Goal: Task Accomplishment & Management: Manage account settings

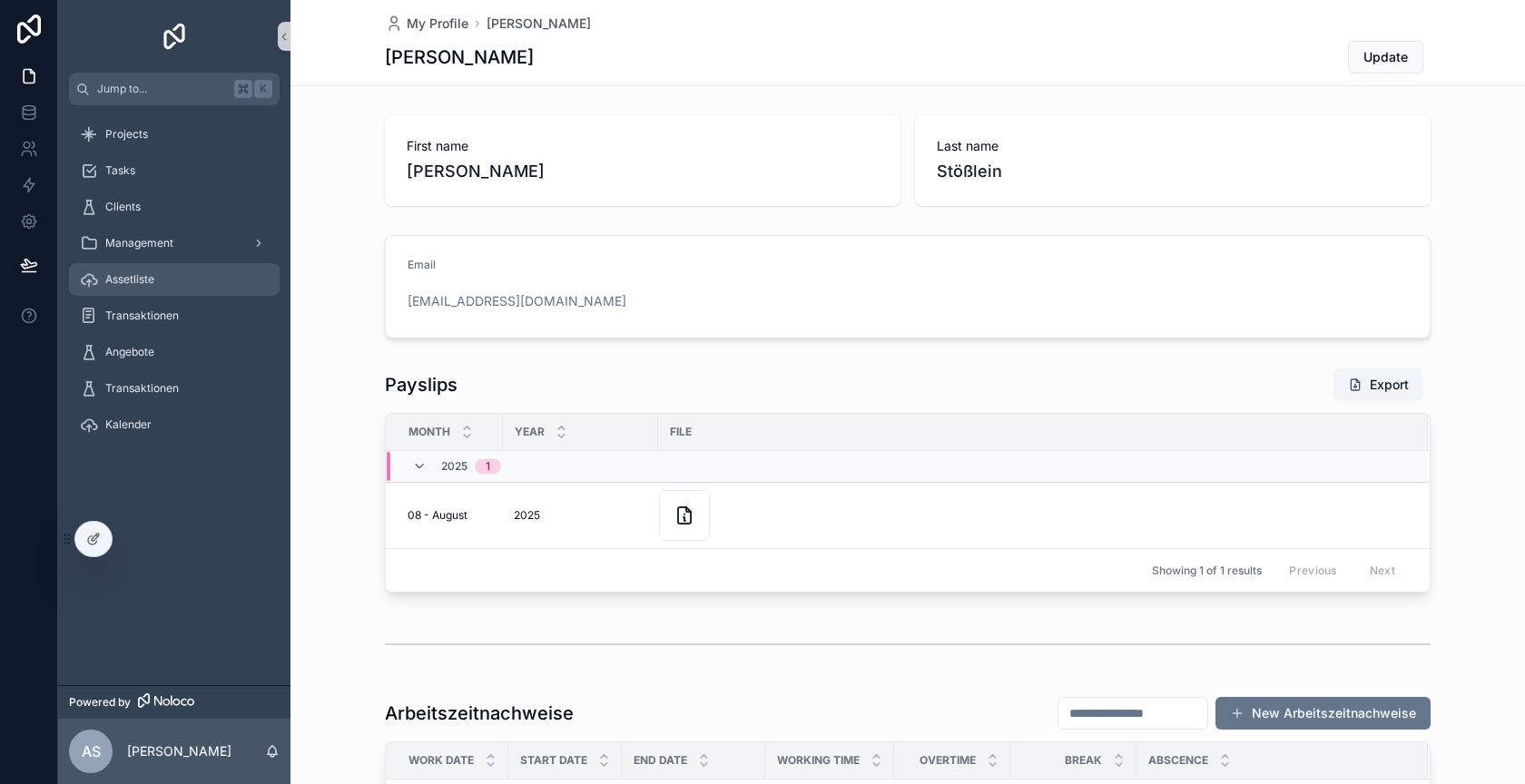
click at [162, 277] on div "Assetliste" at bounding box center [174, 280] width 189 height 29
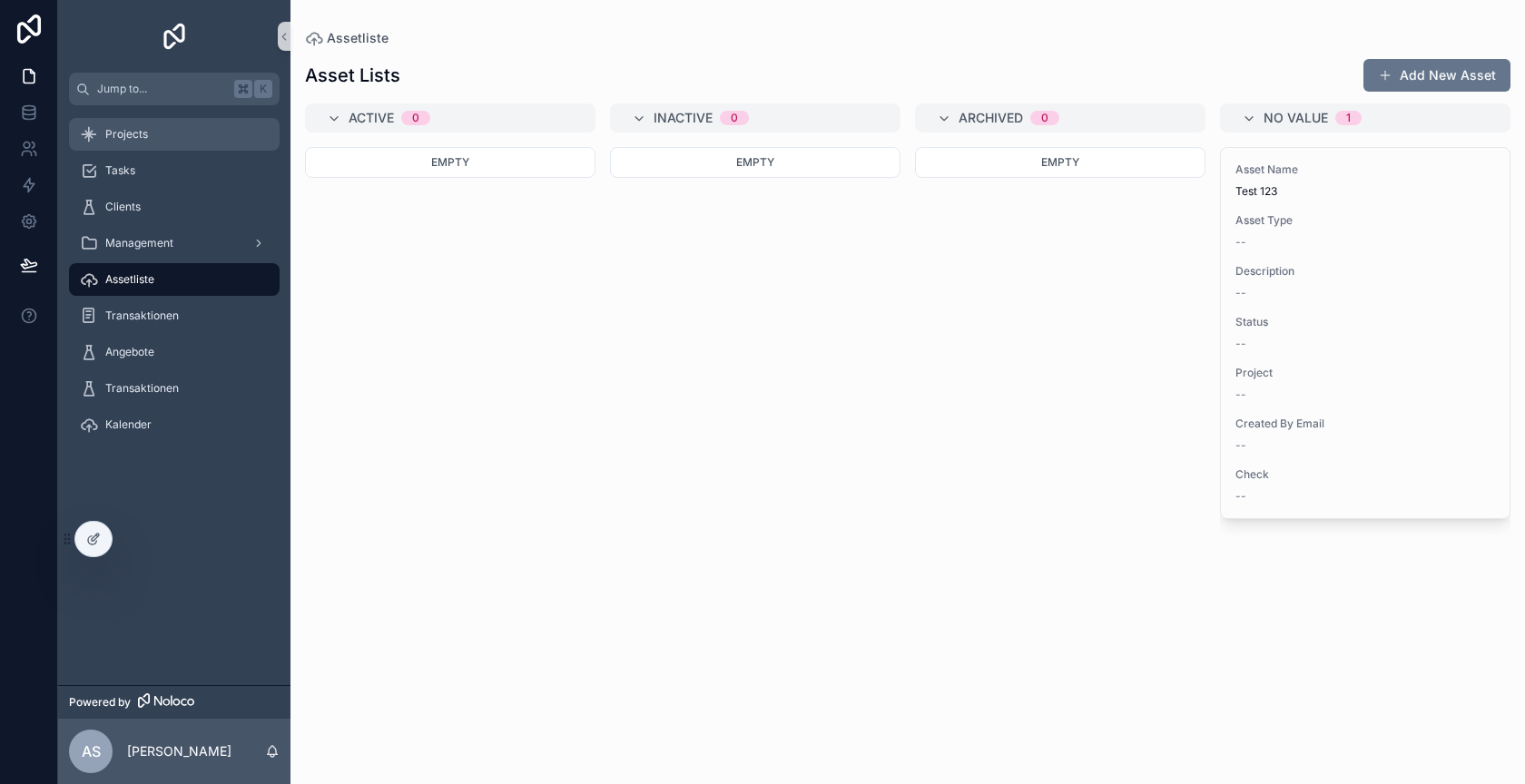
click at [189, 140] on div "Projects" at bounding box center [174, 135] width 189 height 29
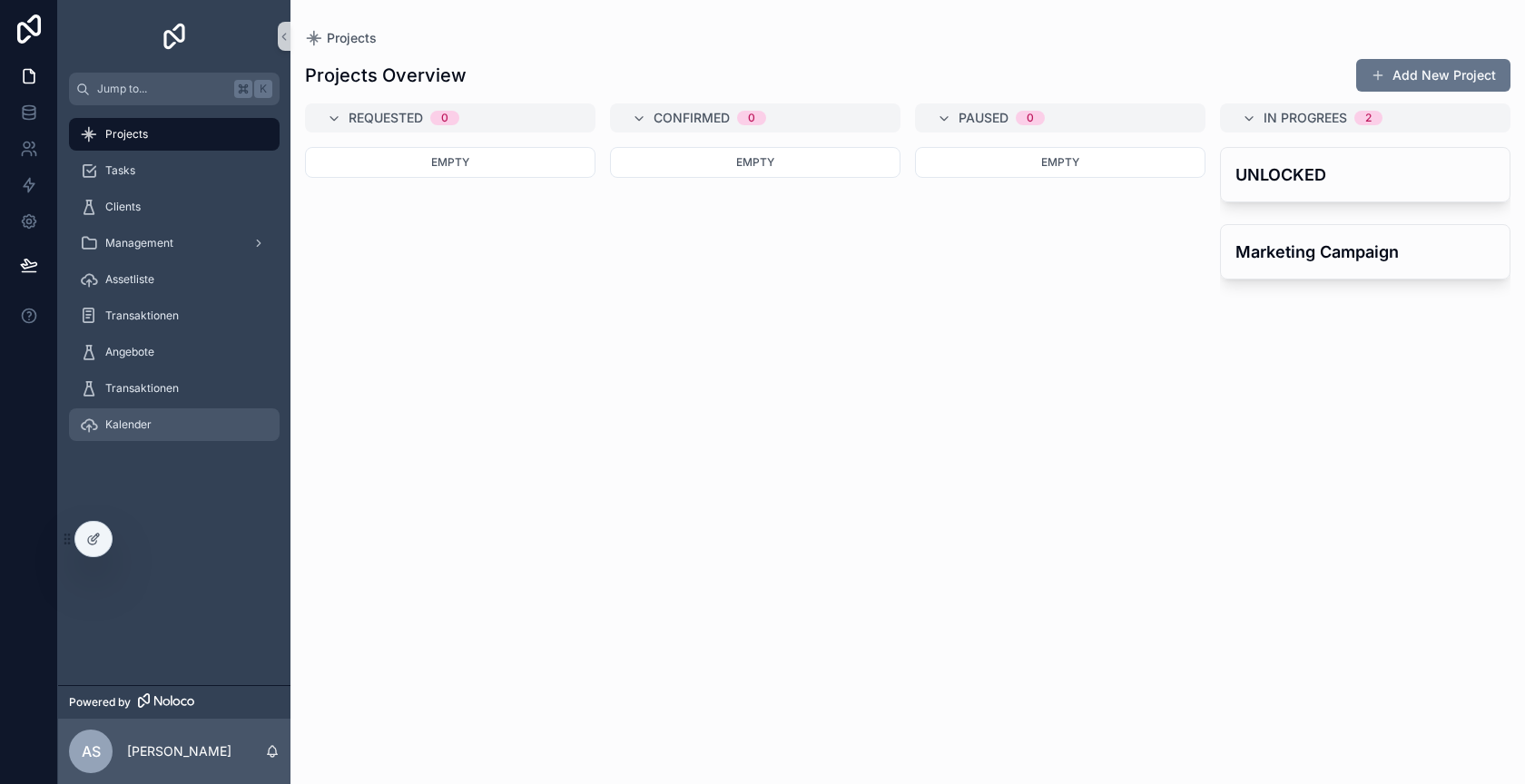
click at [182, 427] on div "Kalender" at bounding box center [174, 425] width 189 height 29
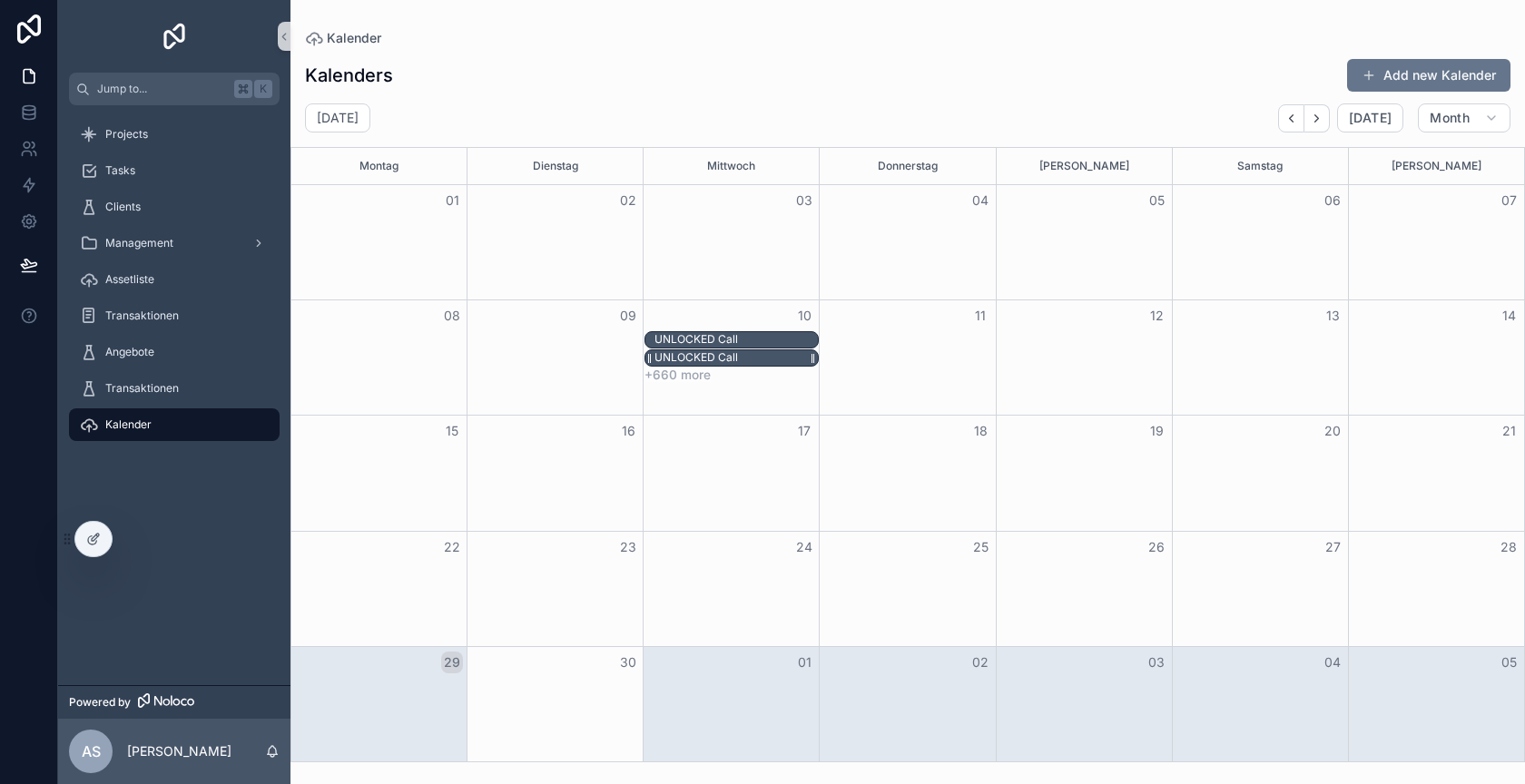
click at [715, 352] on div "UNLOCKED Call" at bounding box center [696, 358] width 83 height 15
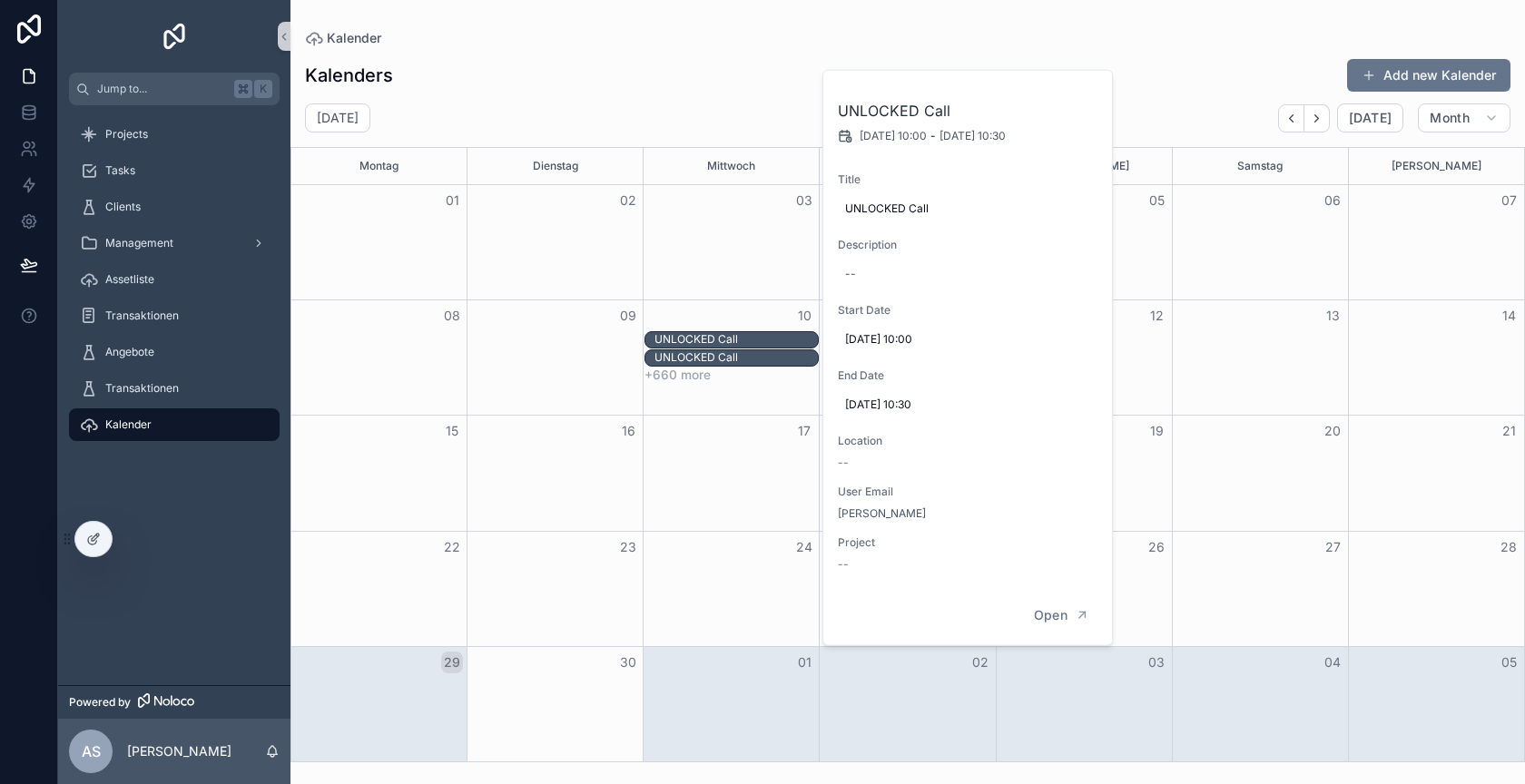
click at [684, 293] on div "Month View" at bounding box center [731, 242] width 176 height 115
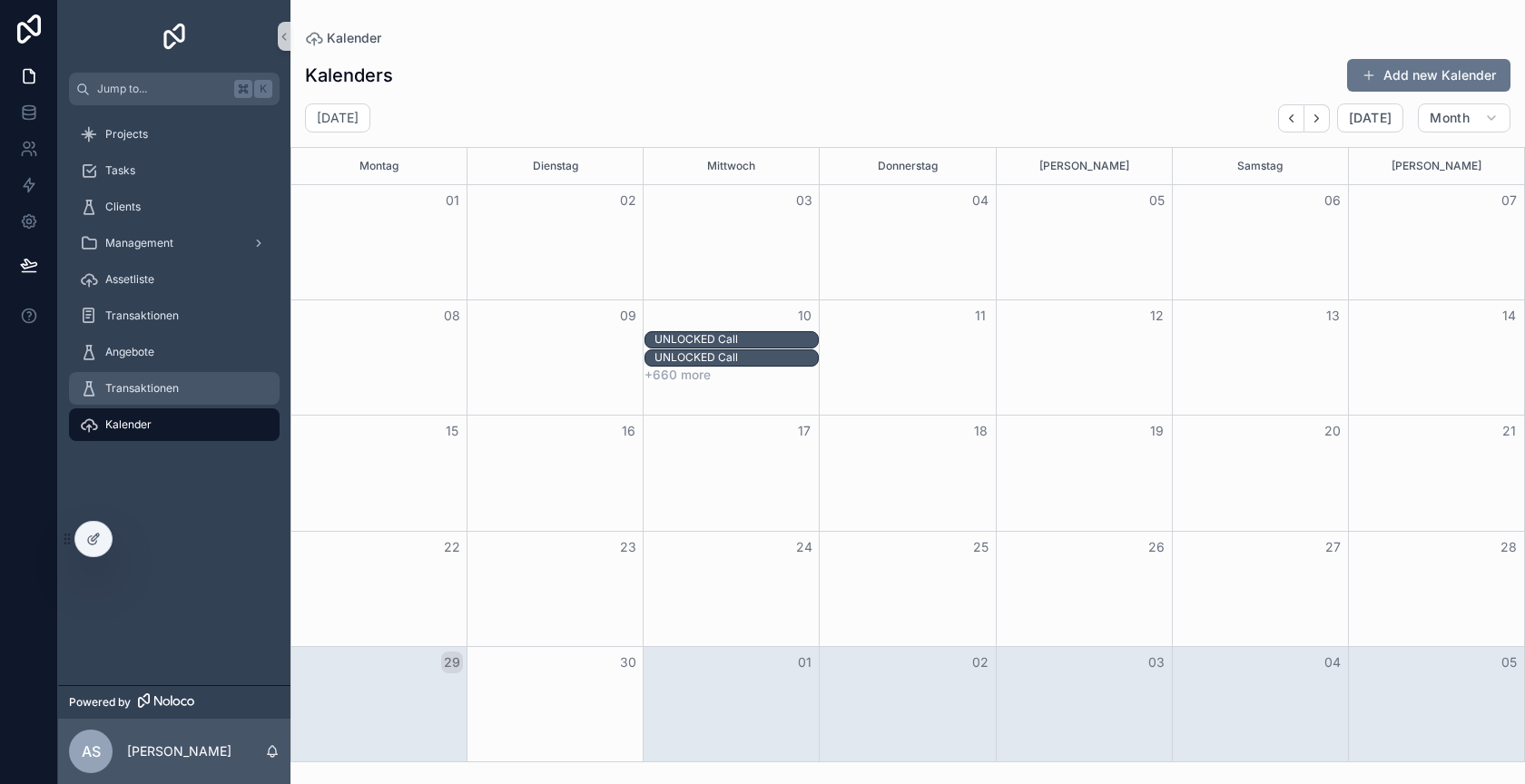
click at [191, 389] on div "Transaktionen" at bounding box center [174, 389] width 189 height 29
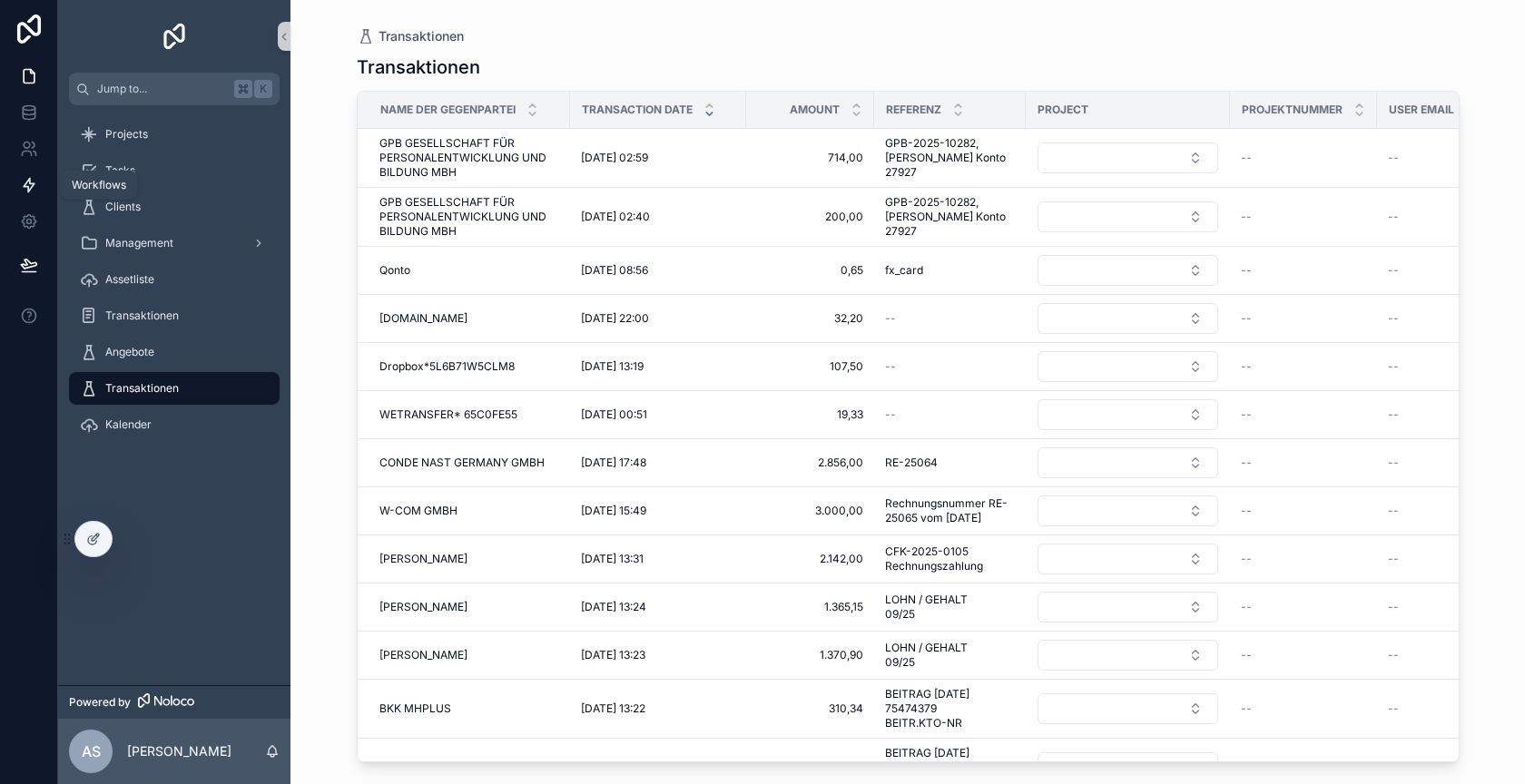
click at [39, 184] on link at bounding box center [28, 185] width 57 height 37
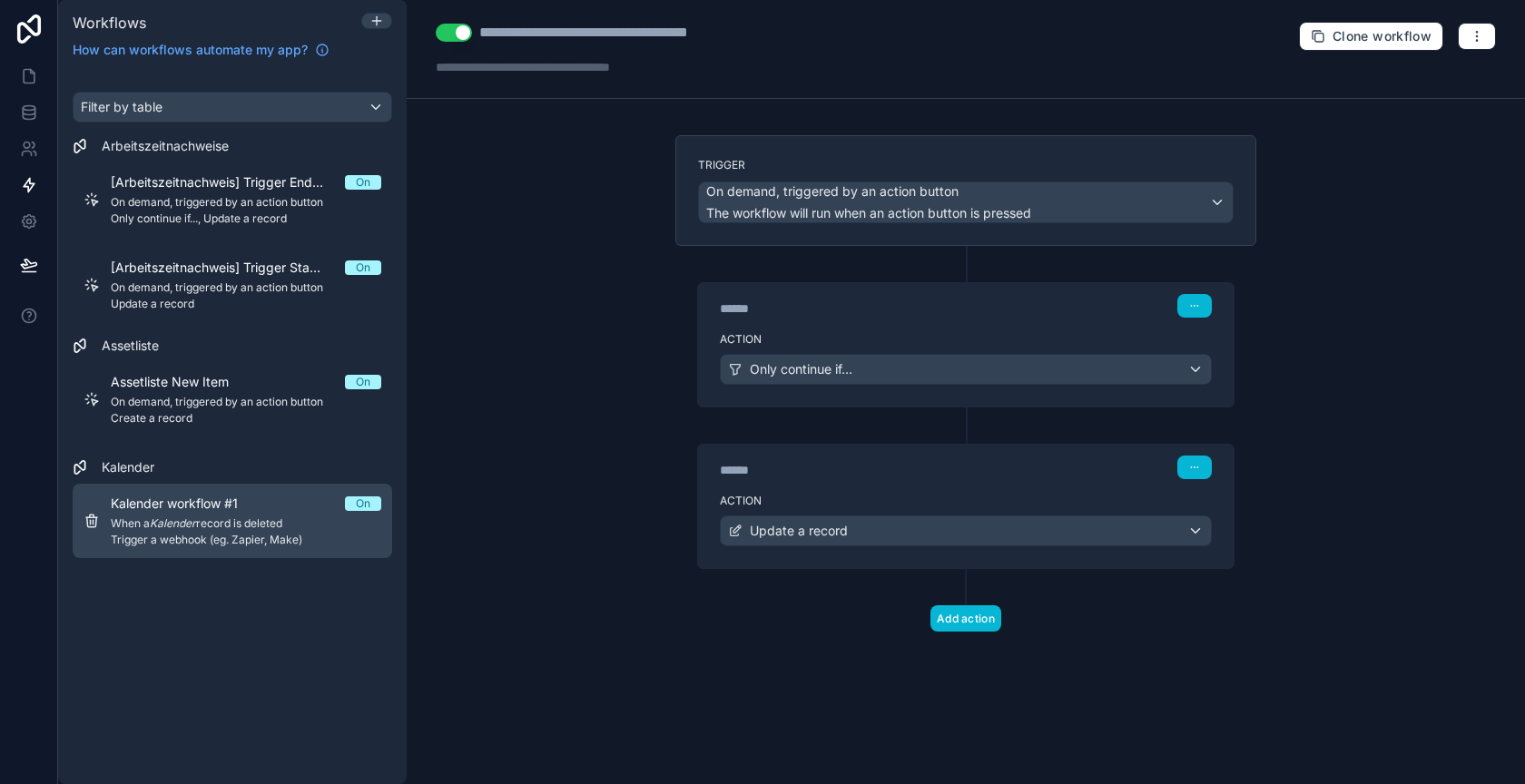
click at [256, 513] on div "Kalender workflow #1 On When a Kalender record is deleted Trigger a webhook (eg…" at bounding box center [246, 521] width 271 height 52
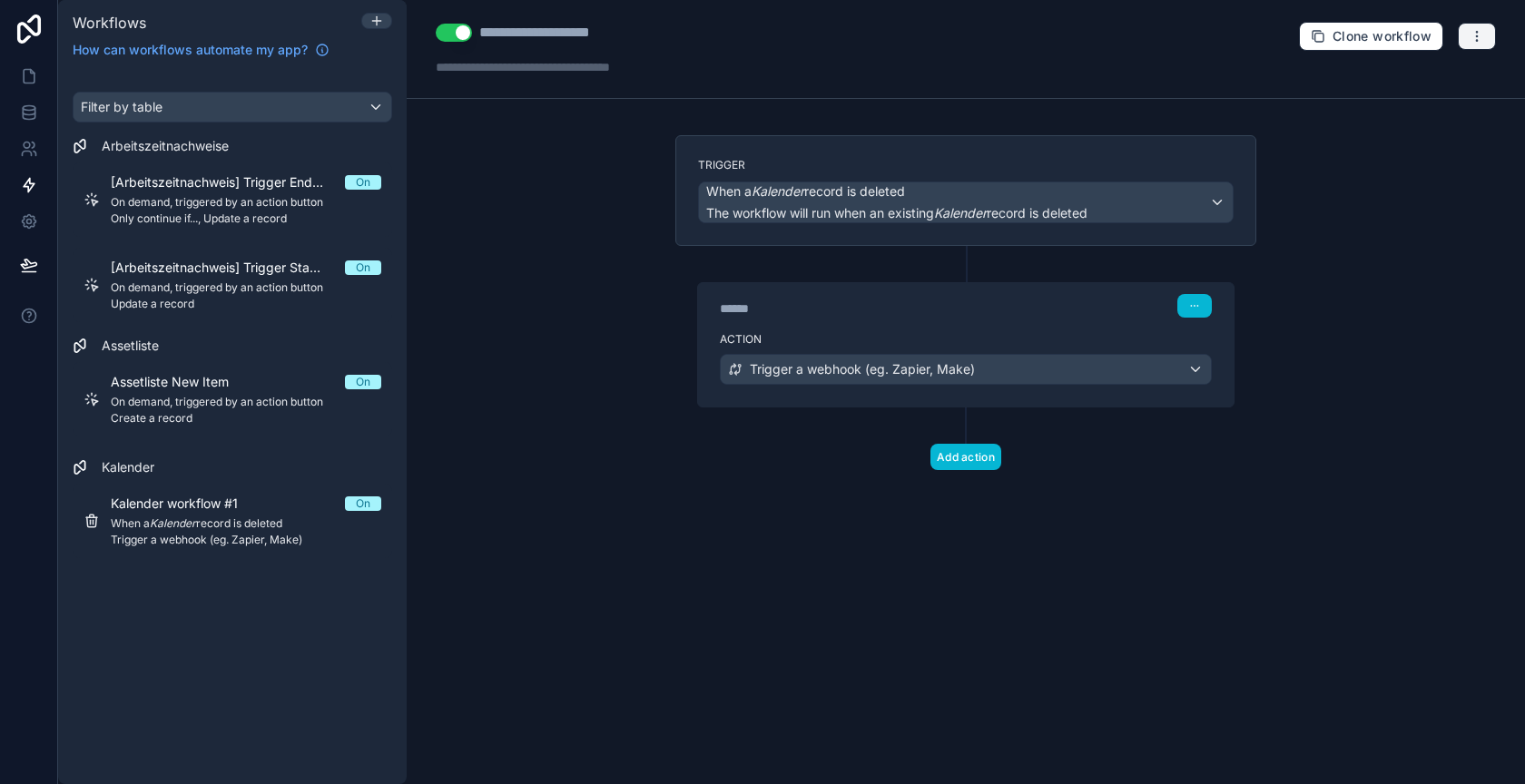
click at [1477, 36] on icon "button" at bounding box center [1476, 36] width 1 height 1
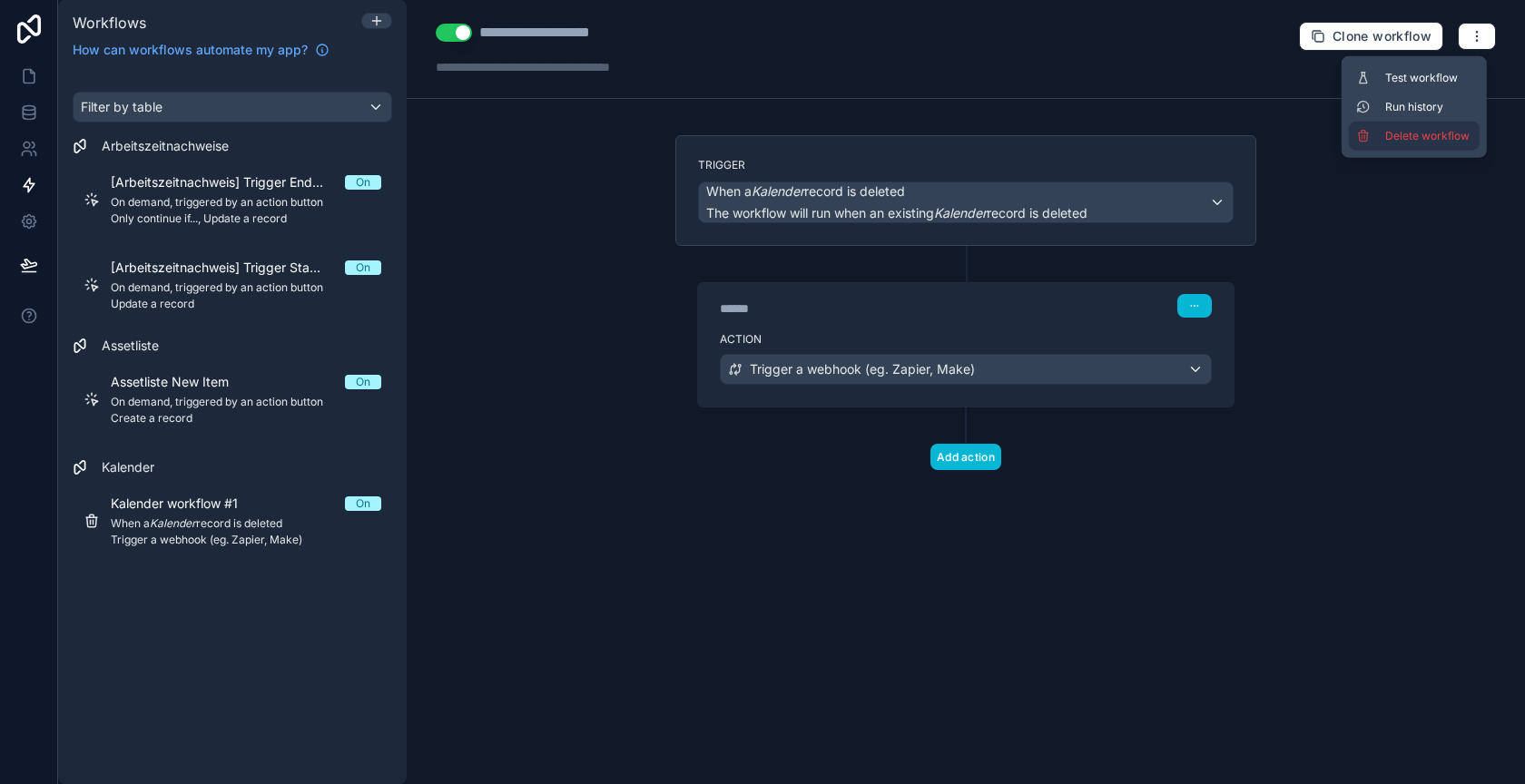
click at [1415, 130] on span "Delete workflow" at bounding box center [1429, 137] width 87 height 15
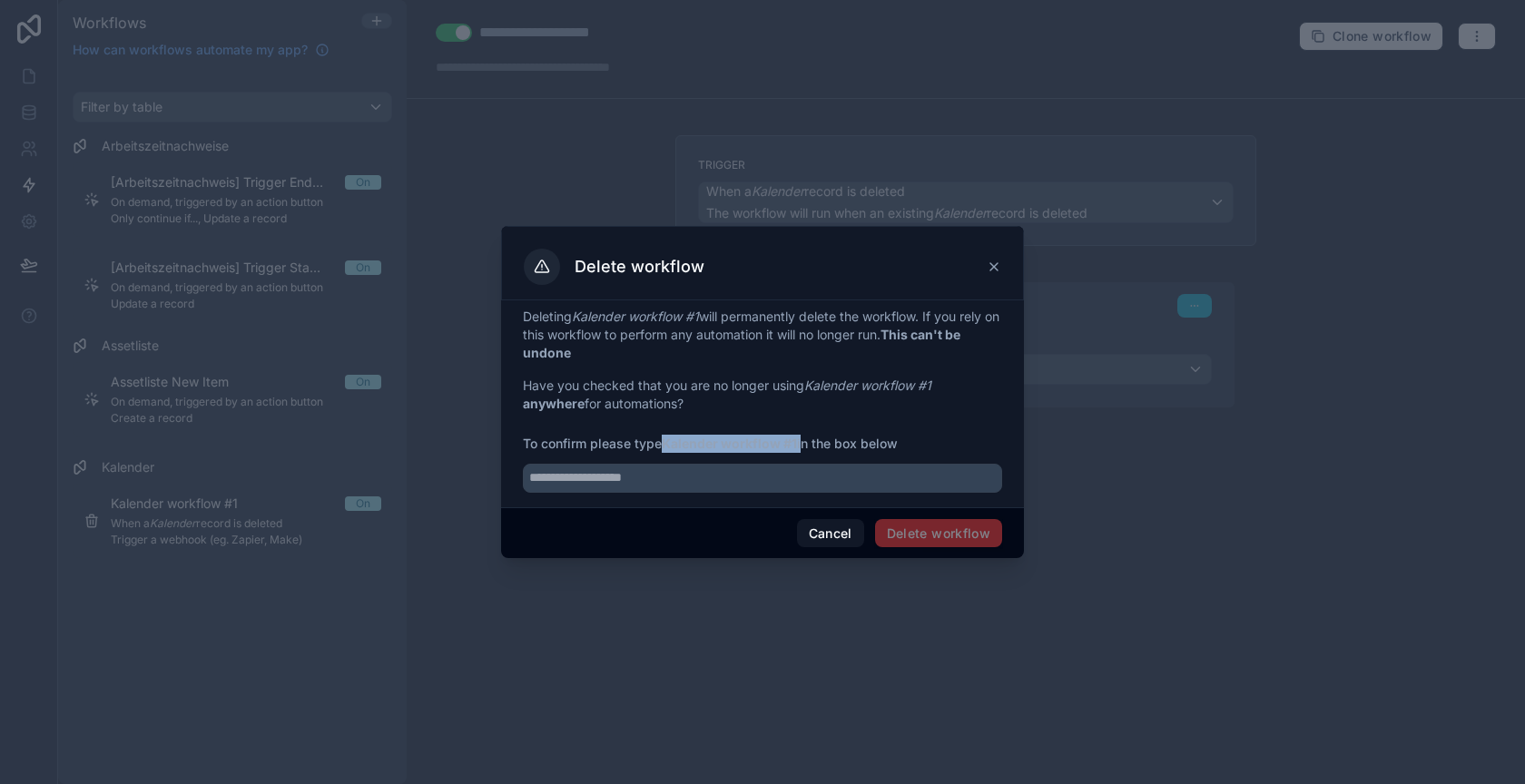
drag, startPoint x: 669, startPoint y: 448, endPoint x: 801, endPoint y: 438, distance: 132.4
click at [801, 438] on span "To confirm please type Kalender workflow #1 in the box below" at bounding box center [762, 444] width 480 height 18
copy strong "Kalender workflow #1"
paste input "**********"
type input "**********"
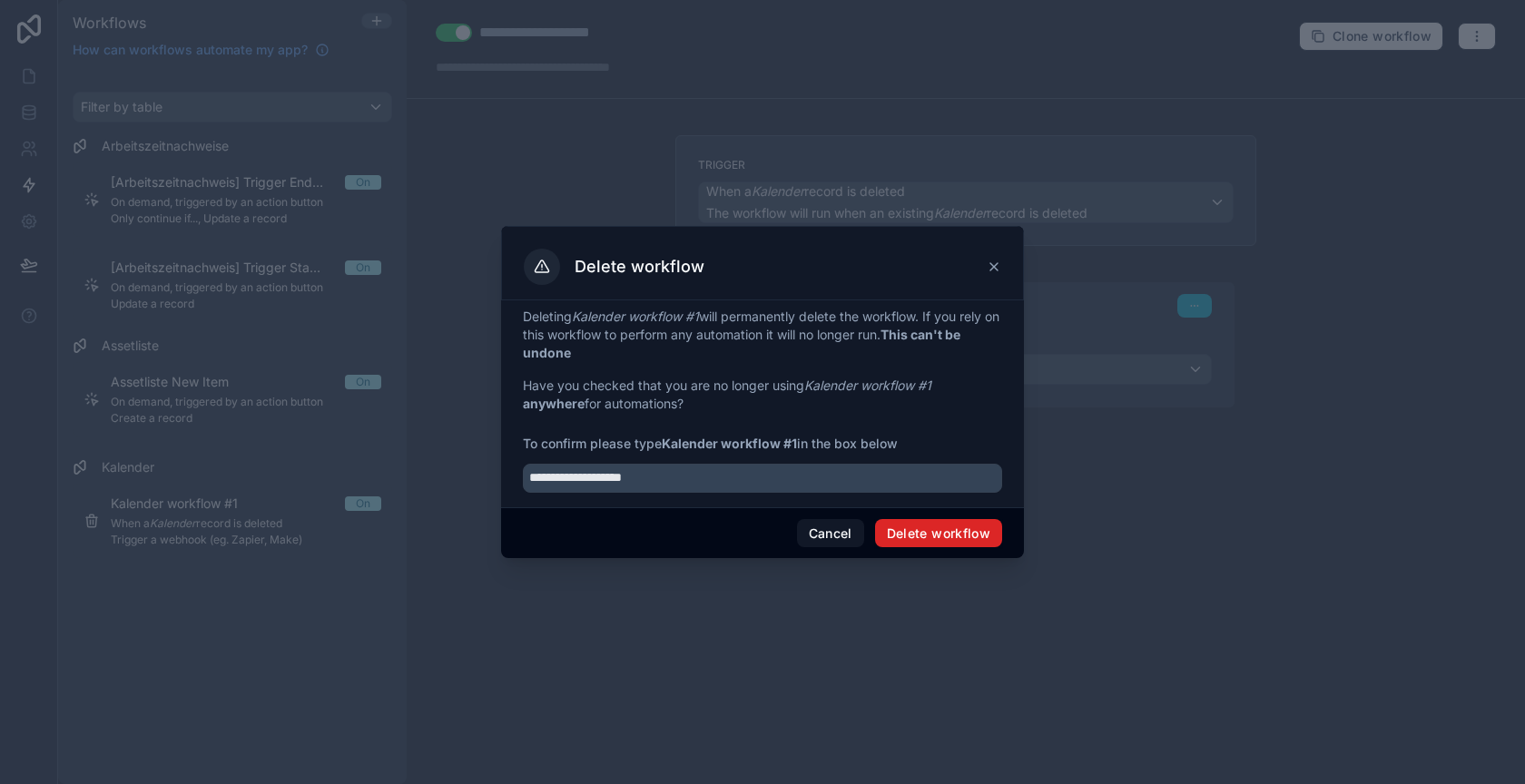
click at [911, 529] on button "Delete workflow" at bounding box center [938, 534] width 127 height 29
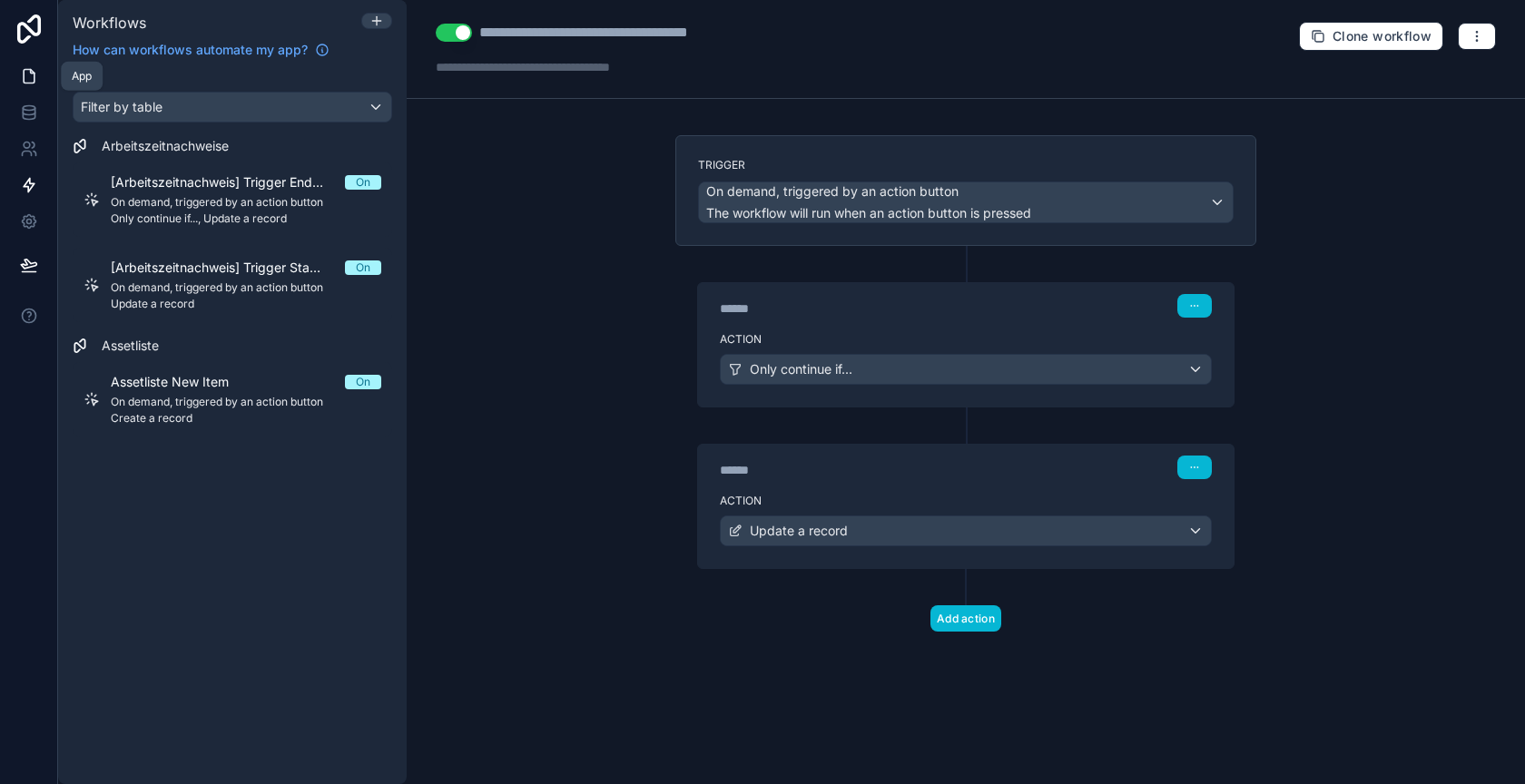
click at [32, 79] on icon at bounding box center [29, 76] width 18 height 18
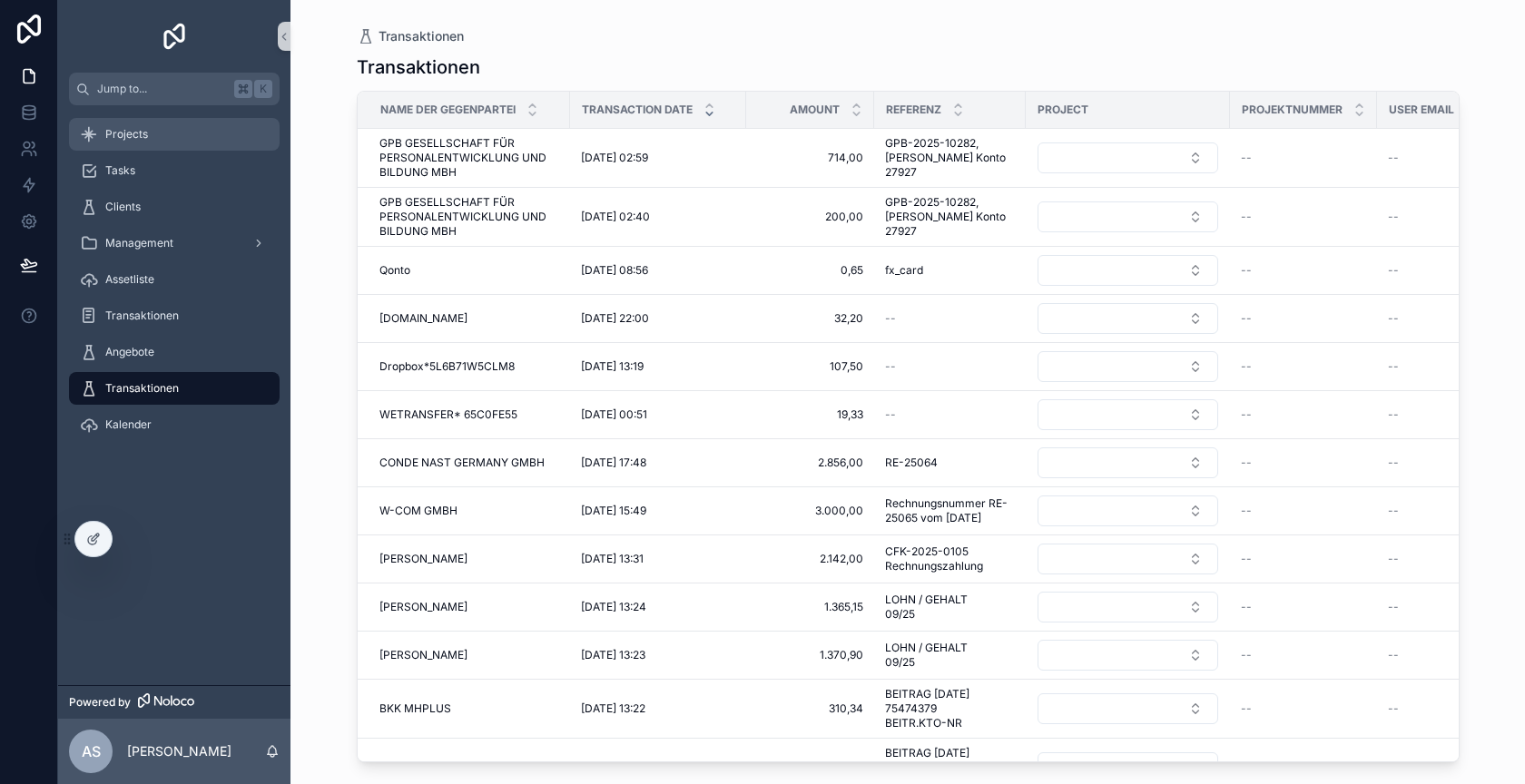
click at [163, 137] on div "Projects" at bounding box center [174, 135] width 189 height 29
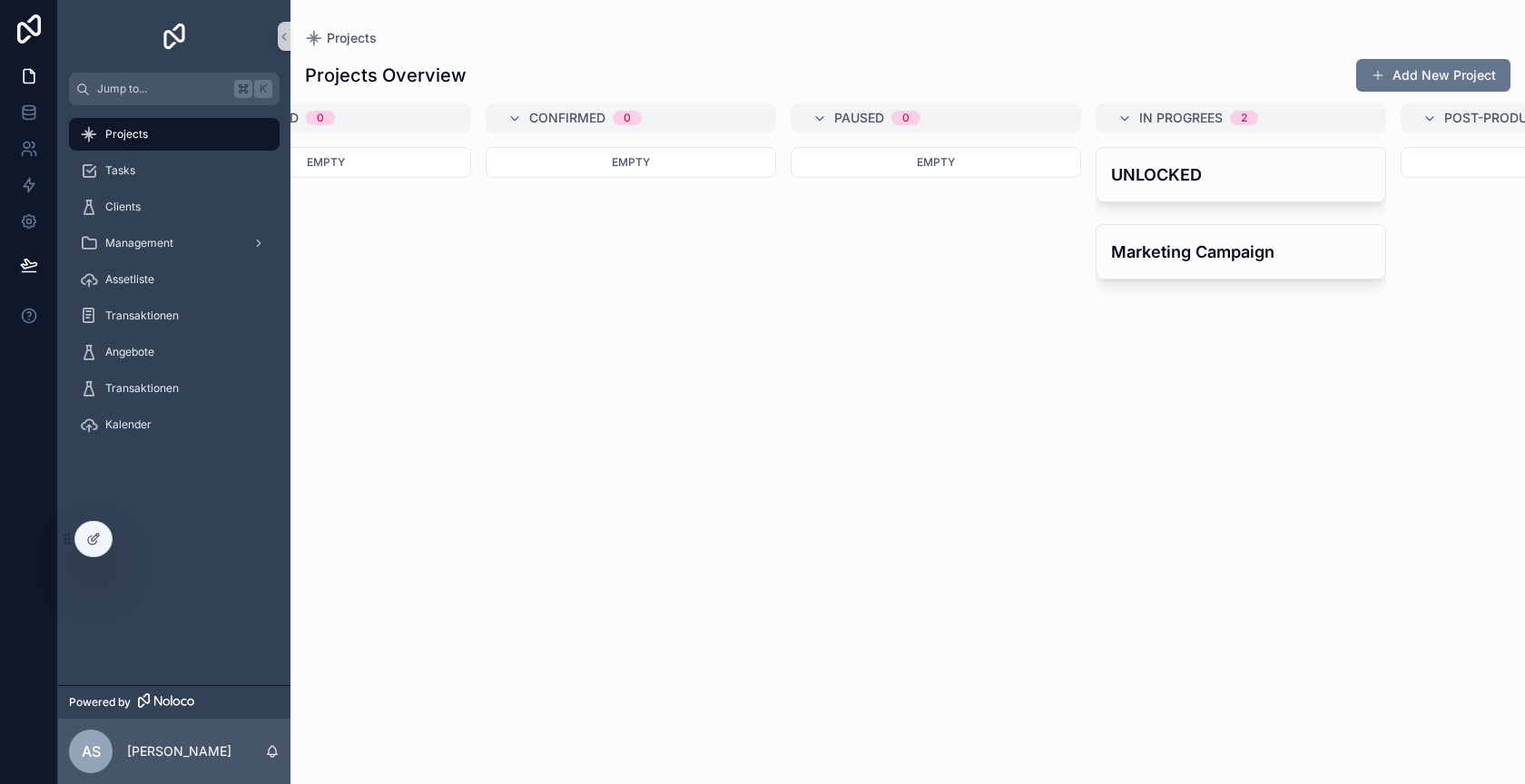
scroll to position [0, 145]
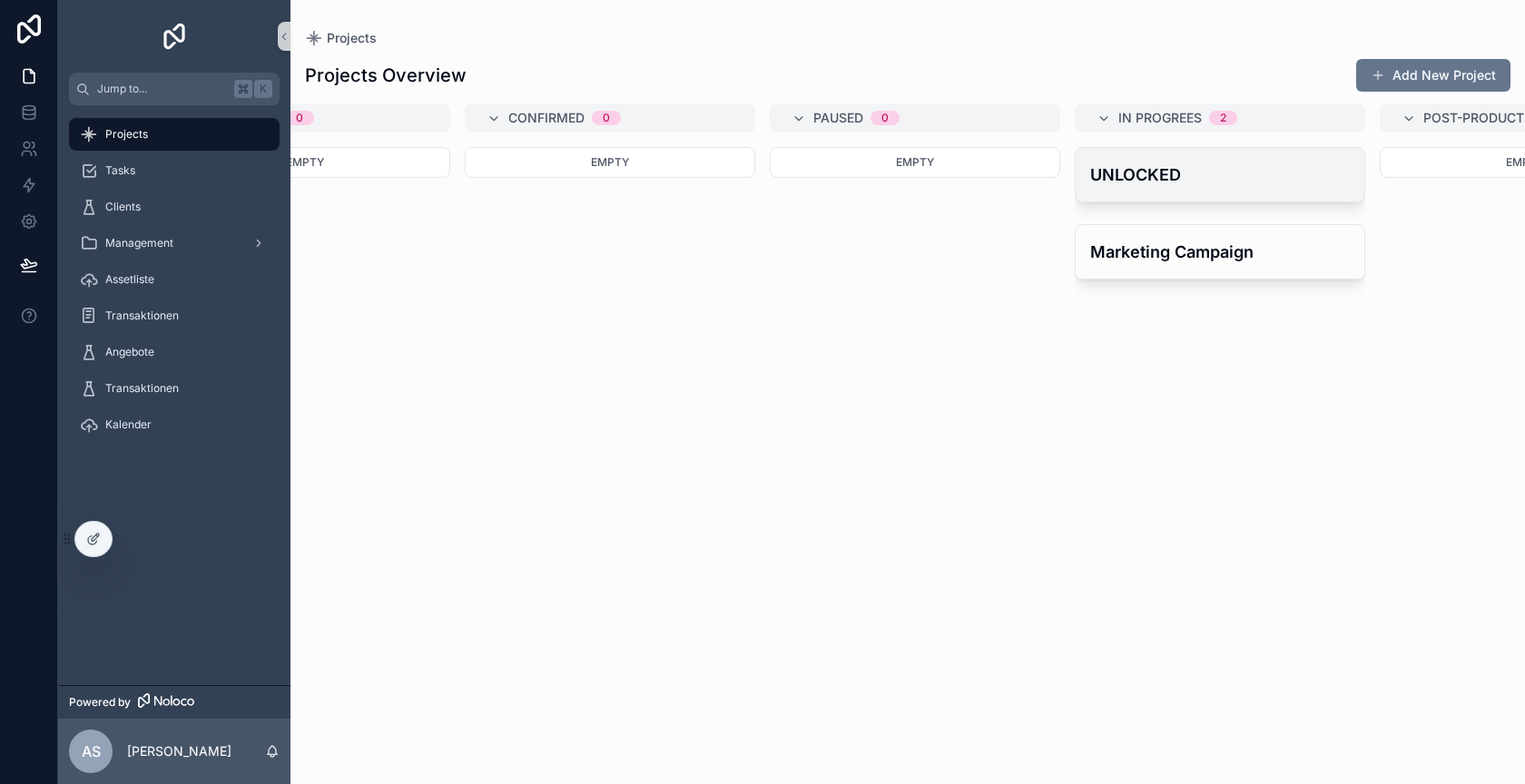
click at [1174, 170] on h4 "UNLOCKED" at bounding box center [1220, 174] width 260 height 25
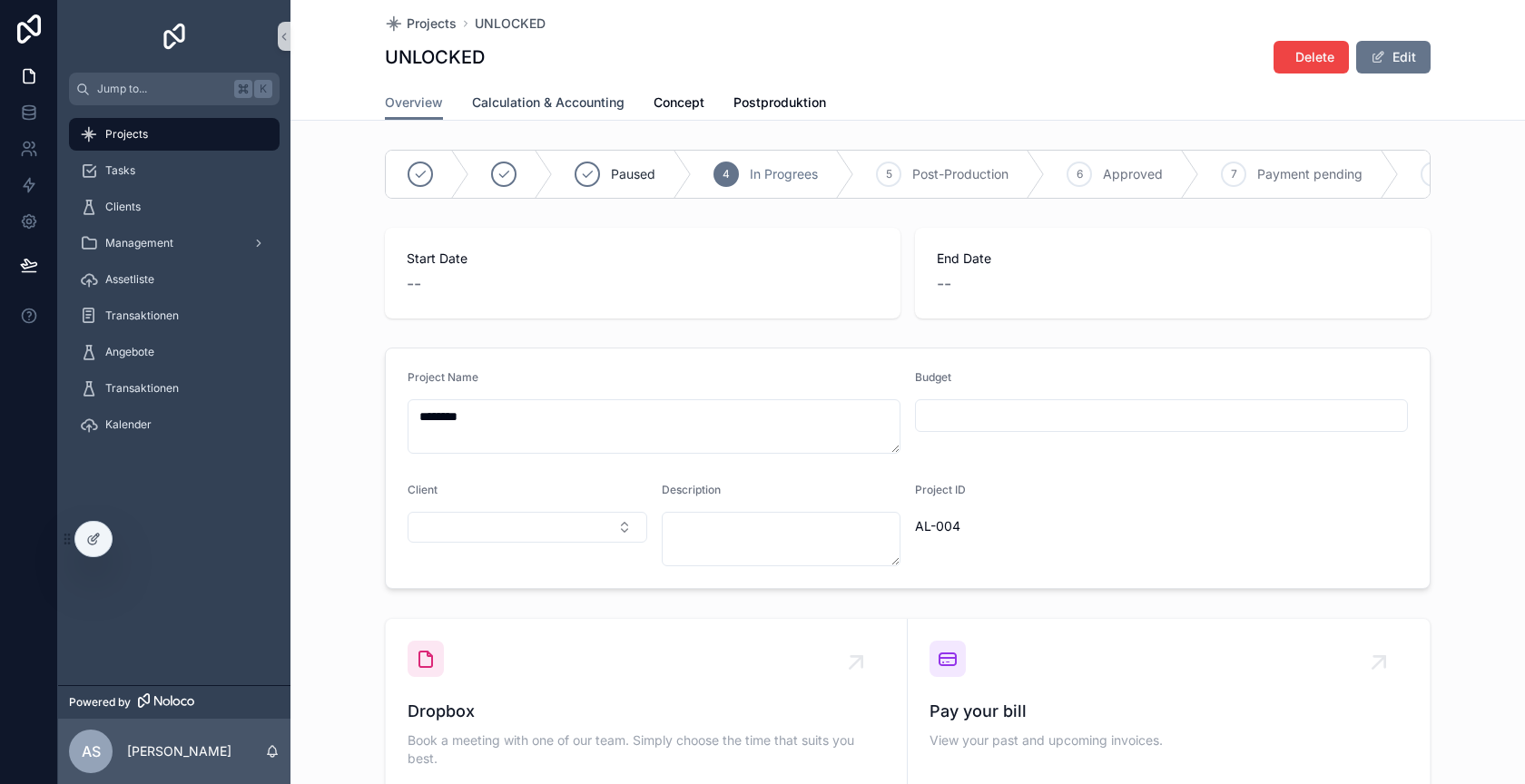
click at [552, 94] on span "Calculation & Accounting" at bounding box center [548, 103] width 152 height 18
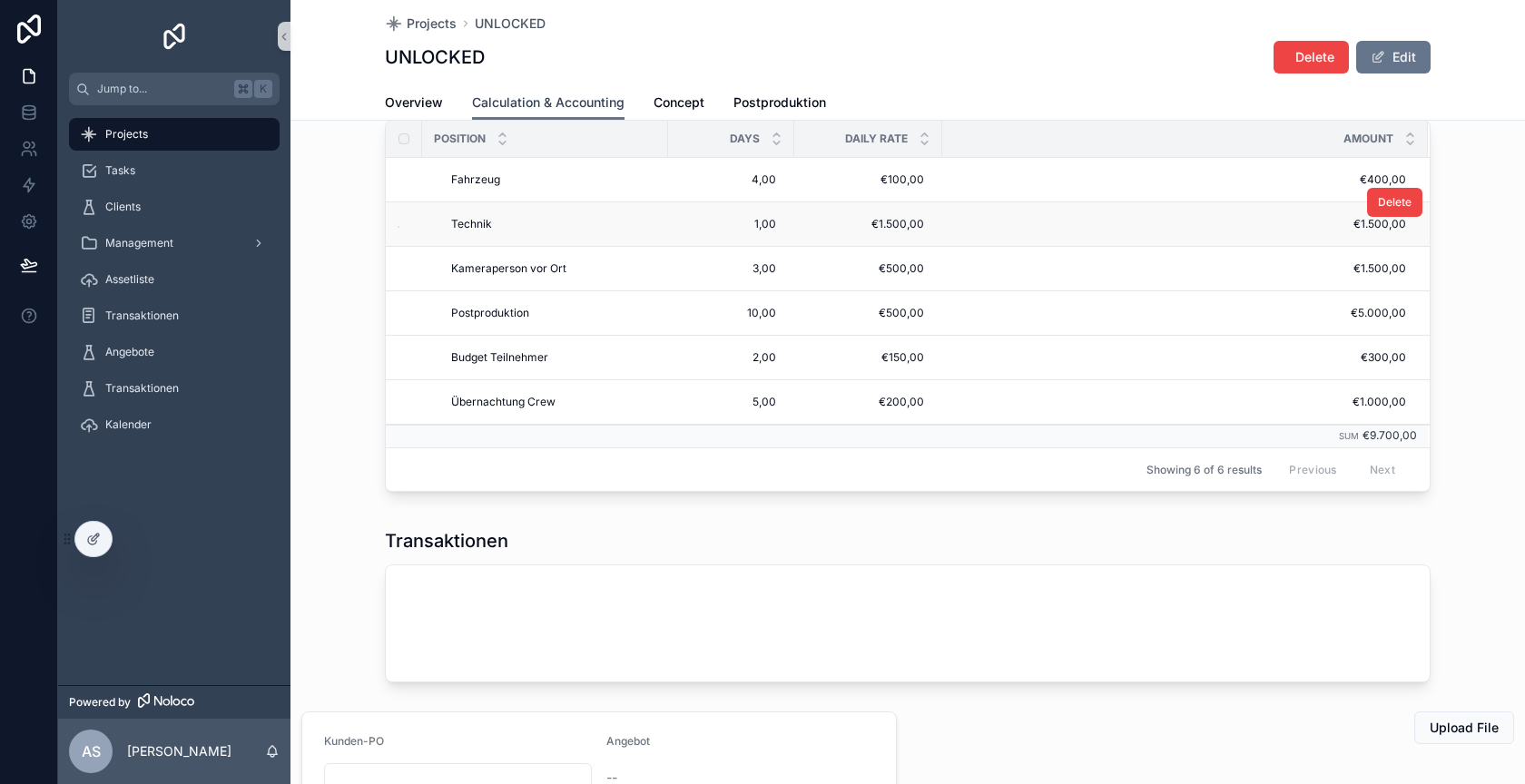
scroll to position [55, 0]
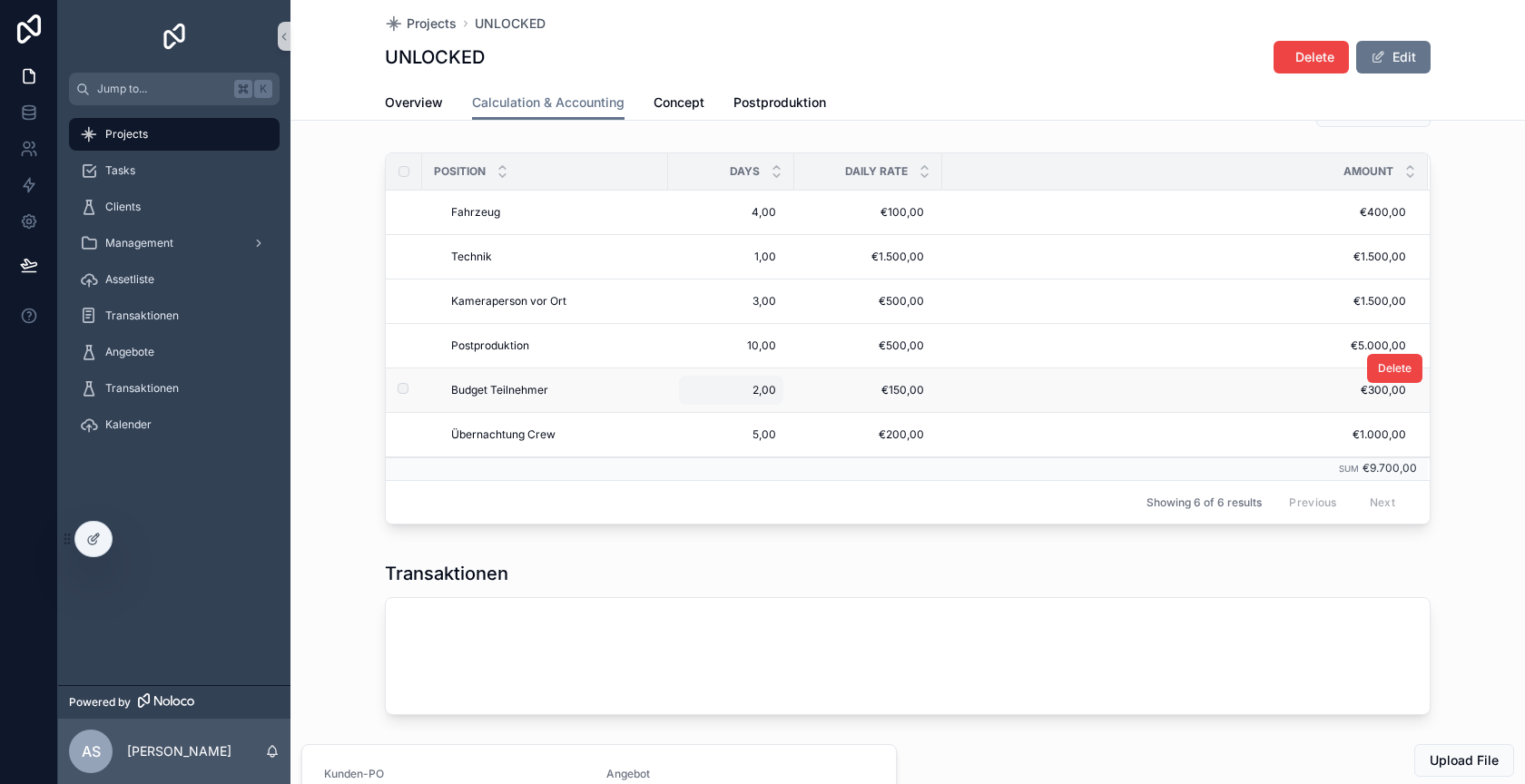
click at [761, 385] on span "2,00" at bounding box center [731, 391] width 90 height 15
click at [708, 410] on input "****" at bounding box center [774, 414] width 171 height 26
type input "****"
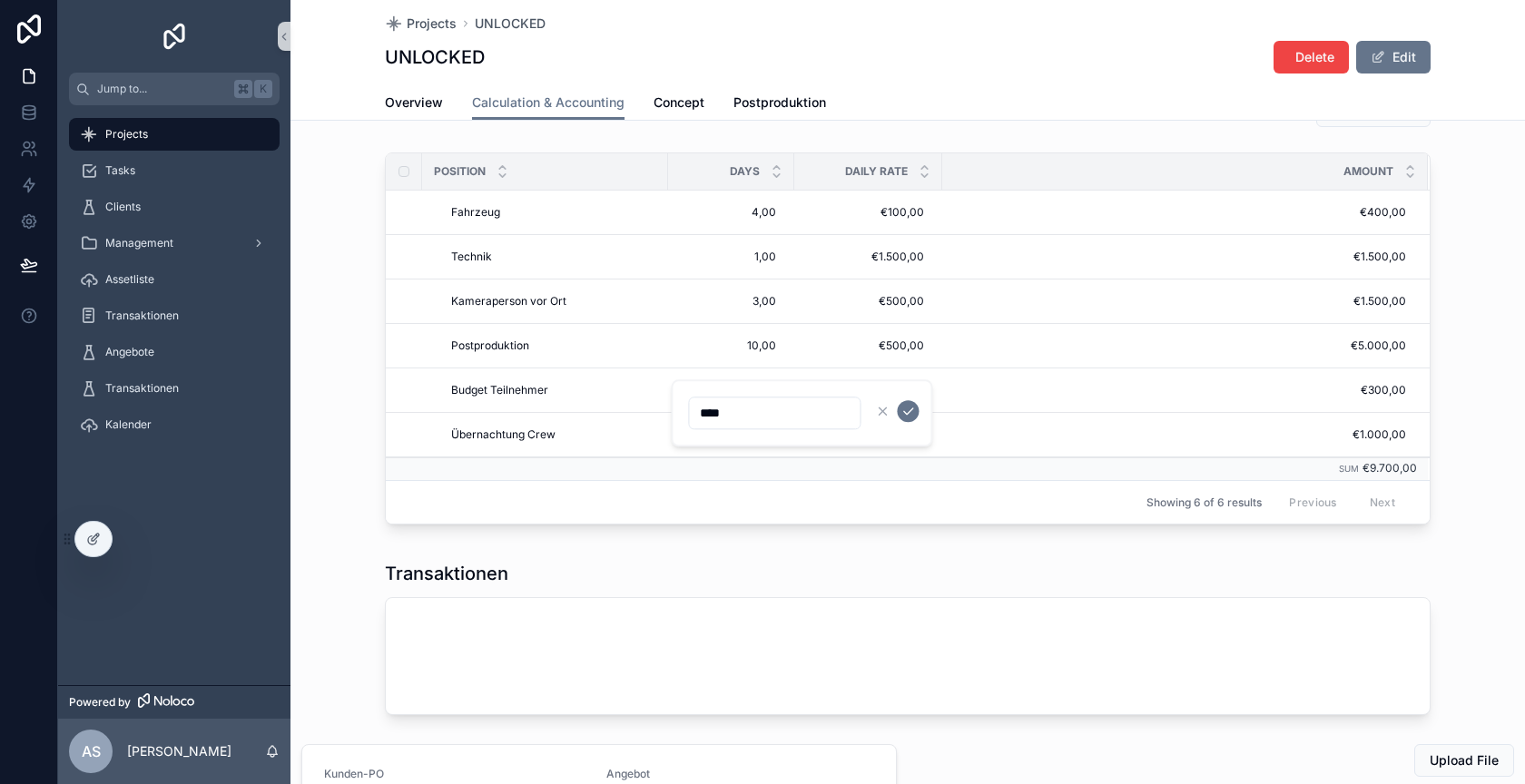
click button "scrollable content" at bounding box center [908, 412] width 22 height 22
click at [921, 385] on span "€150,00" at bounding box center [868, 391] width 112 height 15
click at [844, 408] on input "*******" at bounding box center [901, 414] width 171 height 26
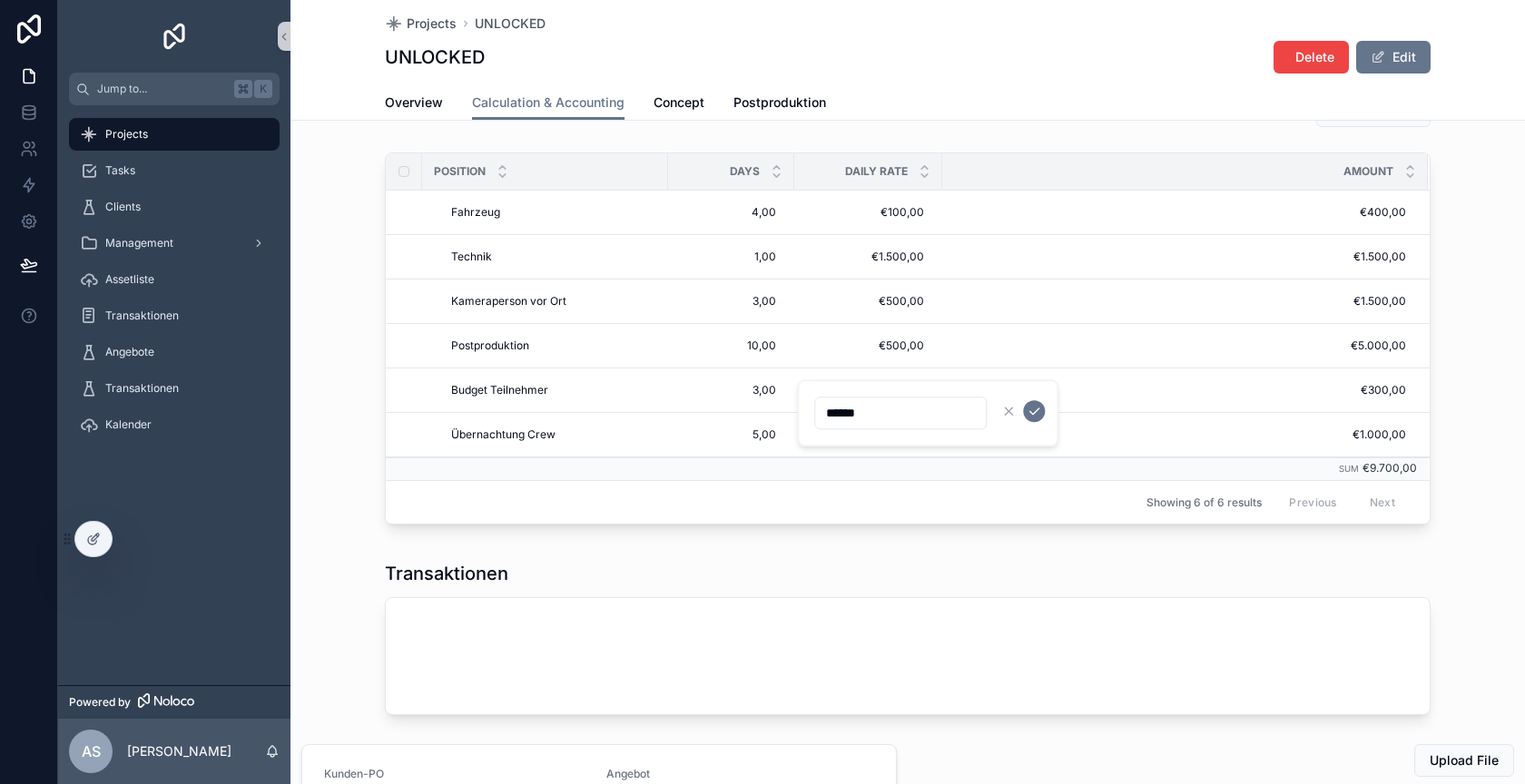
type input "*******"
click button "scrollable content" at bounding box center [1034, 412] width 22 height 22
click at [190, 351] on div "Angebote" at bounding box center [174, 352] width 189 height 29
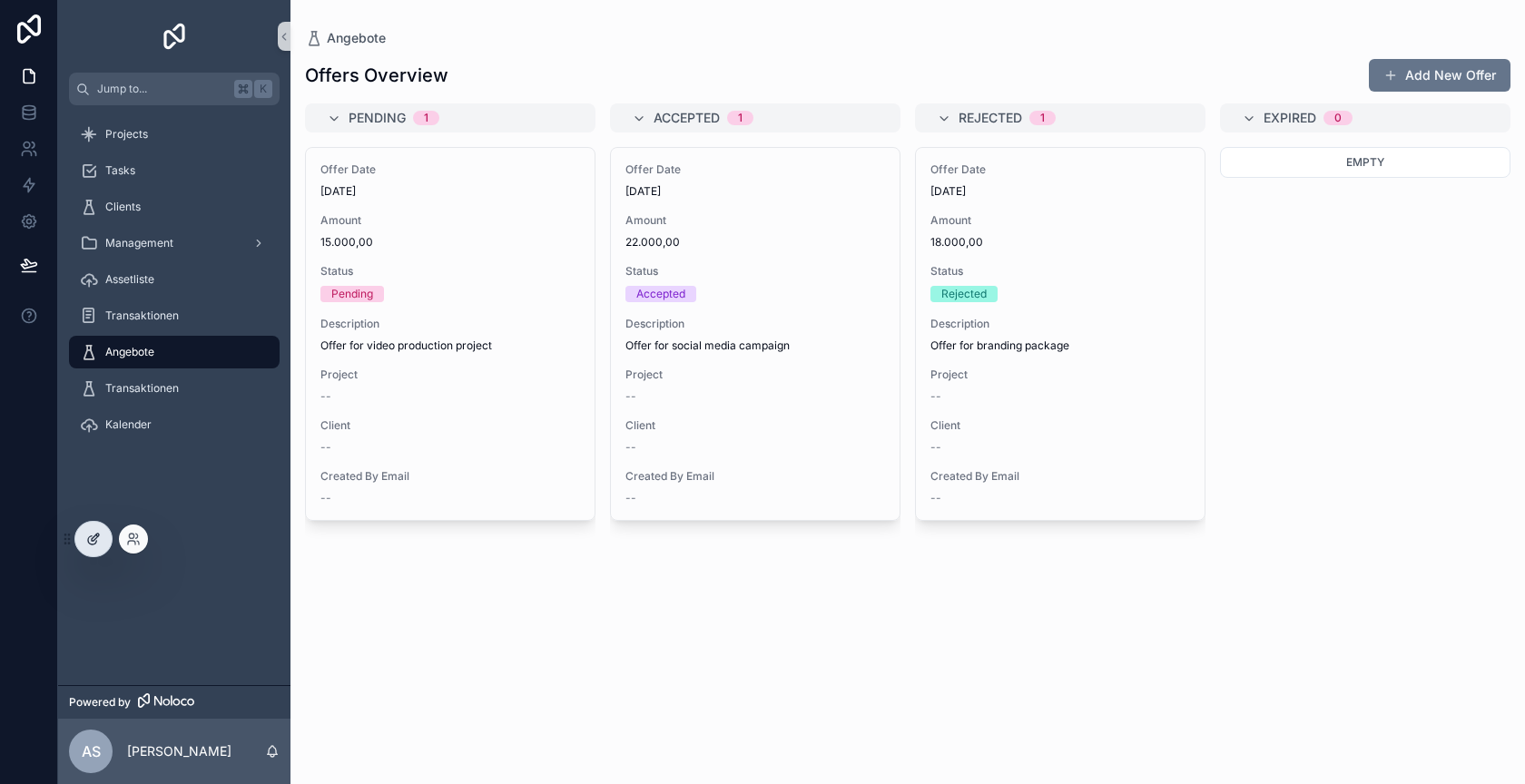
click at [95, 547] on div at bounding box center [94, 539] width 37 height 35
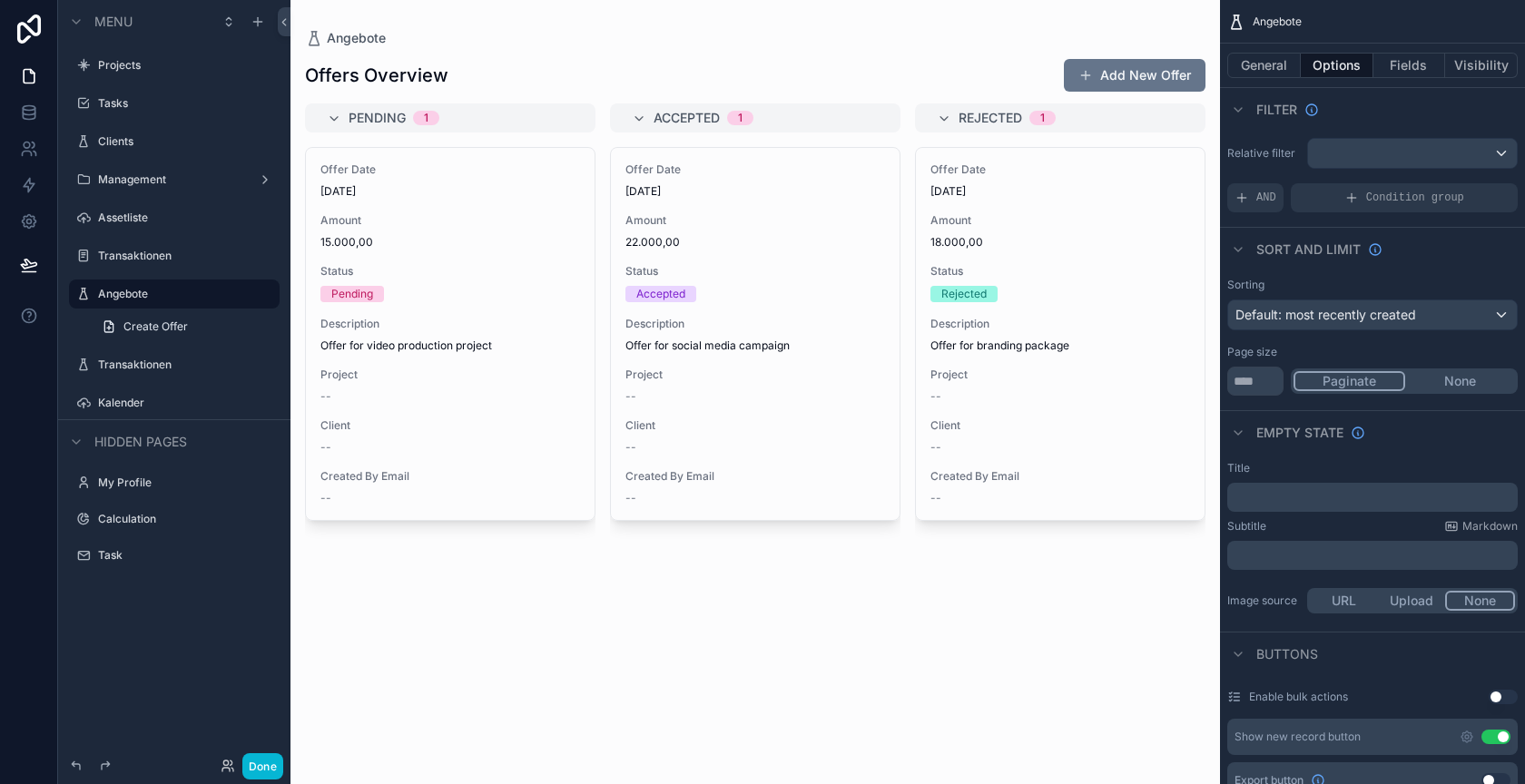
click at [735, 580] on div "scrollable content" at bounding box center [756, 392] width 930 height 784
click at [1265, 72] on button "General" at bounding box center [1264, 65] width 73 height 26
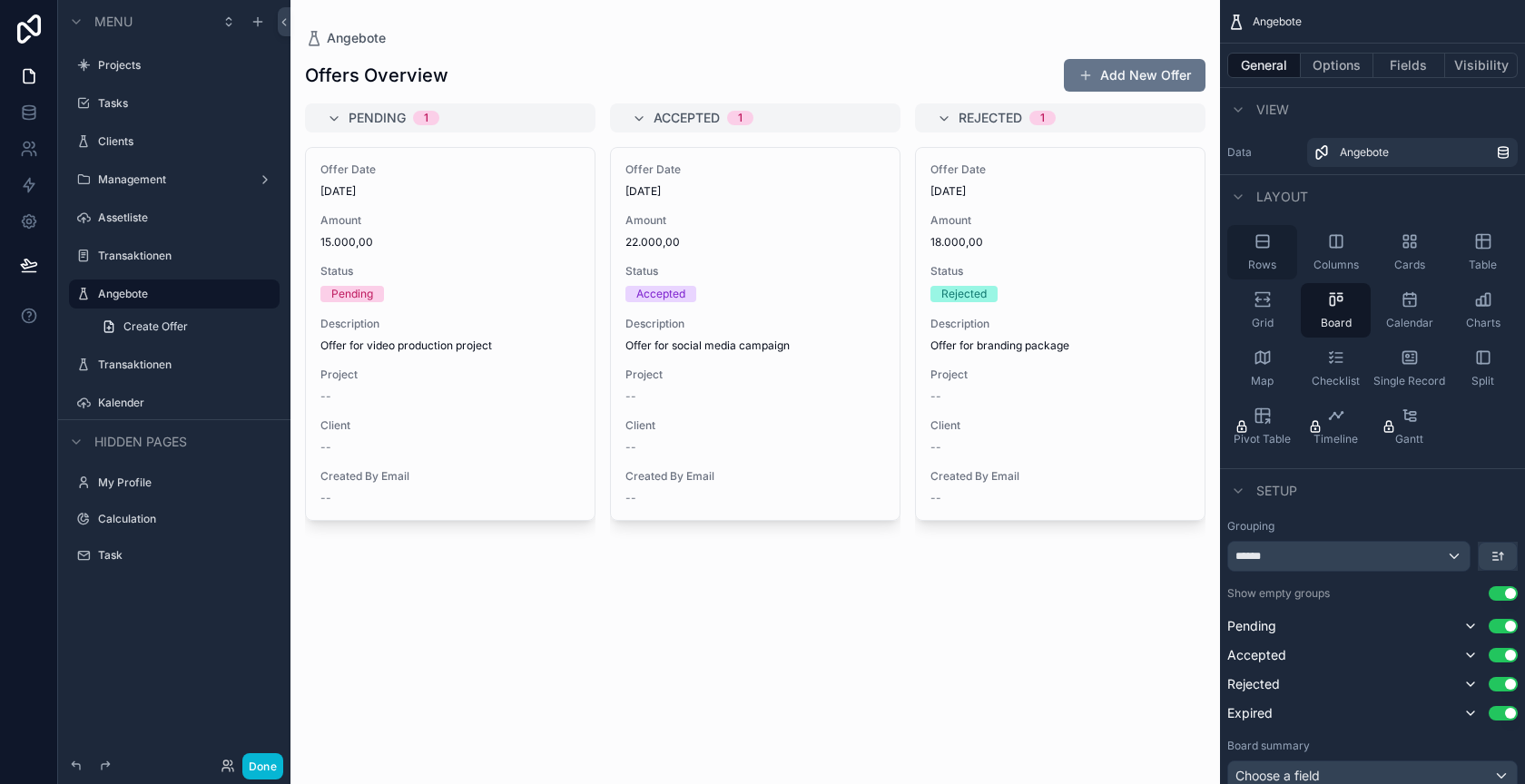
click at [1253, 255] on div "Rows" at bounding box center [1262, 252] width 70 height 54
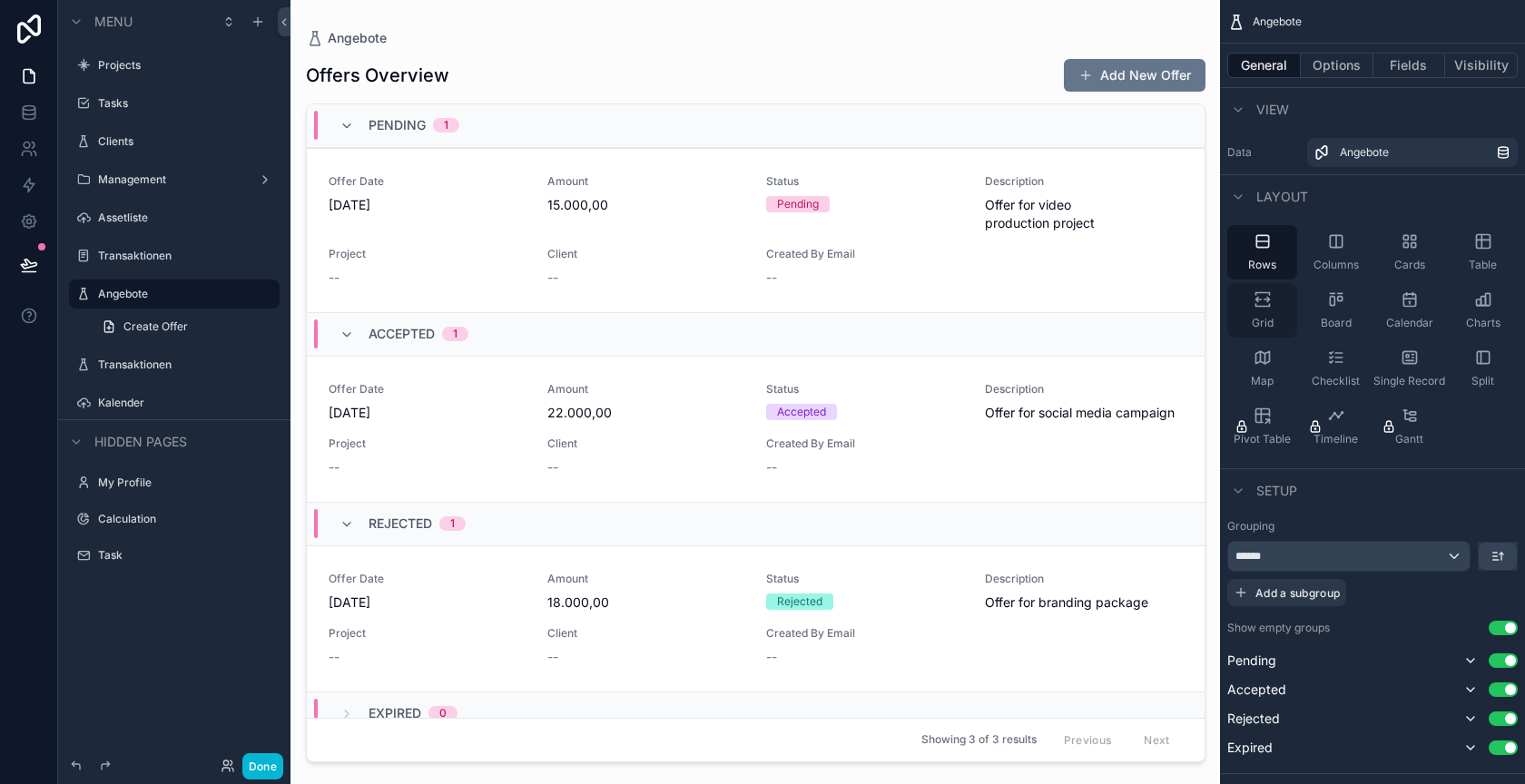
click at [1258, 315] on div "Grid" at bounding box center [1262, 310] width 70 height 54
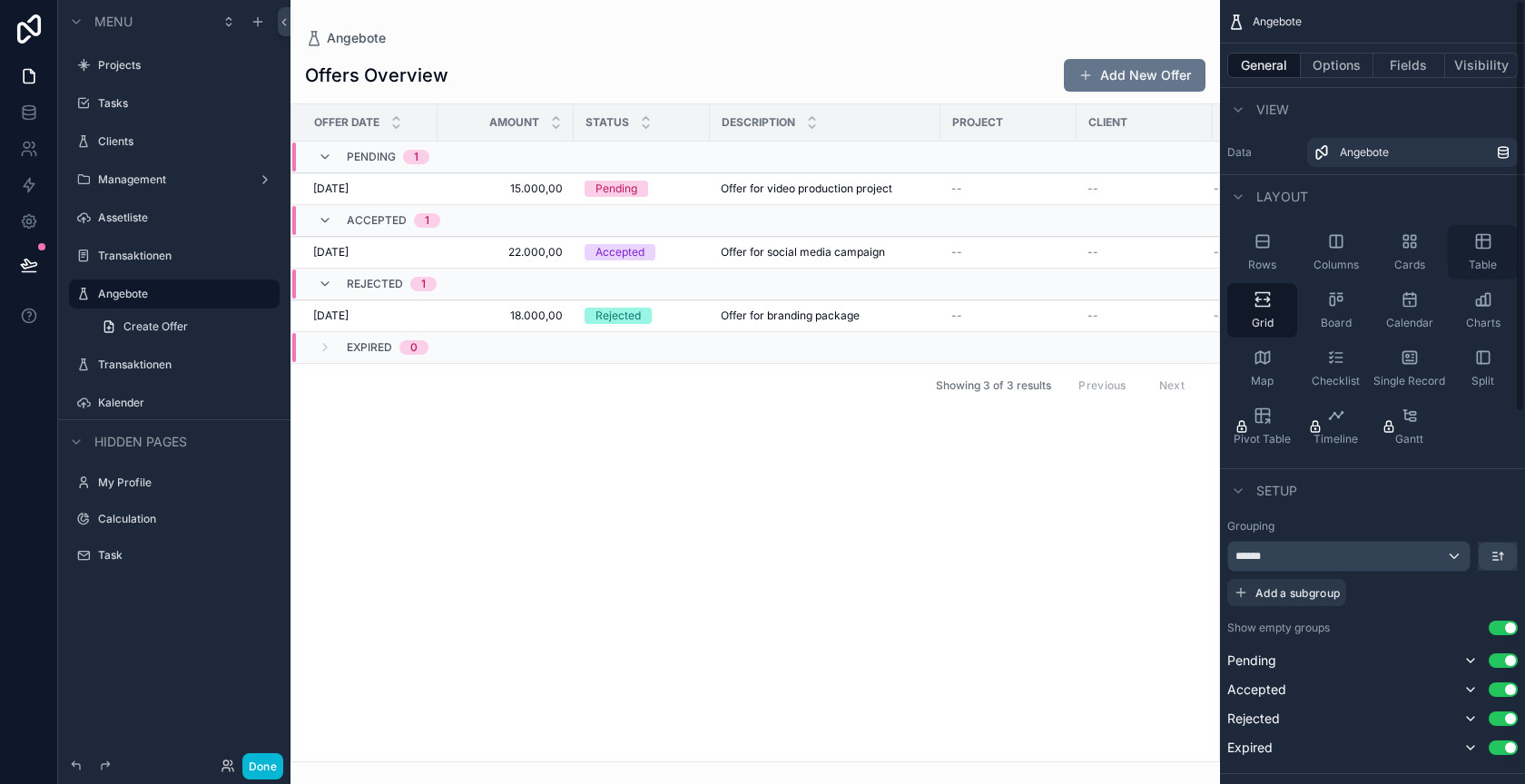
click at [1491, 247] on icon "scrollable content" at bounding box center [1484, 241] width 18 height 18
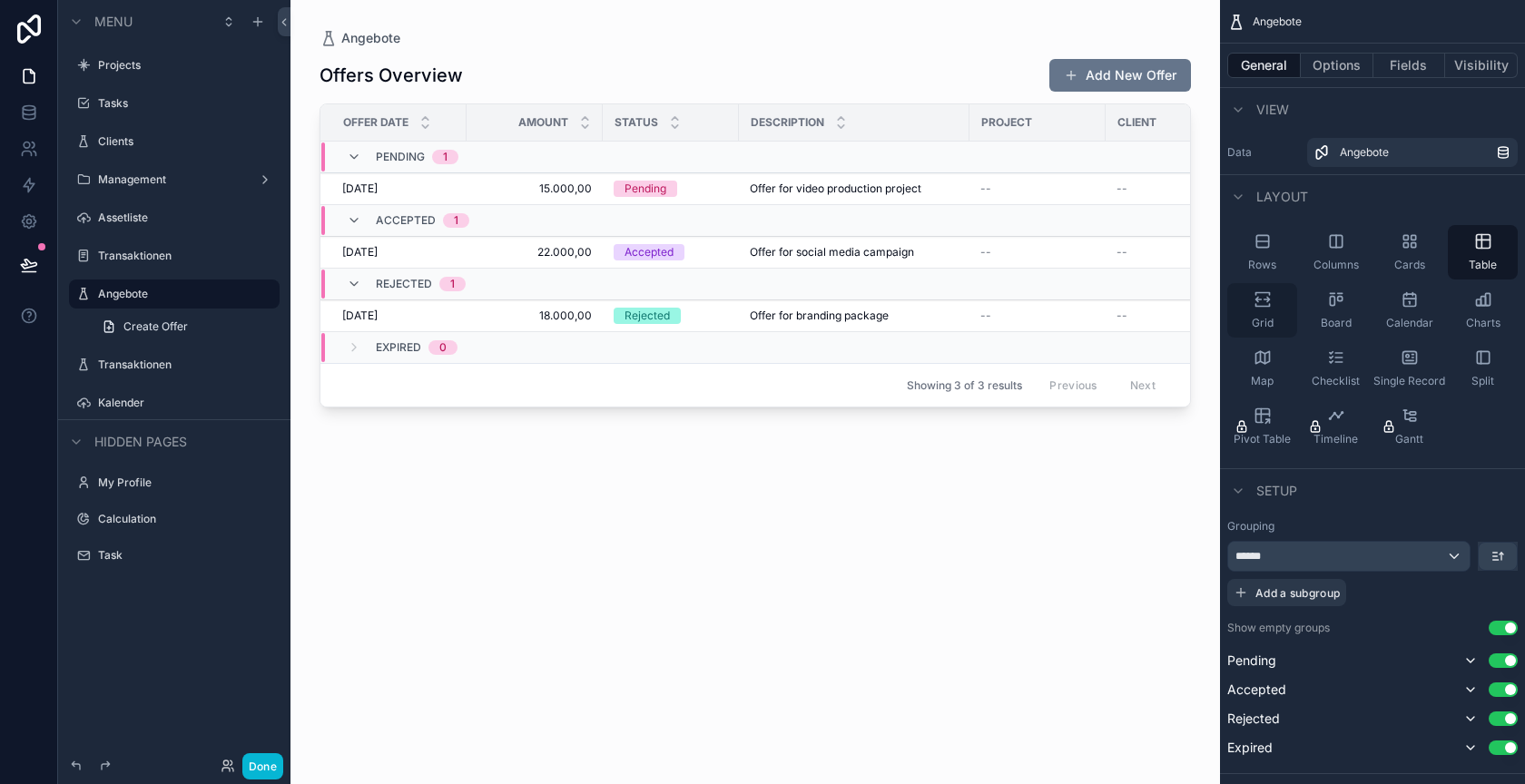
click at [1267, 298] on icon "scrollable content" at bounding box center [1266, 300] width 6 height 5
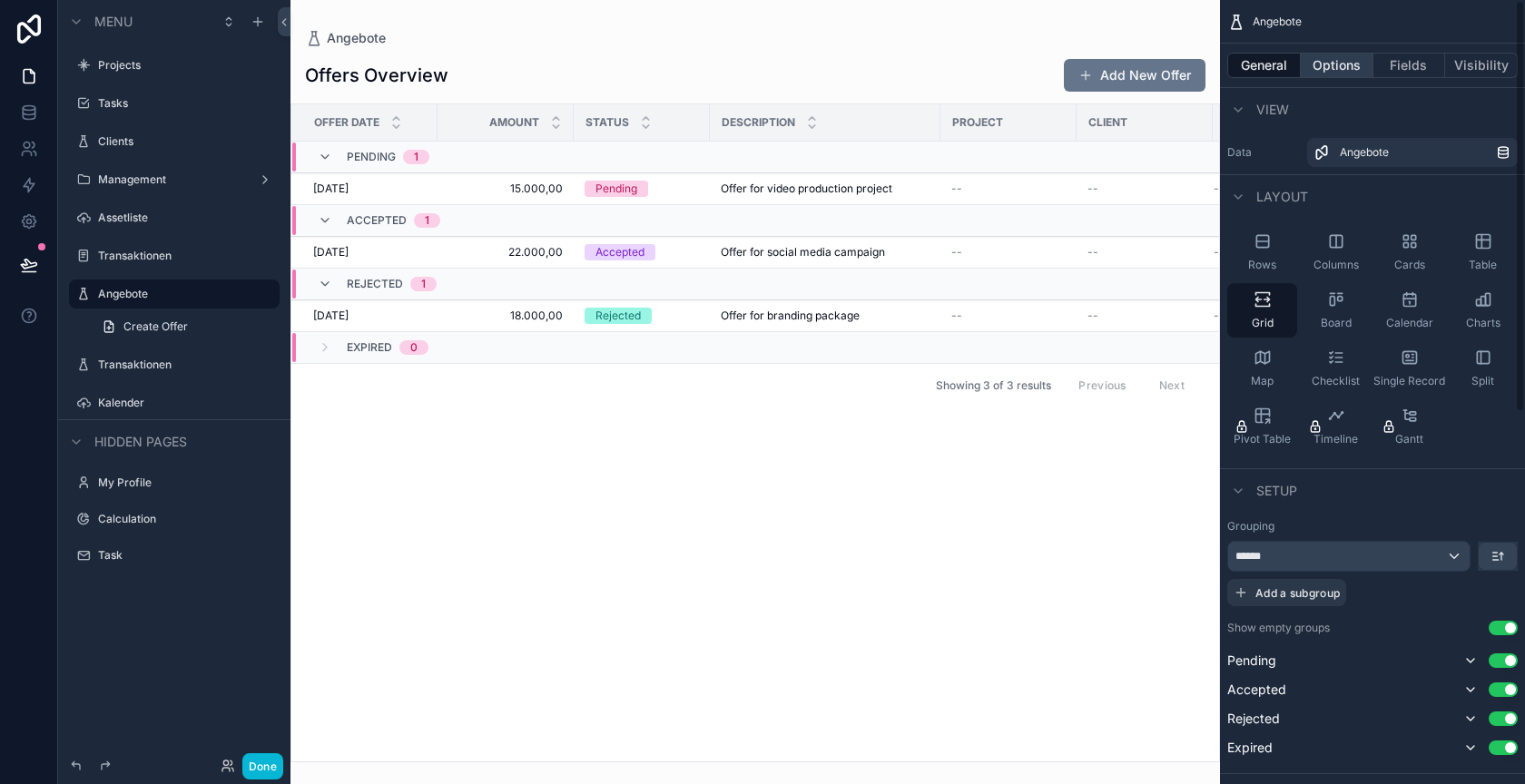
click at [1350, 63] on button "Options" at bounding box center [1337, 65] width 72 height 26
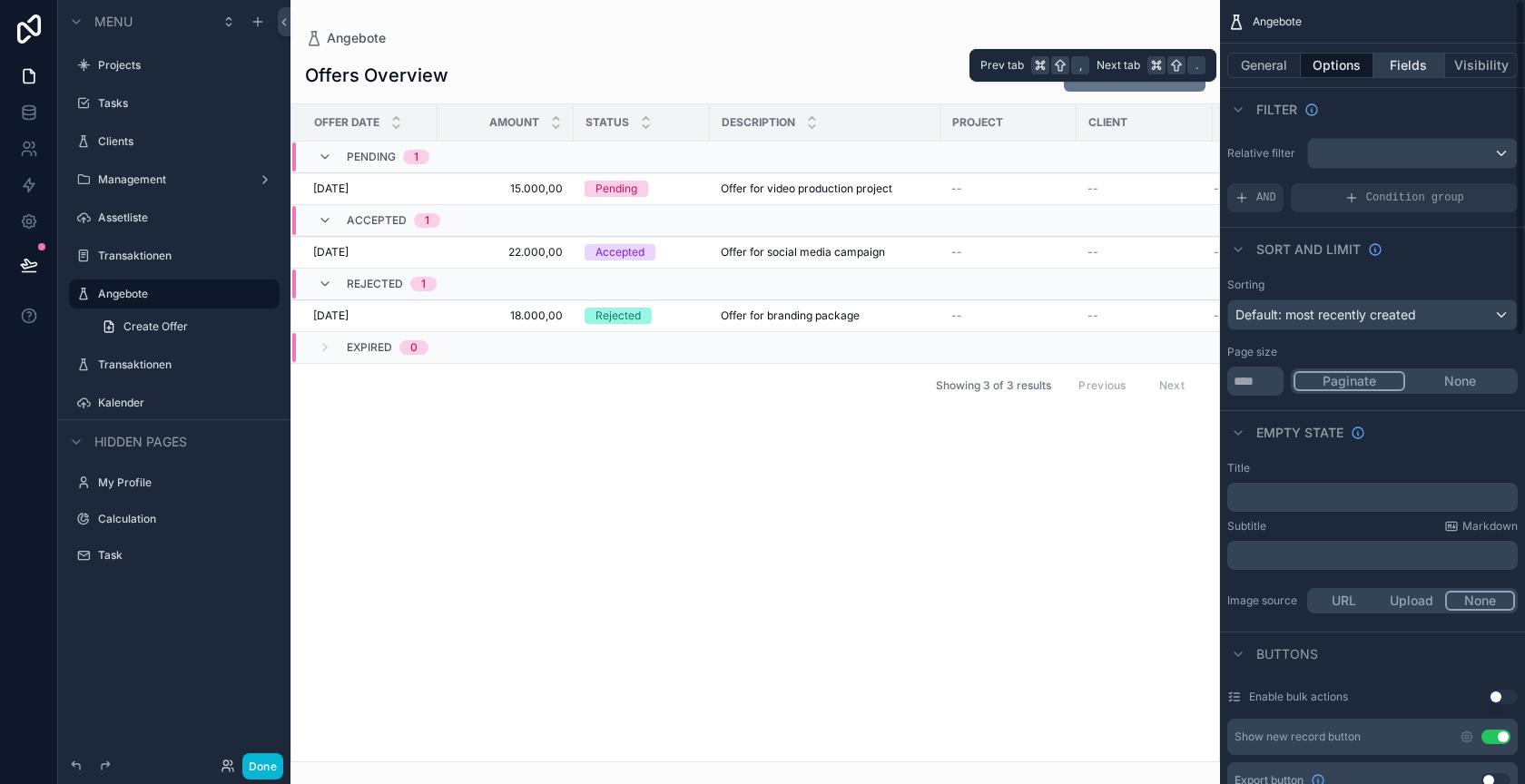
click at [1385, 63] on button "Fields" at bounding box center [1409, 65] width 72 height 26
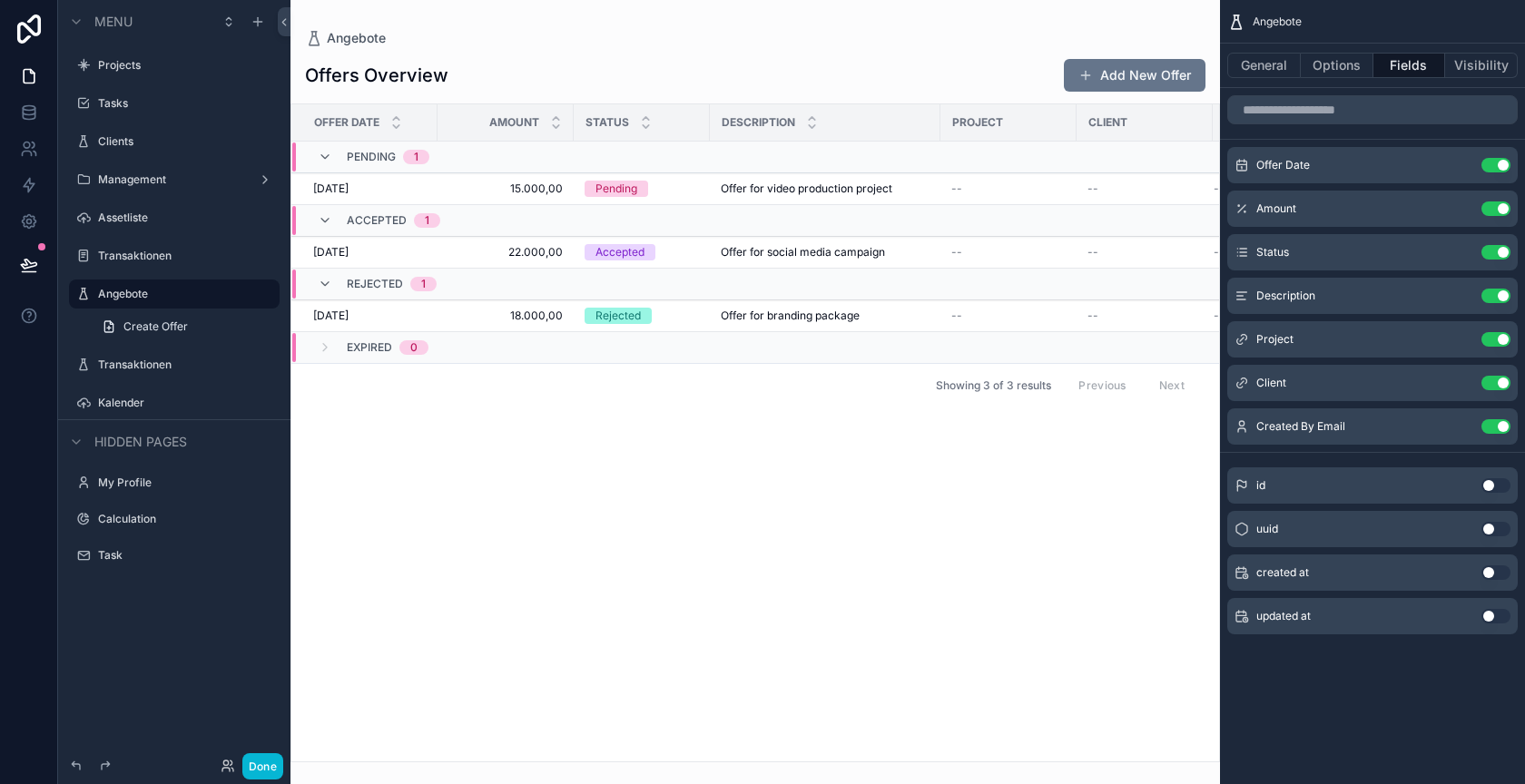
click at [1102, 458] on div "Offer Date Amount Status Description Project Client Created By Email Pending 1 …" at bounding box center [756, 433] width 928 height 657
click at [1250, 70] on button "General" at bounding box center [1264, 65] width 73 height 26
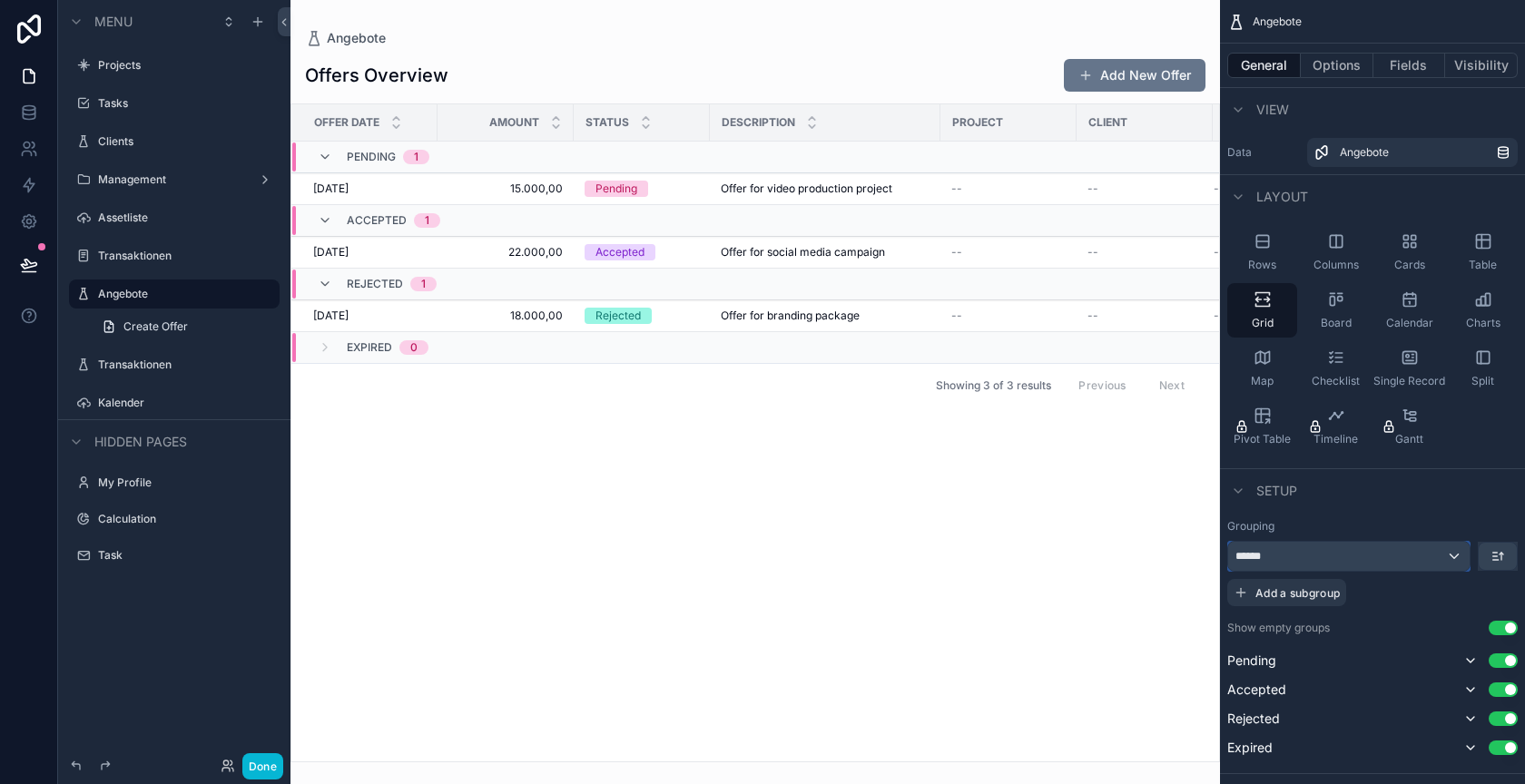
click at [1448, 559] on div "******" at bounding box center [1348, 557] width 241 height 29
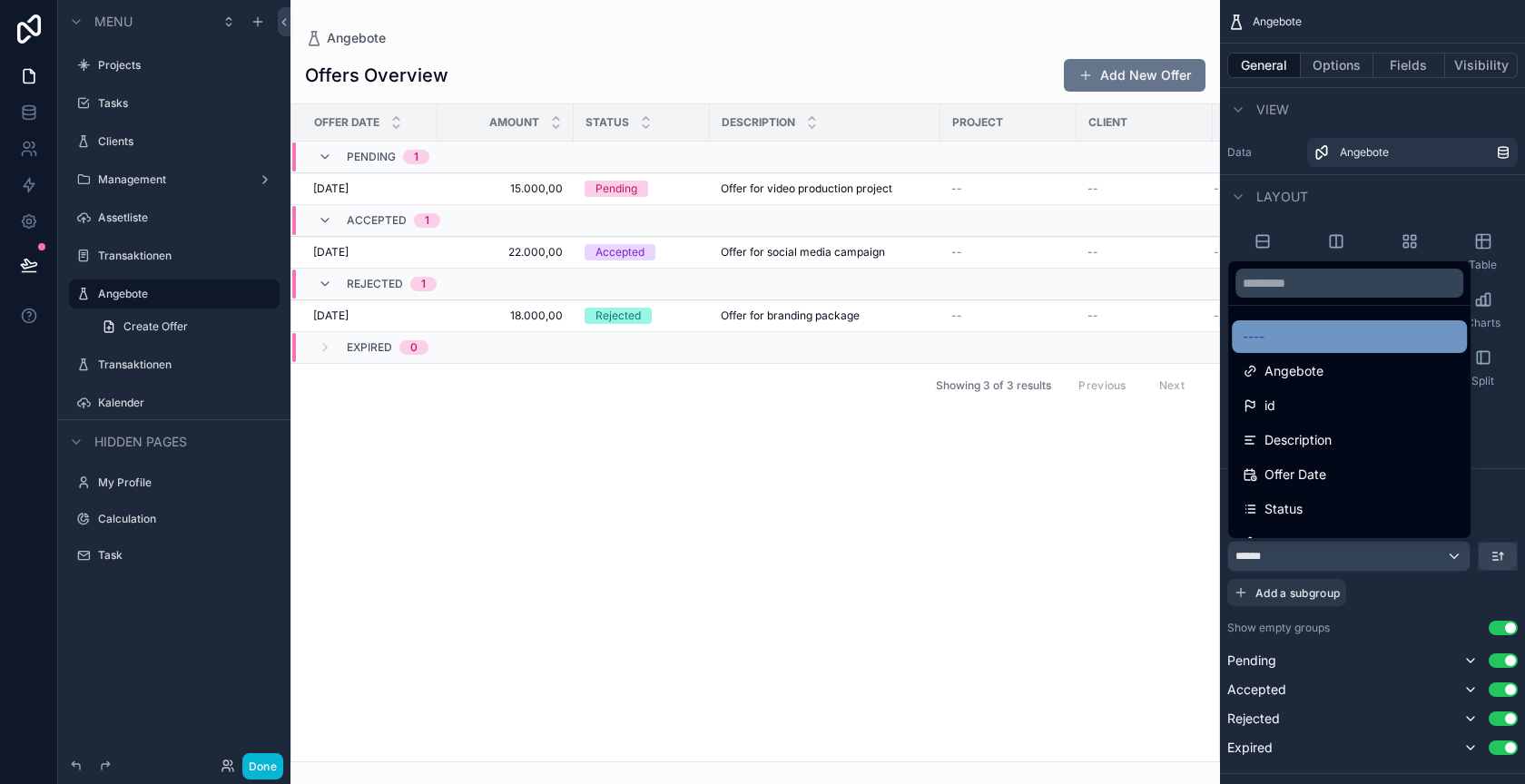
click at [1396, 340] on div "----" at bounding box center [1349, 337] width 214 height 22
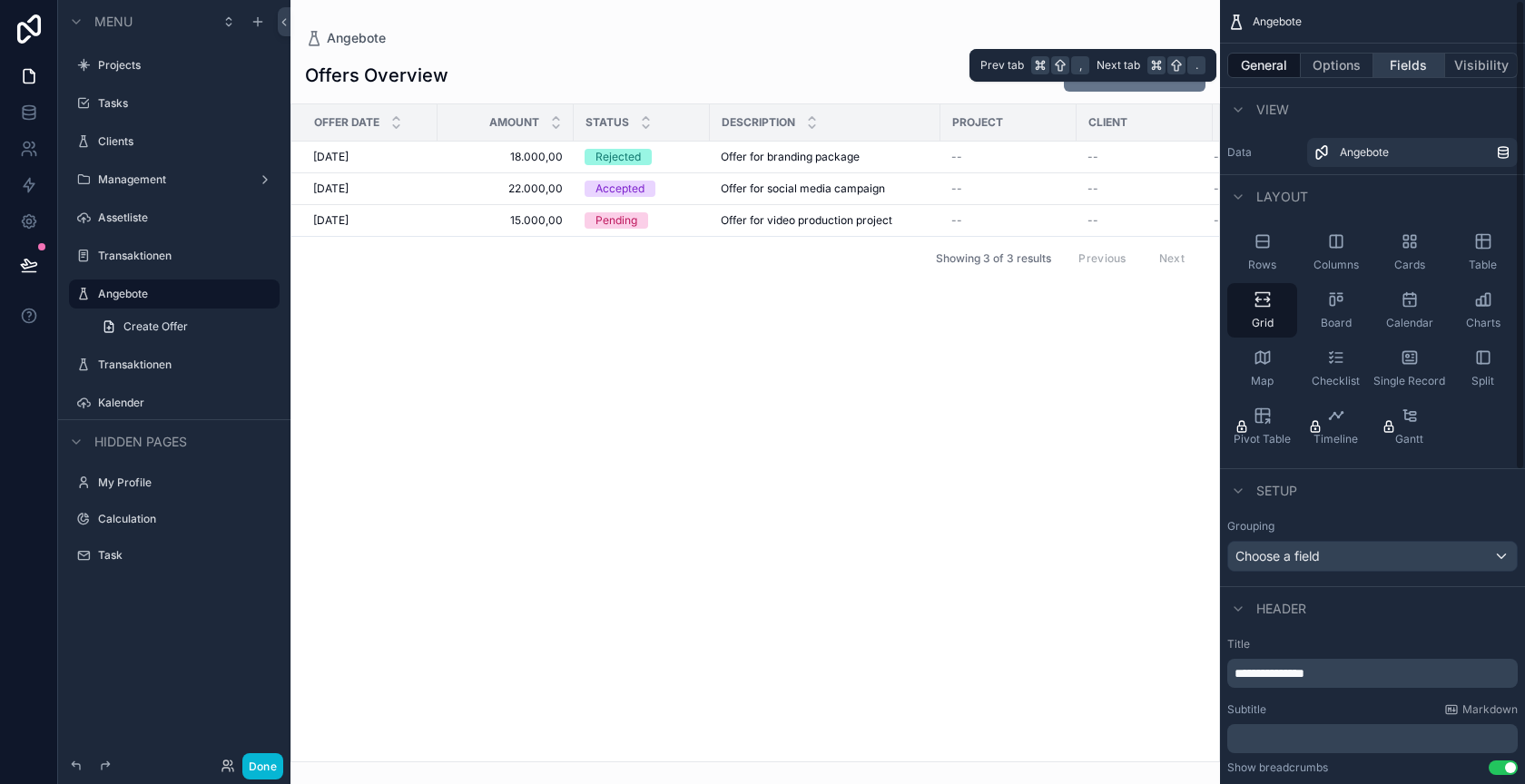
click at [1396, 57] on button "Fields" at bounding box center [1409, 65] width 72 height 26
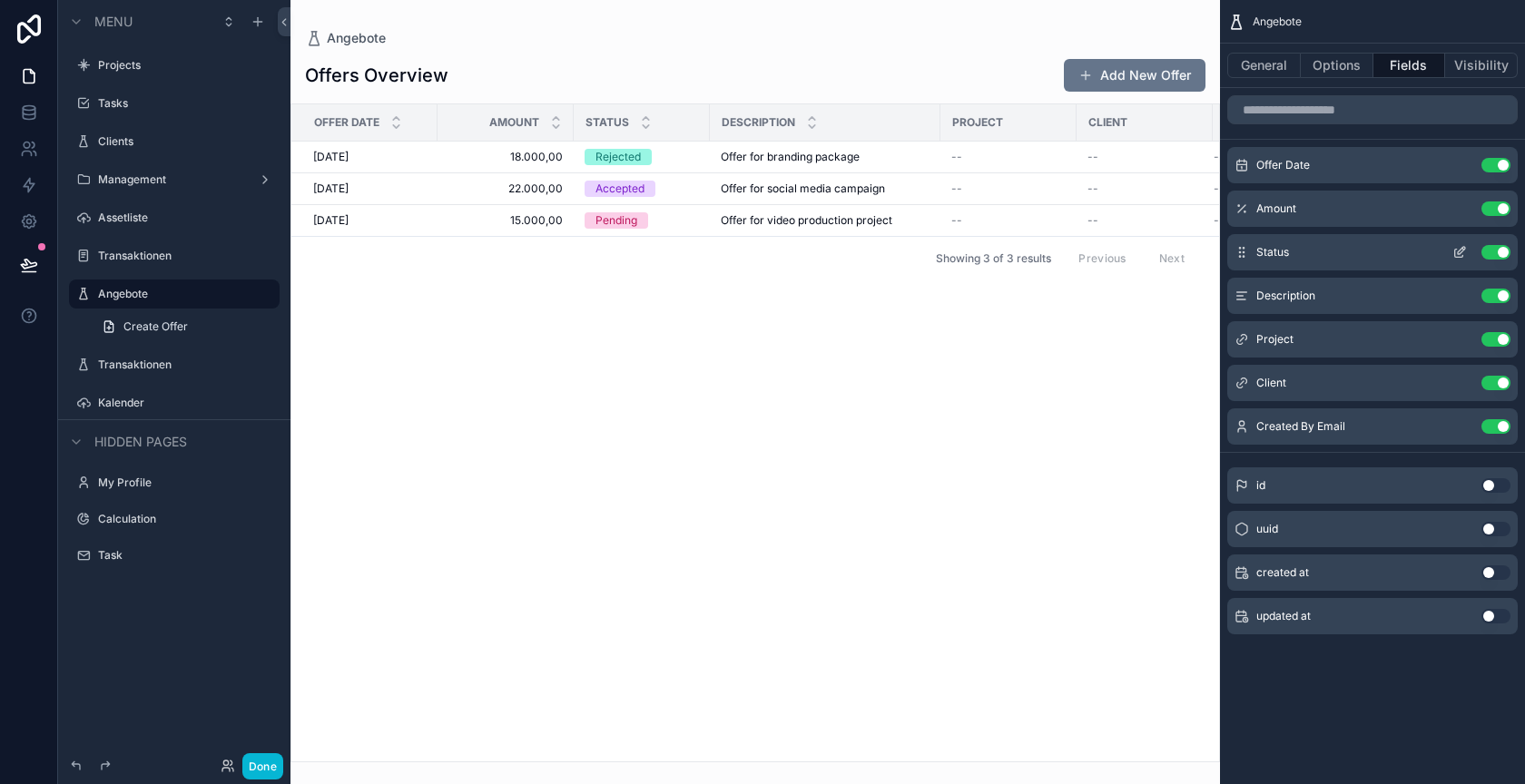
click at [1459, 247] on icon "scrollable content" at bounding box center [1460, 252] width 15 height 15
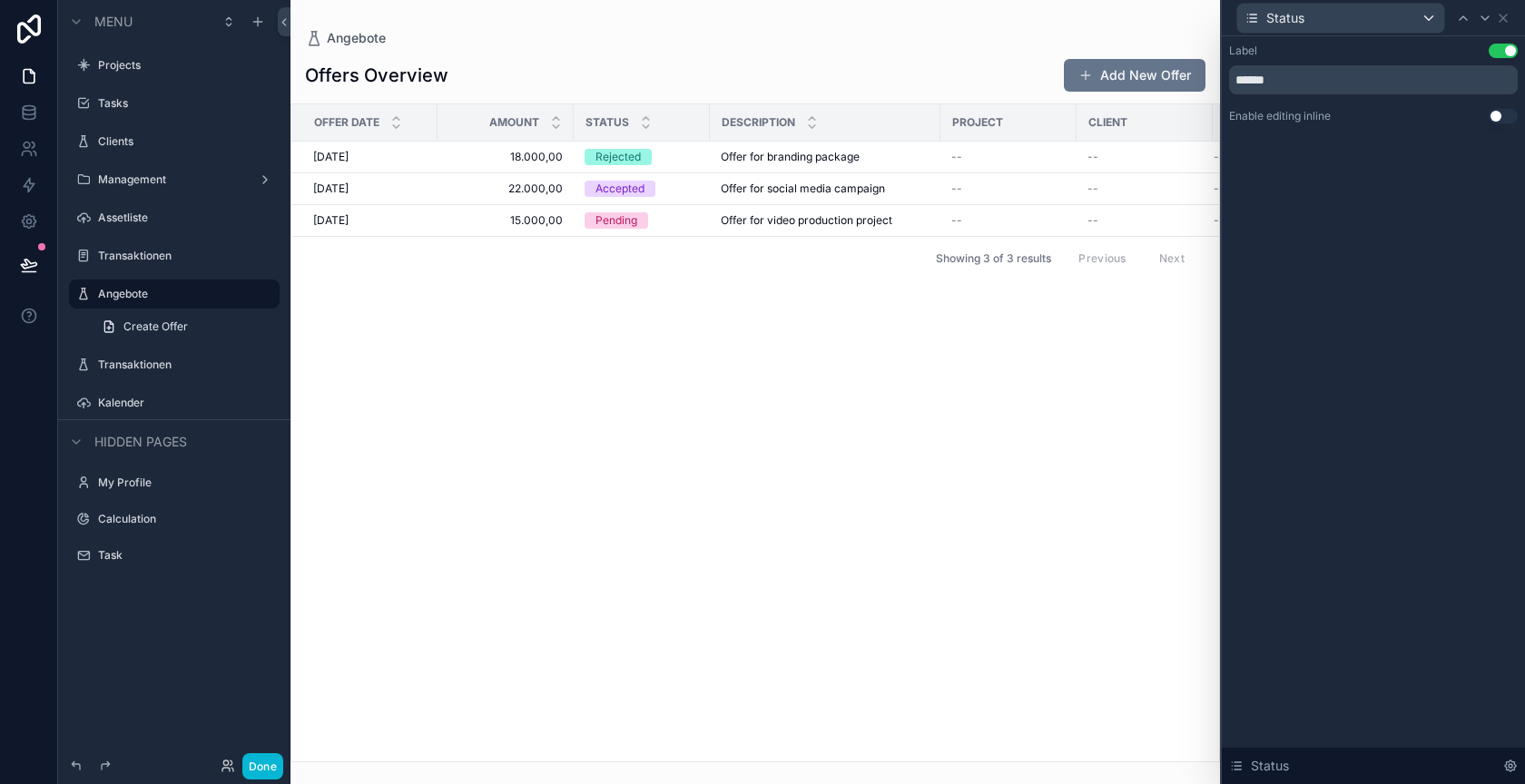
click at [1494, 116] on button "Use setting" at bounding box center [1504, 116] width 29 height 15
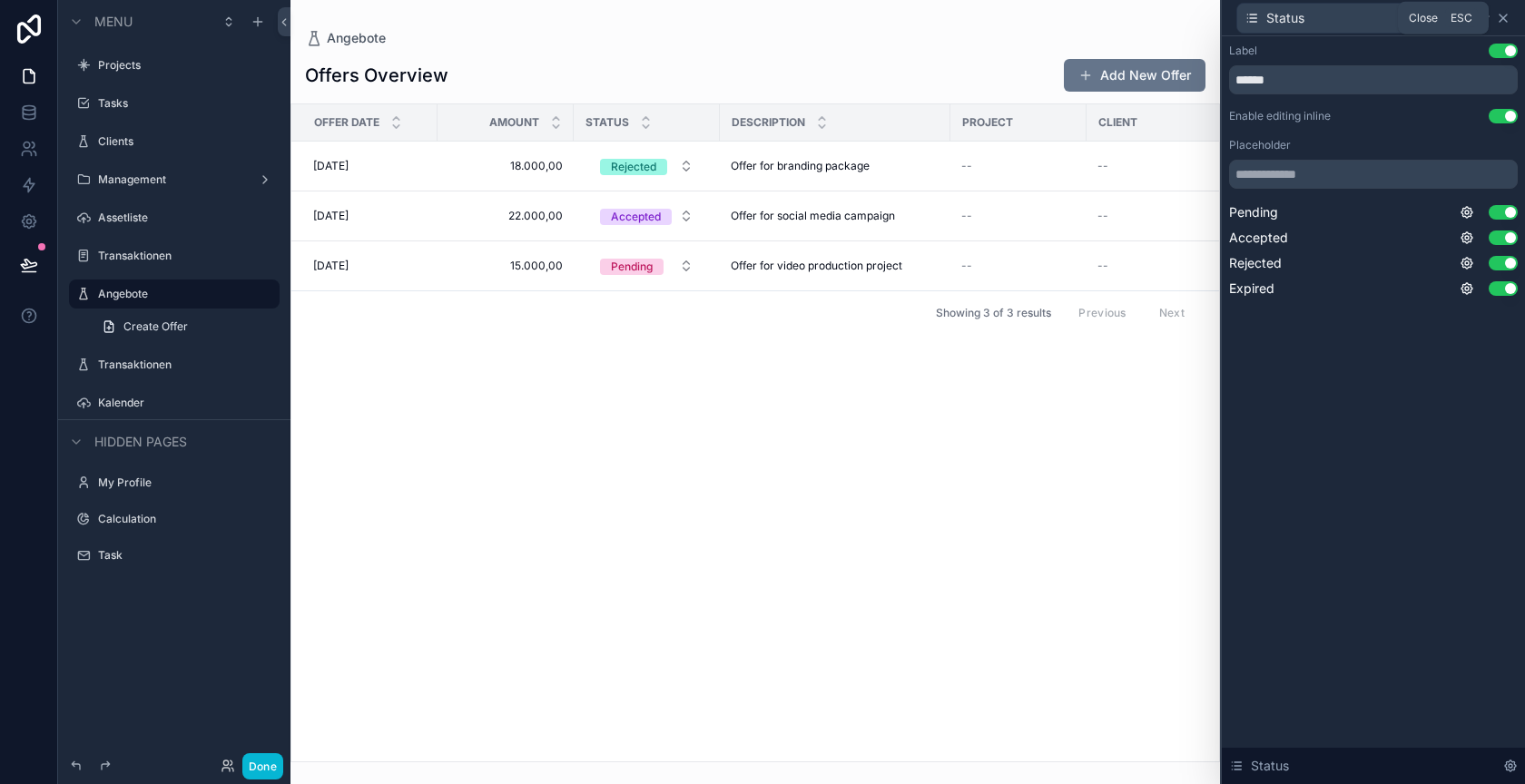
click at [1502, 15] on icon at bounding box center [1504, 18] width 15 height 15
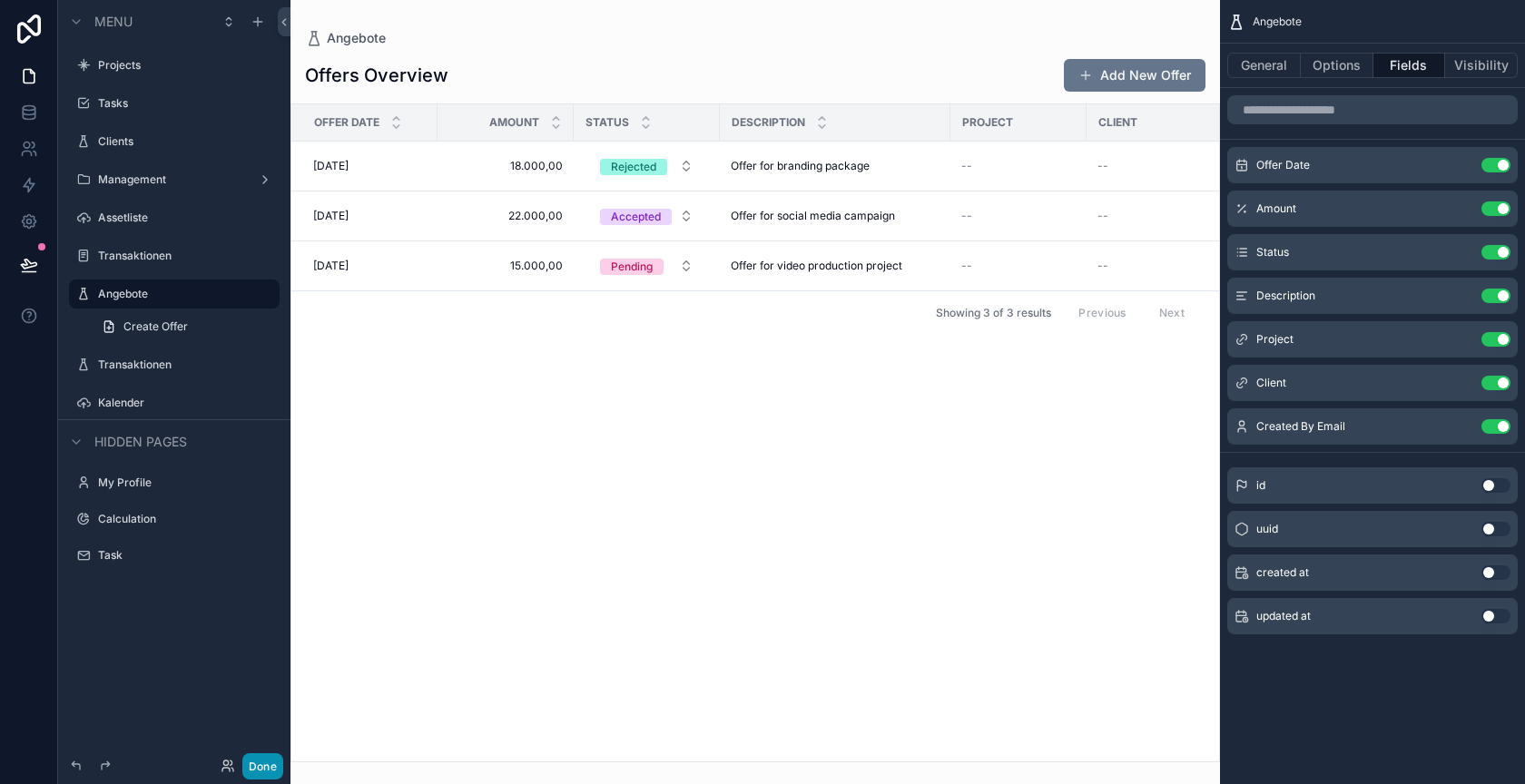
click at [264, 767] on button "Done" at bounding box center [262, 767] width 41 height 27
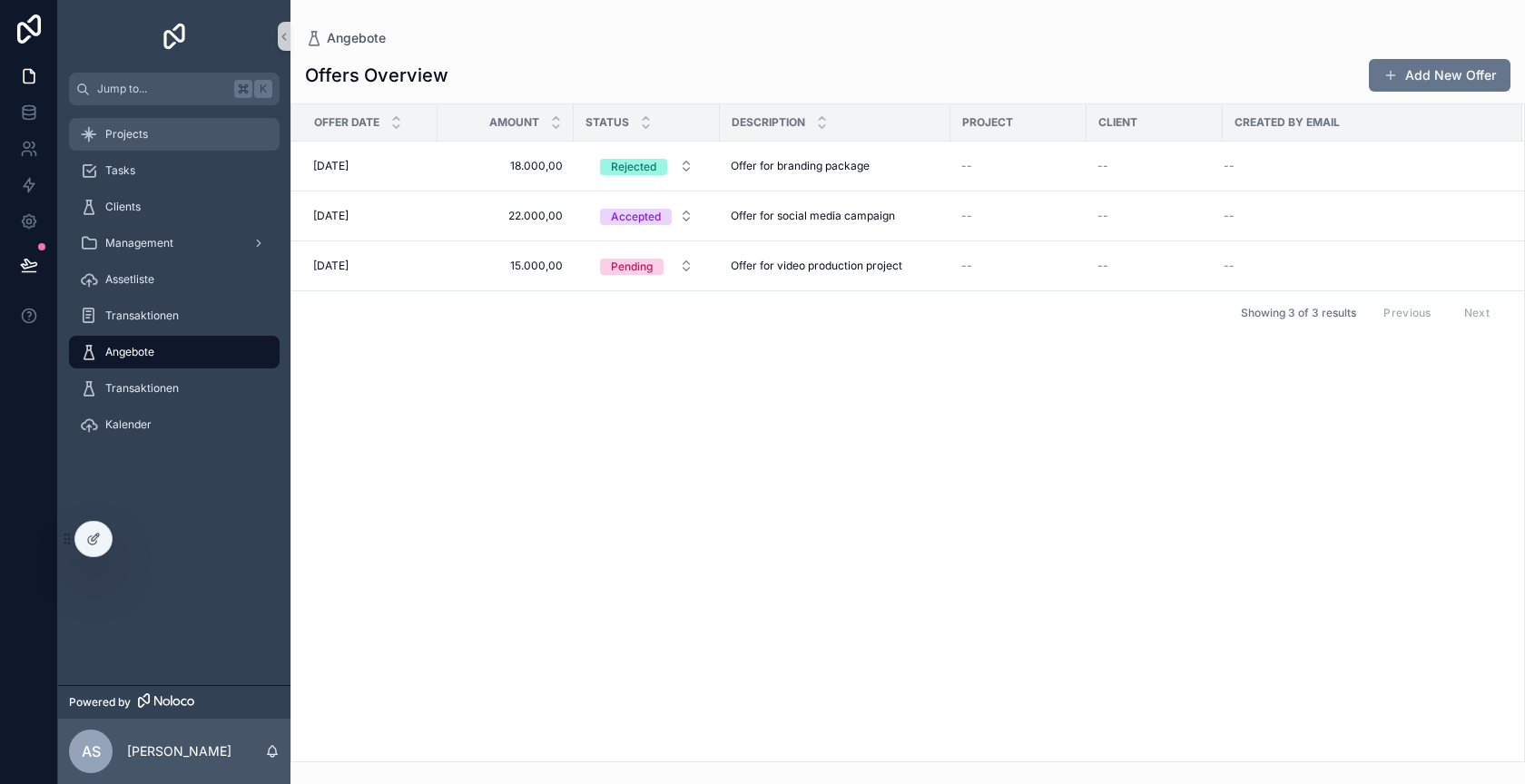
click at [183, 137] on div "Projects" at bounding box center [174, 135] width 189 height 29
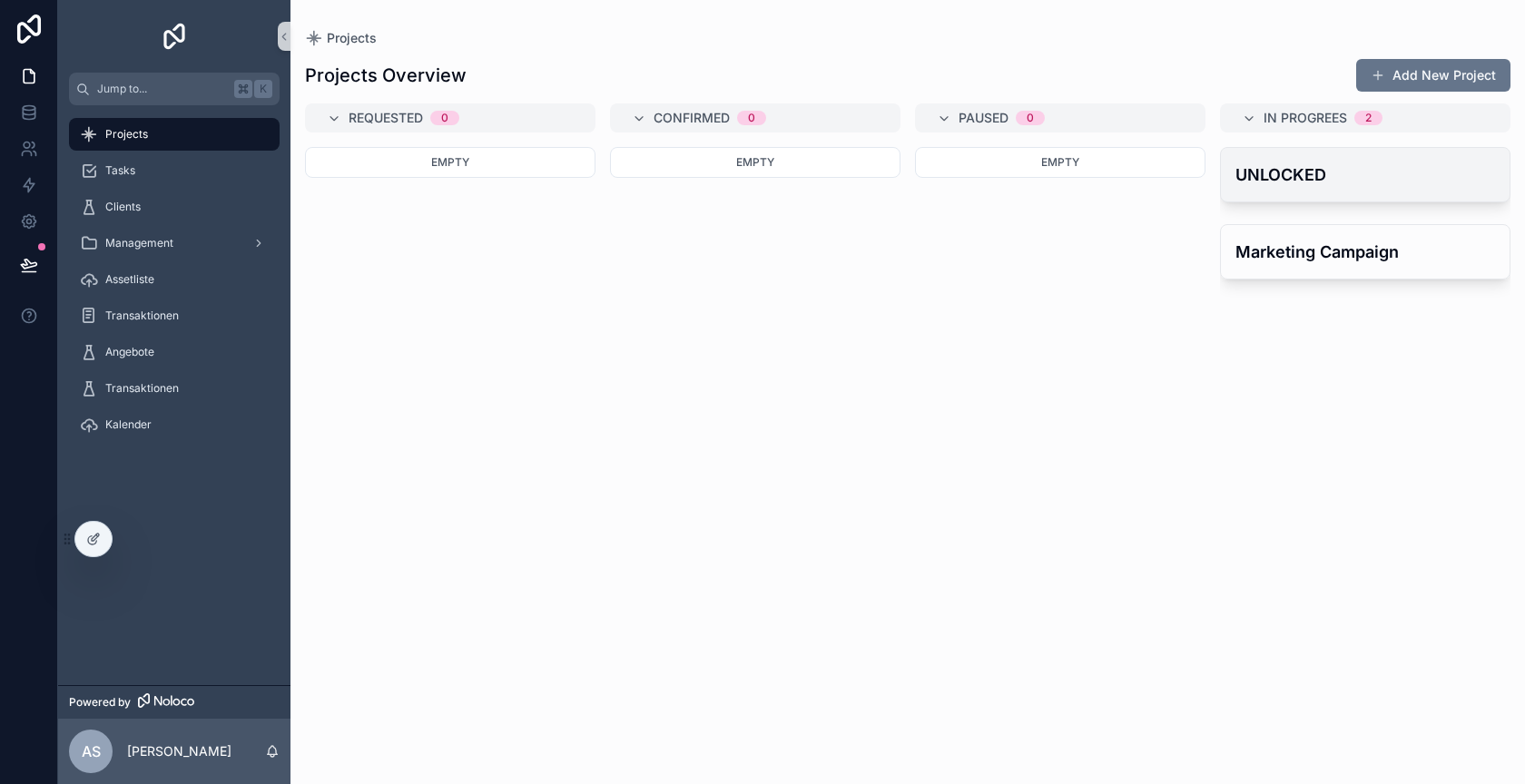
click at [1367, 171] on h4 "UNLOCKED" at bounding box center [1365, 174] width 260 height 25
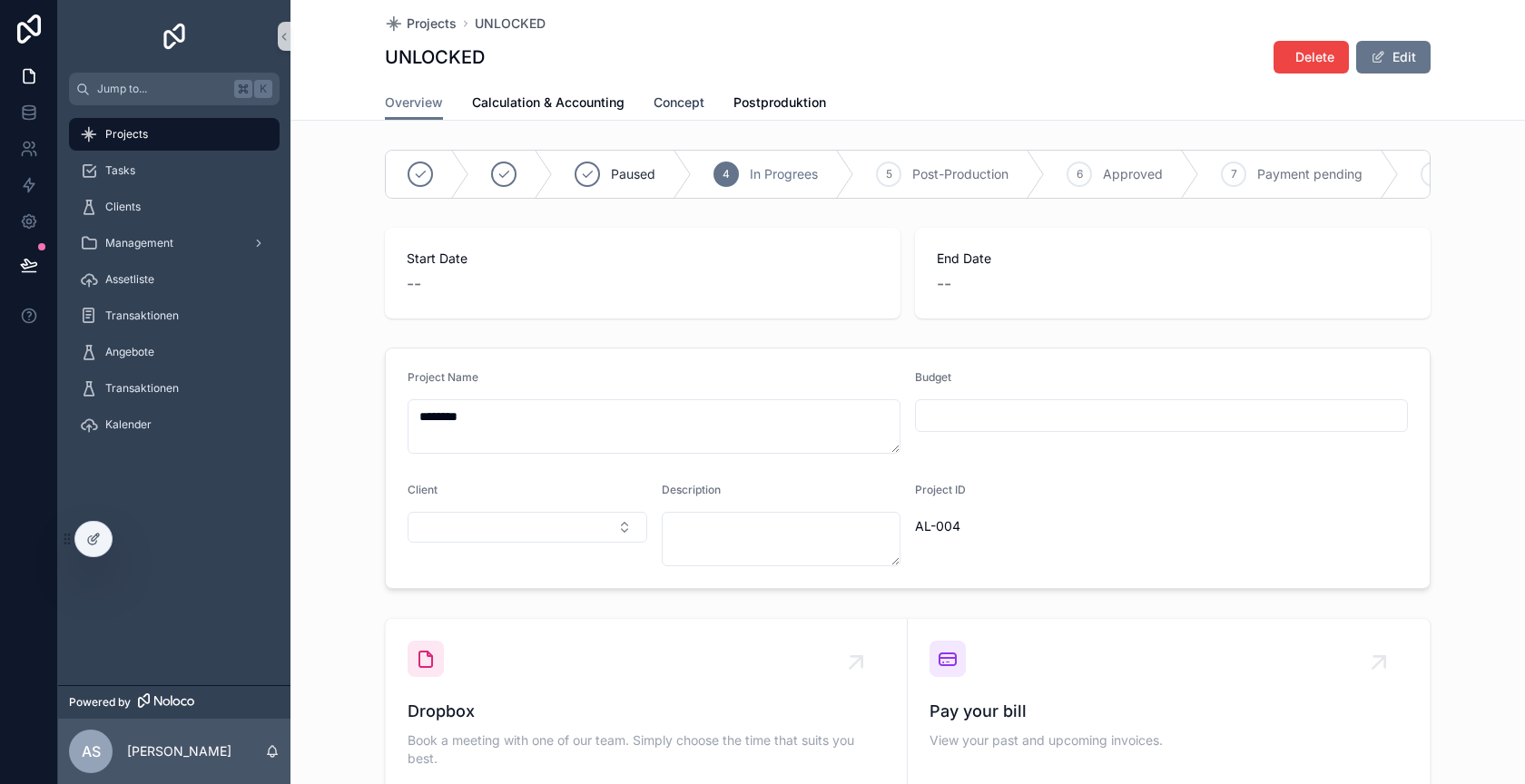
click at [671, 99] on span "Concept" at bounding box center [679, 103] width 50 height 18
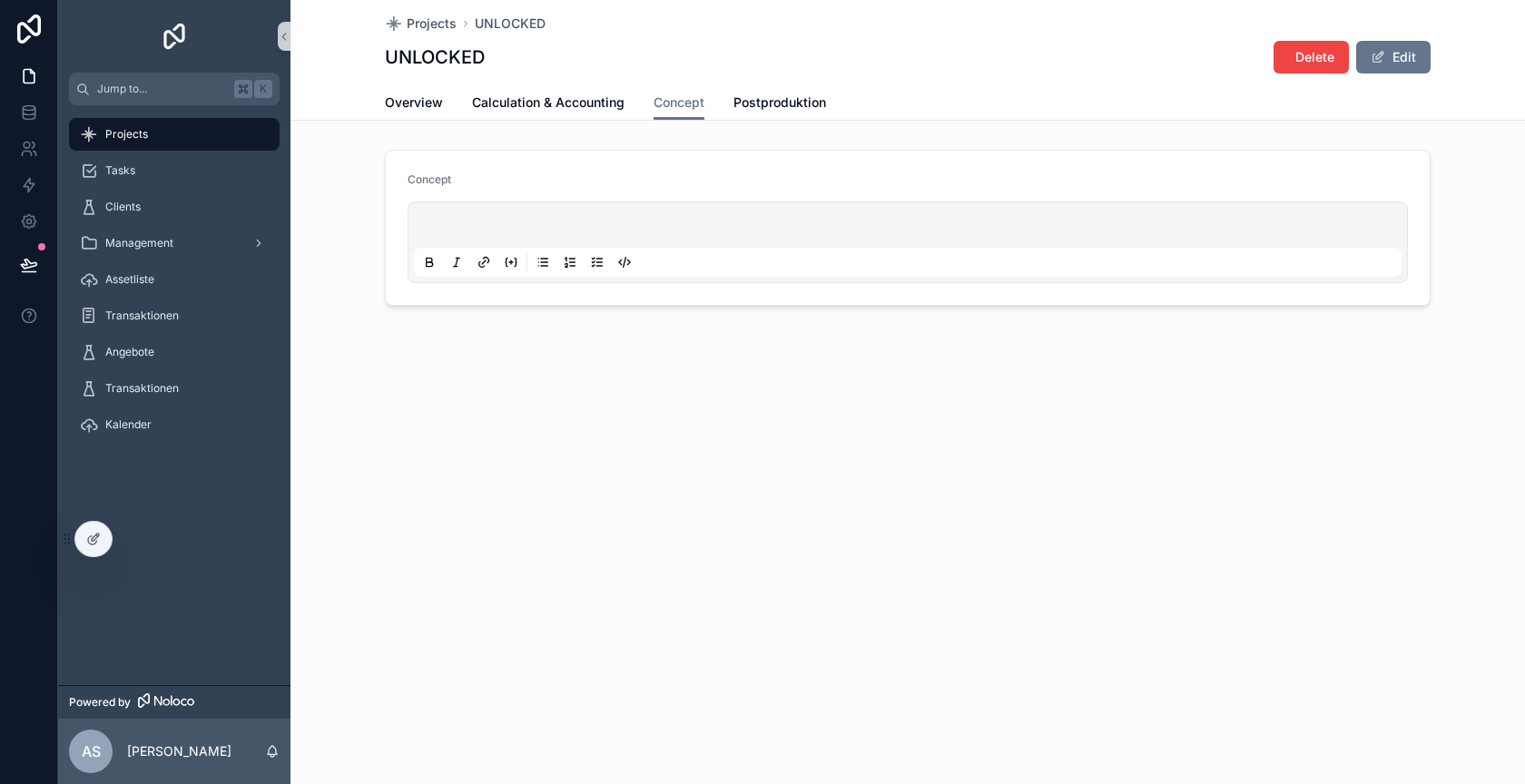
click at [521, 211] on div "scrollable content" at bounding box center [907, 242] width 988 height 69
click at [485, 232] on p "scrollable content" at bounding box center [911, 228] width 988 height 18
click at [522, 335] on div "Projects UNLOCKED UNLOCKED Delete Edit Concept Overview Calculation & Accountin…" at bounding box center [908, 215] width 1234 height 429
click at [794, 101] on span "Postproduktion" at bounding box center [779, 103] width 93 height 18
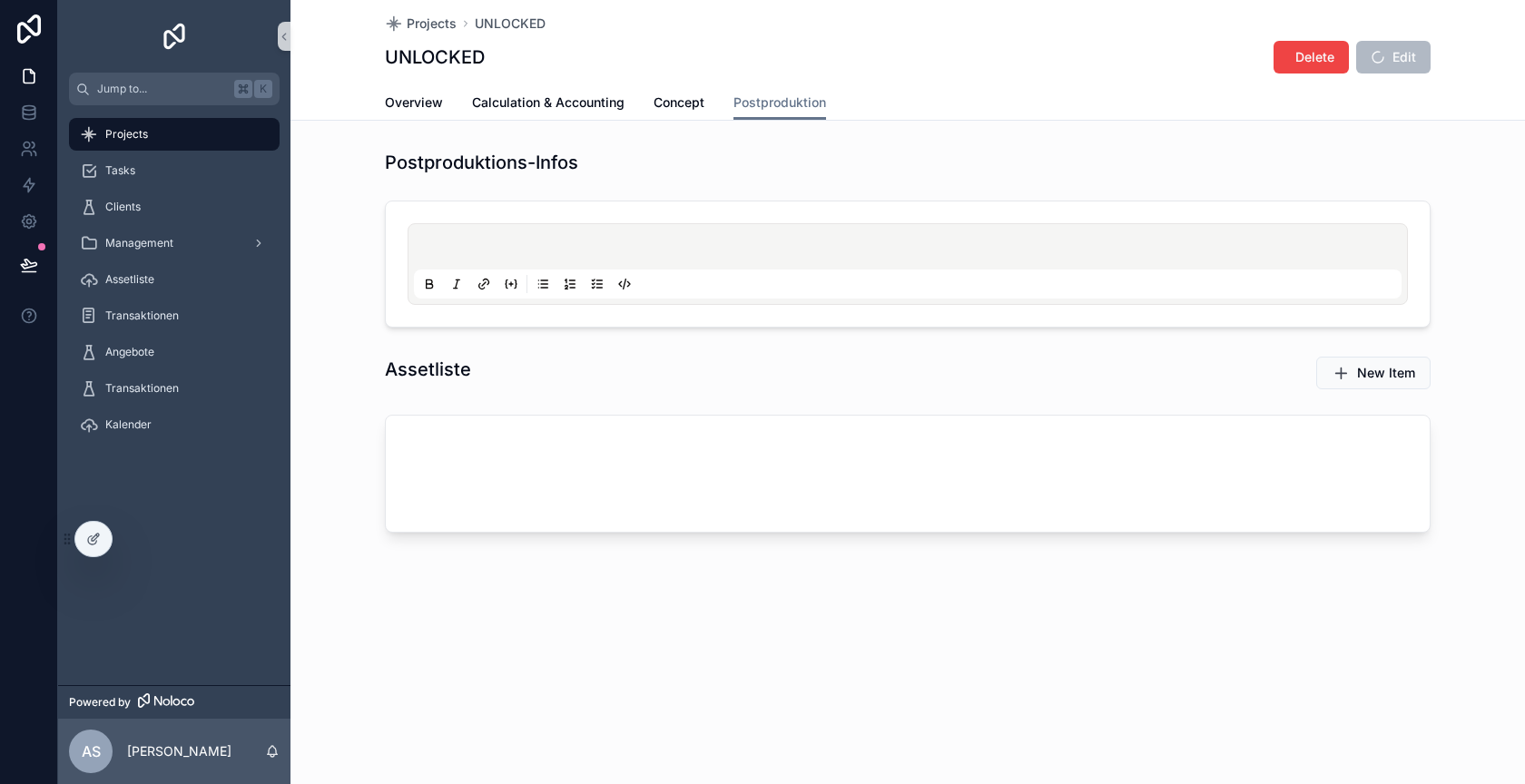
click at [500, 237] on div "scrollable content" at bounding box center [907, 263] width 988 height 69
click at [493, 251] on p "scrollable content" at bounding box center [911, 249] width 988 height 18
click at [486, 366] on div "Assetliste" at bounding box center [638, 370] width 506 height 26
drag, startPoint x: 378, startPoint y: 370, endPoint x: 535, endPoint y: 370, distance: 157.0
click at [535, 370] on div "Assetliste" at bounding box center [638, 372] width 528 height 47
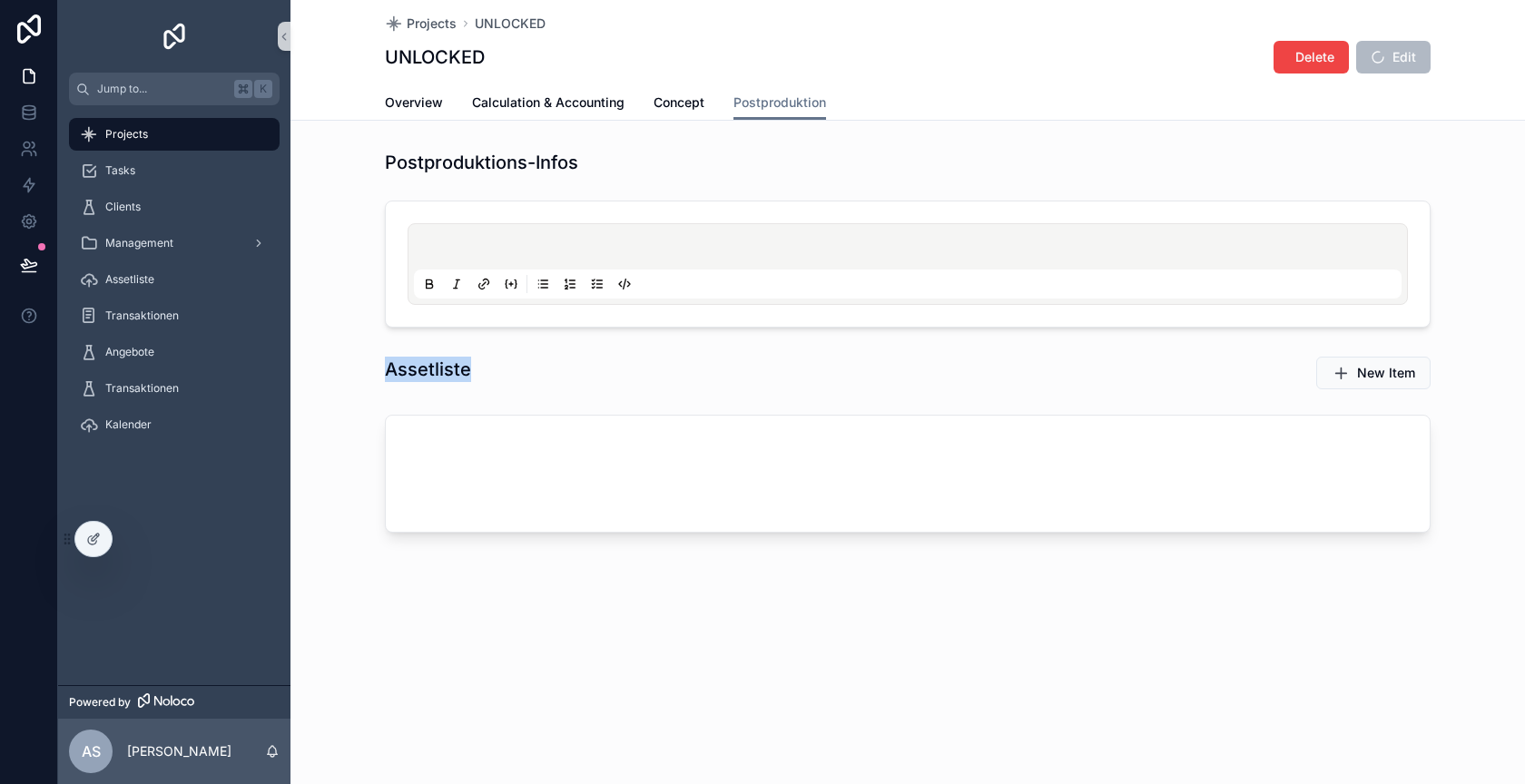
click at [535, 370] on div "Assetliste" at bounding box center [638, 370] width 506 height 26
click at [1390, 379] on span "New Item" at bounding box center [1386, 373] width 58 height 18
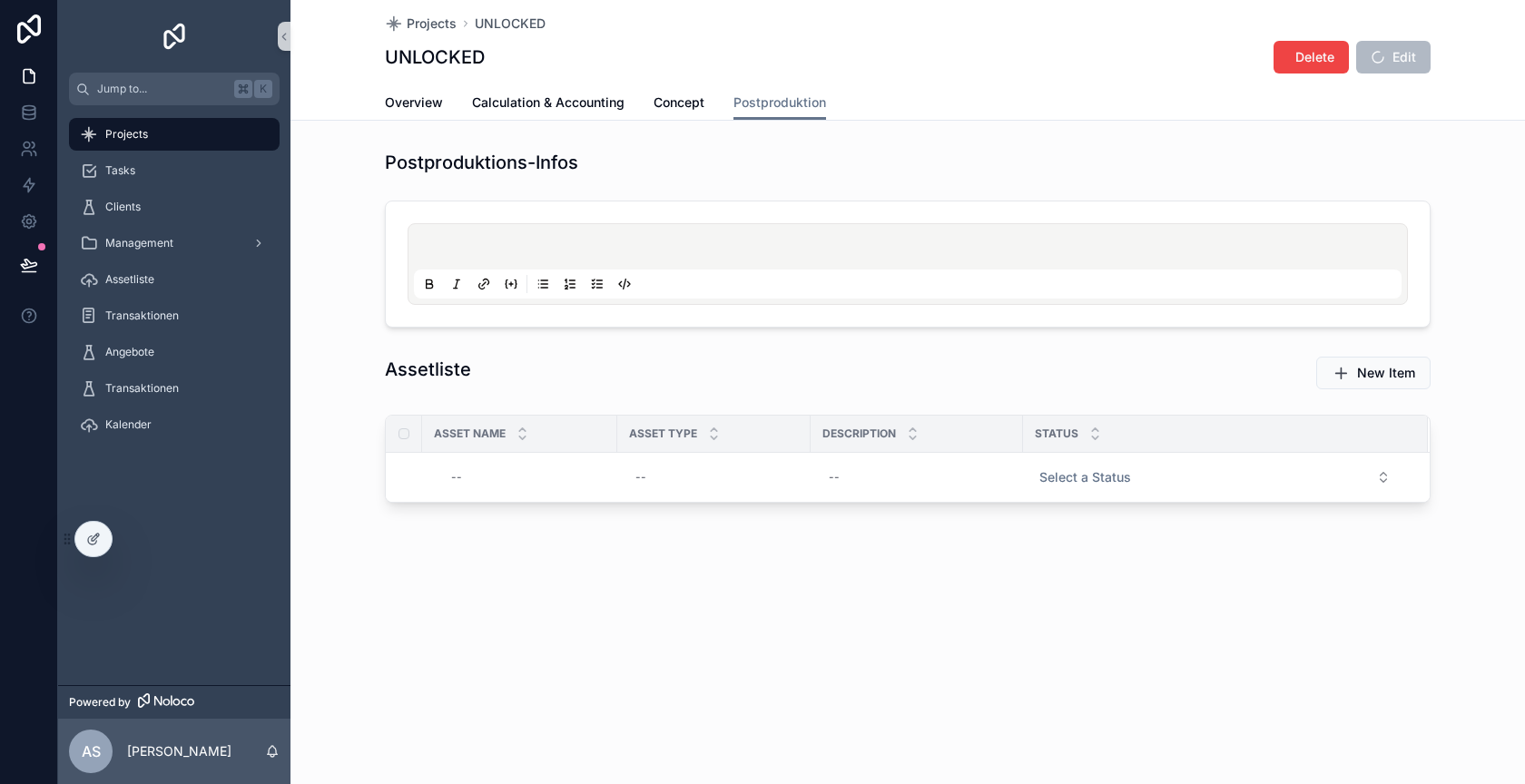
click at [611, 392] on div "Assetliste" at bounding box center [638, 372] width 528 height 47
click at [490, 474] on div "--" at bounding box center [525, 478] width 162 height 29
click at [378, 575] on div "Projects UNLOCKED UNLOCKED Delete Edit Postproduktion Overview Calculation & Ac…" at bounding box center [908, 316] width 1234 height 634
click at [1387, 456] on span "New Item" at bounding box center [1386, 453] width 49 height 15
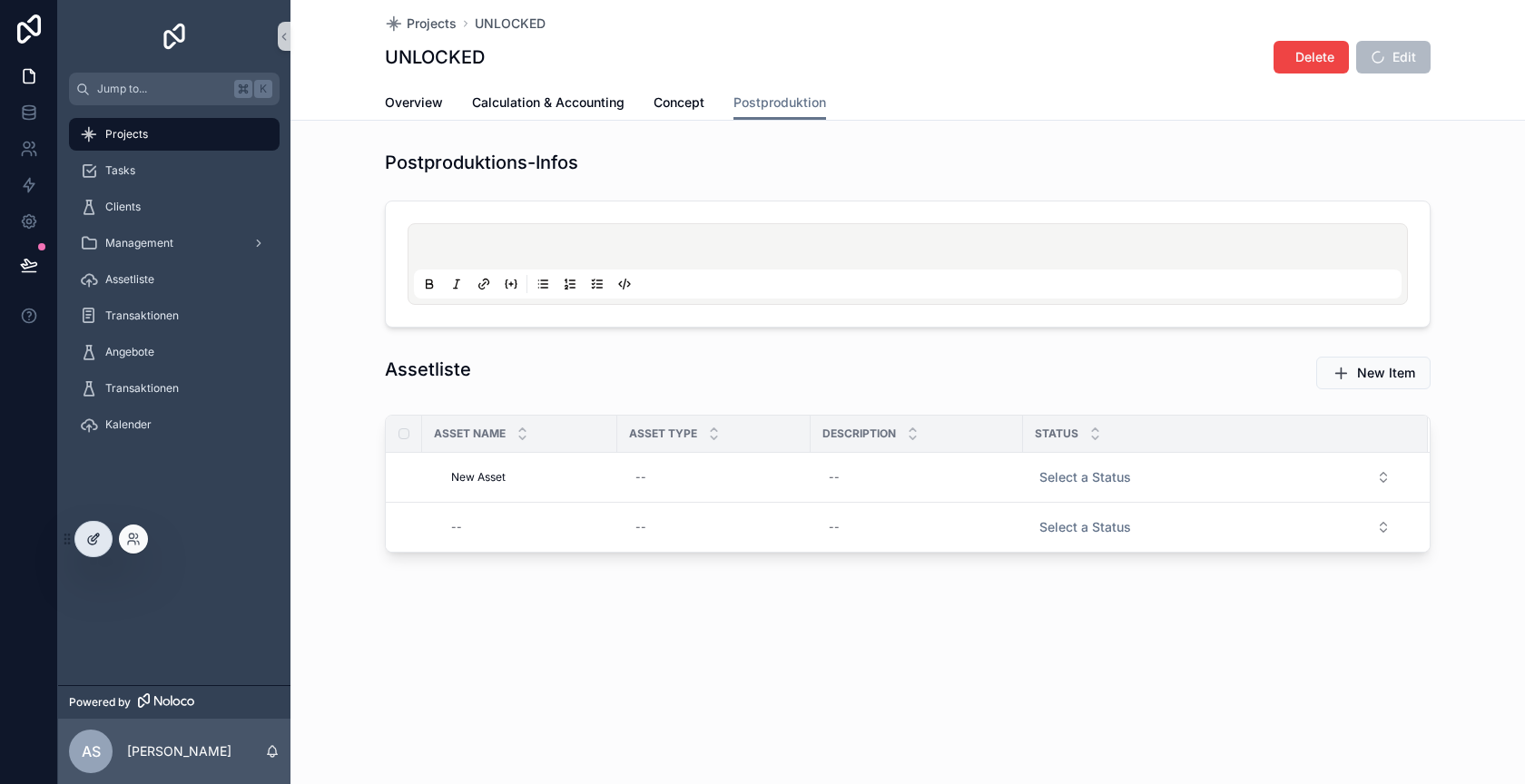
click at [95, 542] on icon at bounding box center [92, 540] width 8 height 8
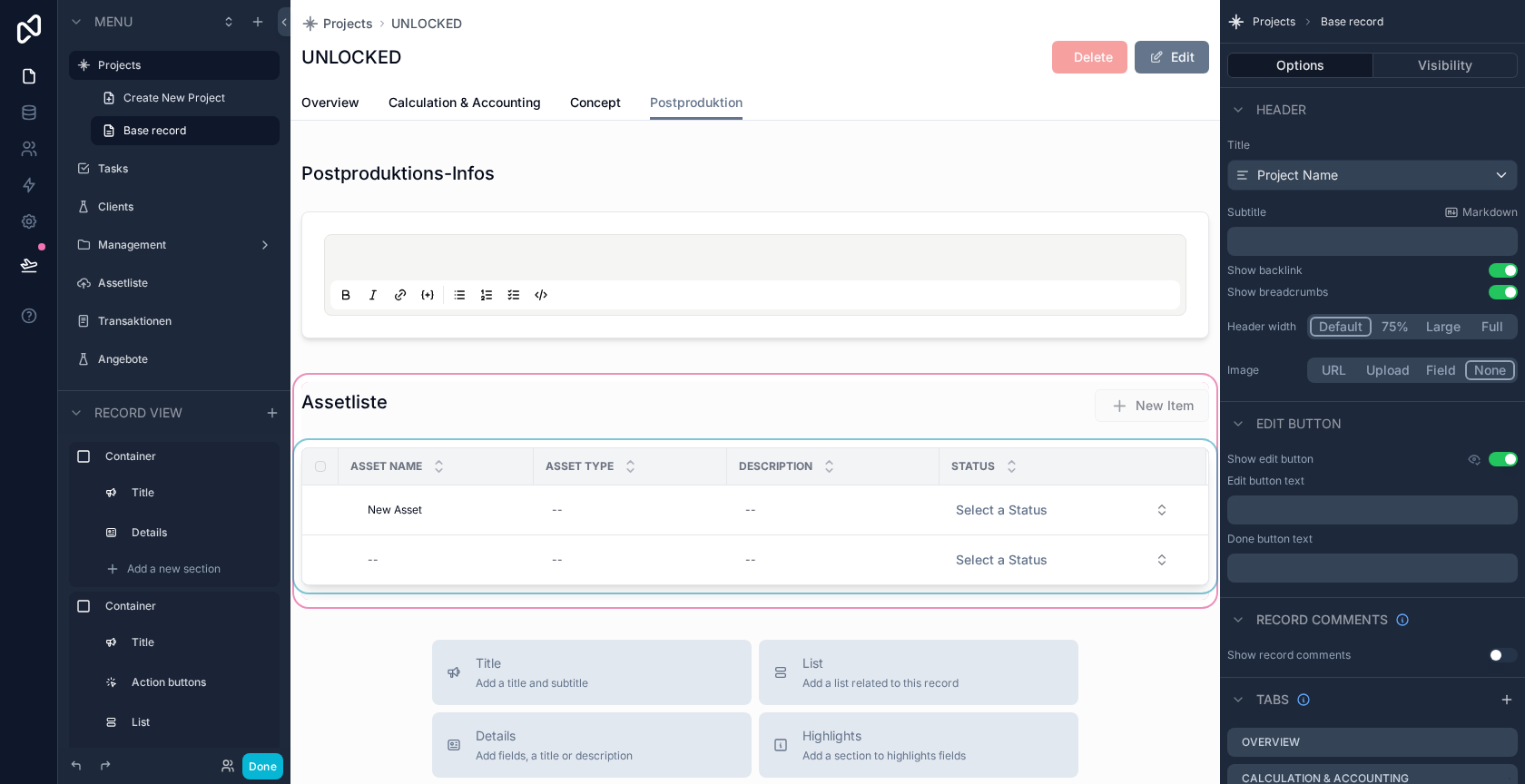
click at [1052, 449] on div "Status" at bounding box center [1073, 467] width 265 height 35
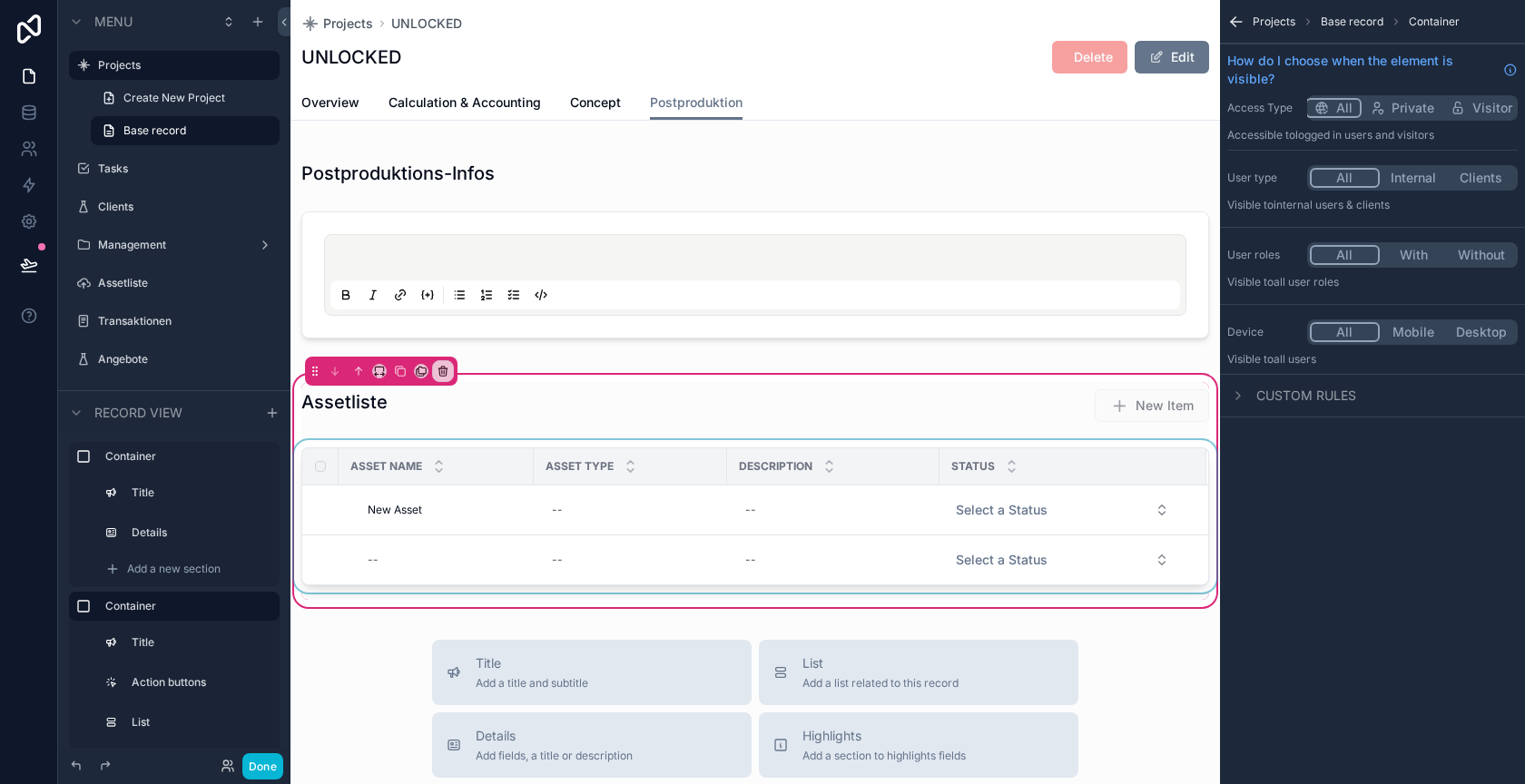
click at [709, 449] on div "Asset Type" at bounding box center [630, 467] width 192 height 35
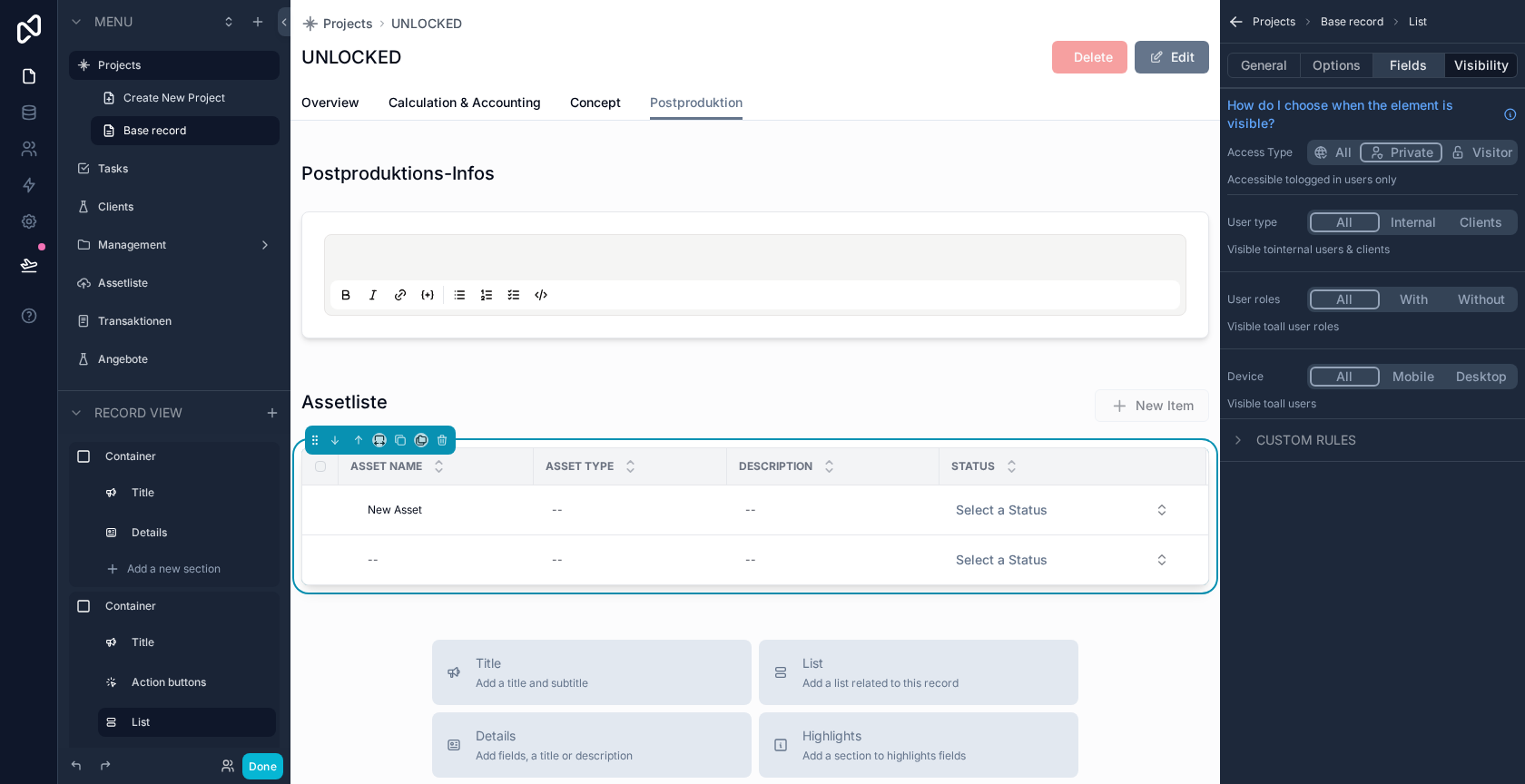
click at [1416, 52] on button "Fields" at bounding box center [1409, 65] width 72 height 26
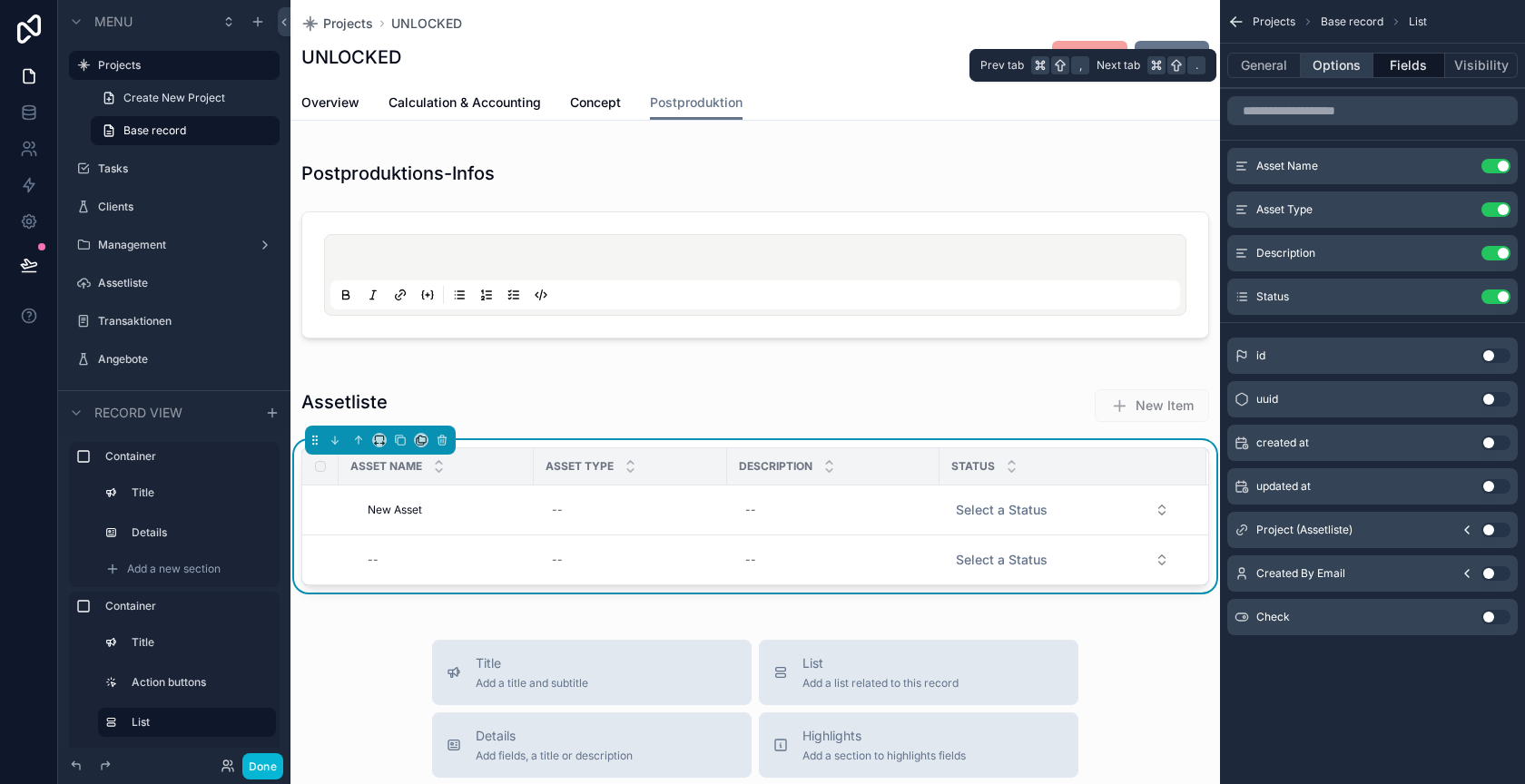
click at [1354, 69] on button "Options" at bounding box center [1337, 65] width 72 height 26
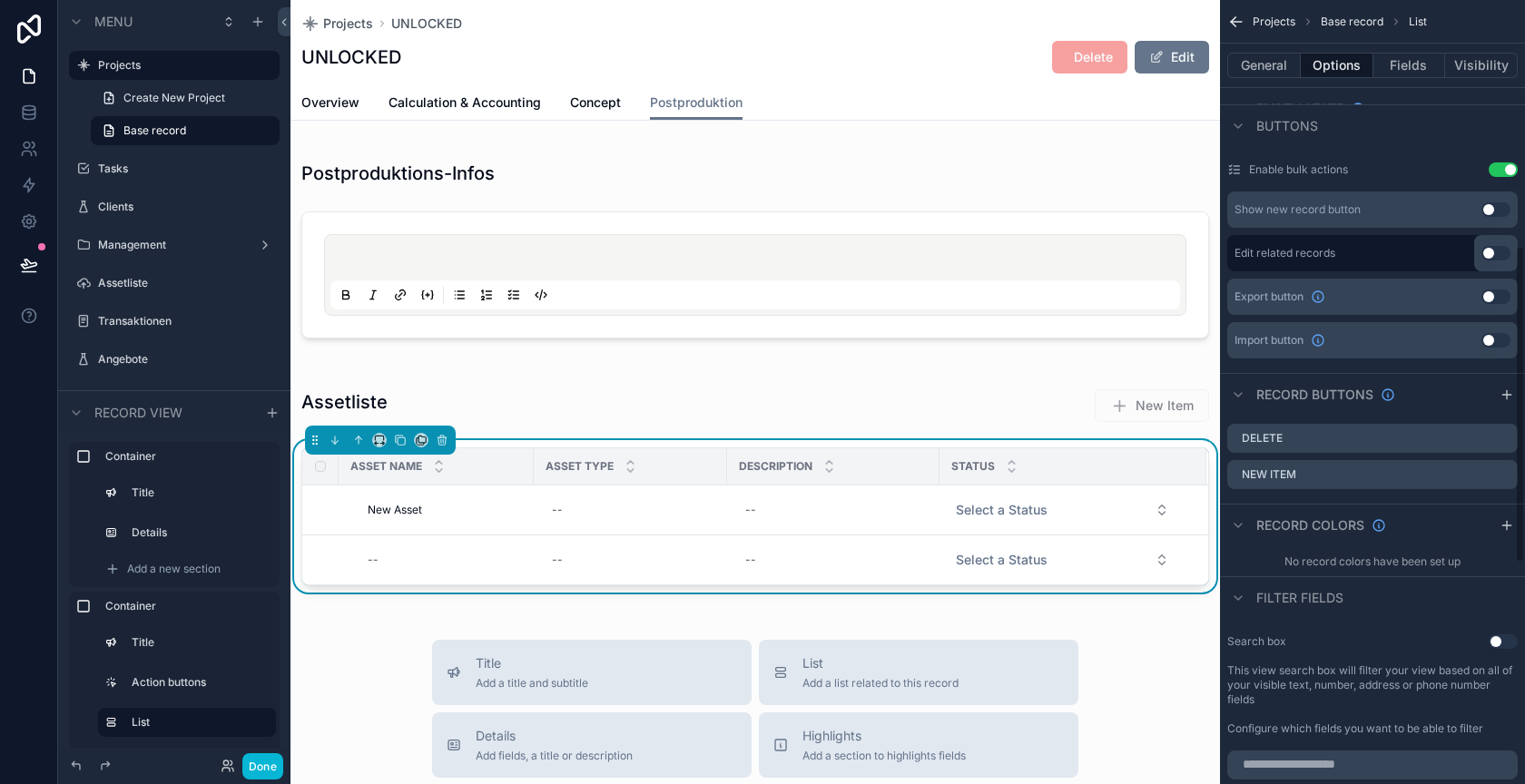
scroll to position [600, 0]
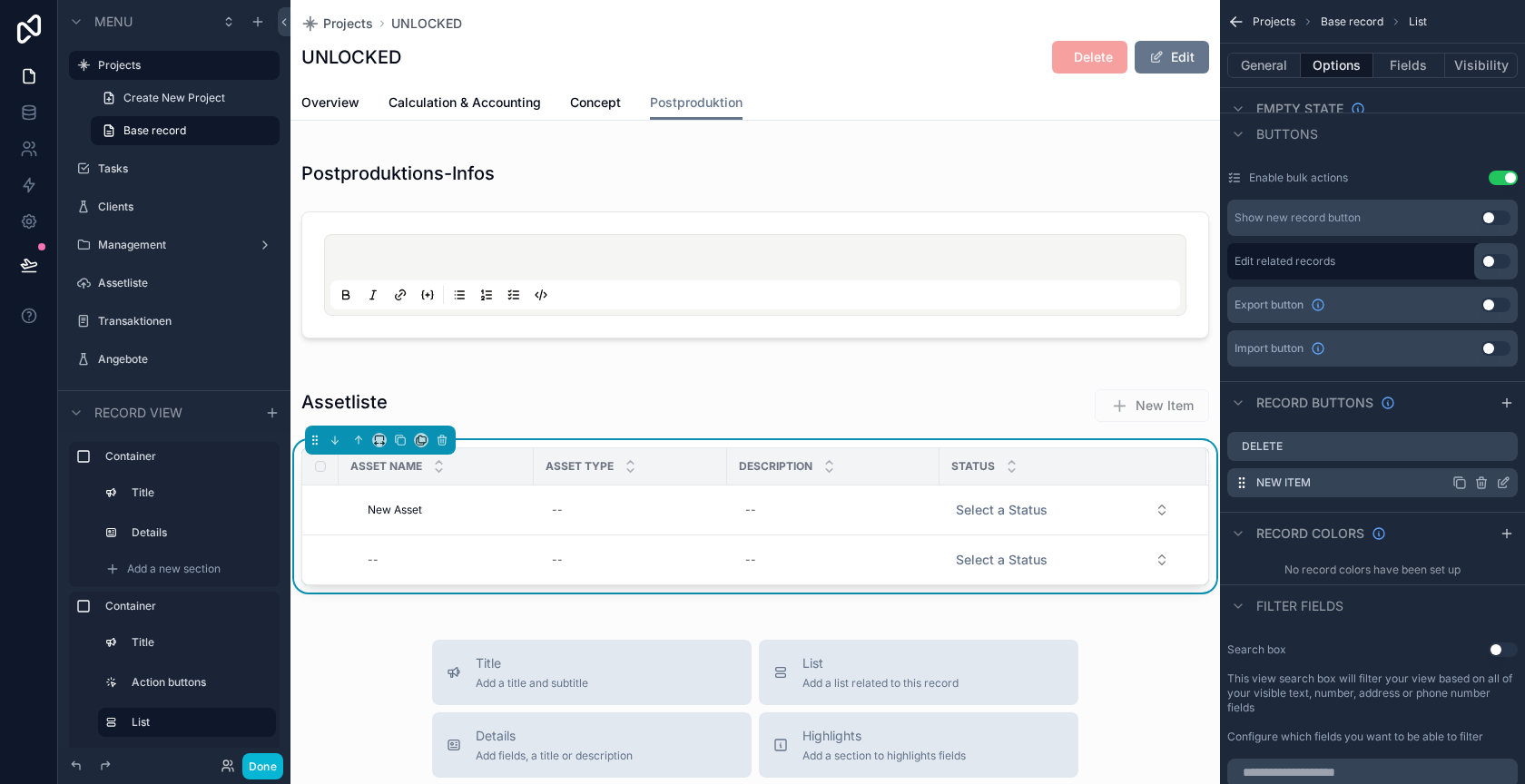
click at [1481, 482] on icon "scrollable content" at bounding box center [1481, 484] width 0 height 4
click at [1474, 450] on icon at bounding box center [1475, 451] width 15 height 15
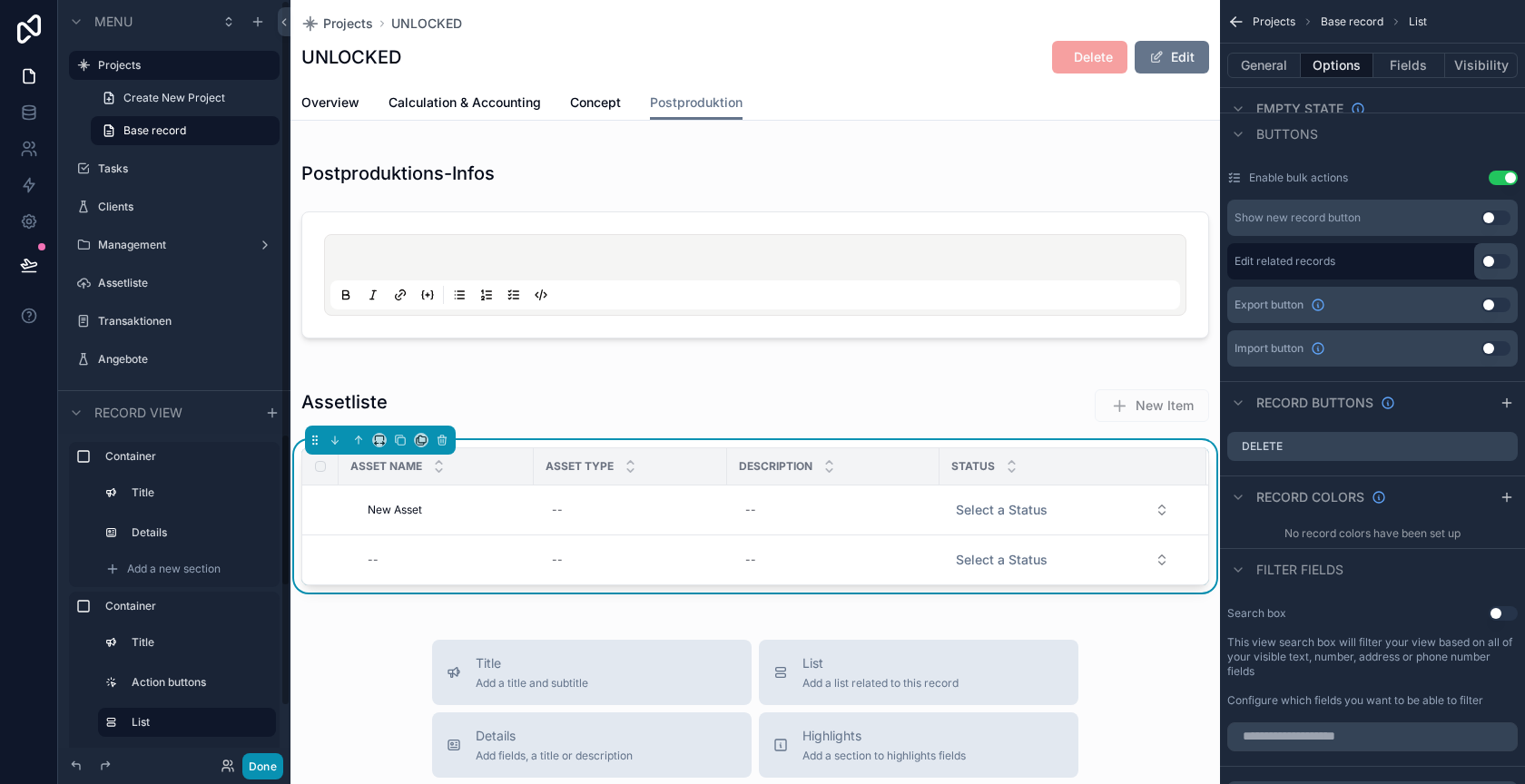
click at [252, 764] on button "Done" at bounding box center [262, 767] width 41 height 27
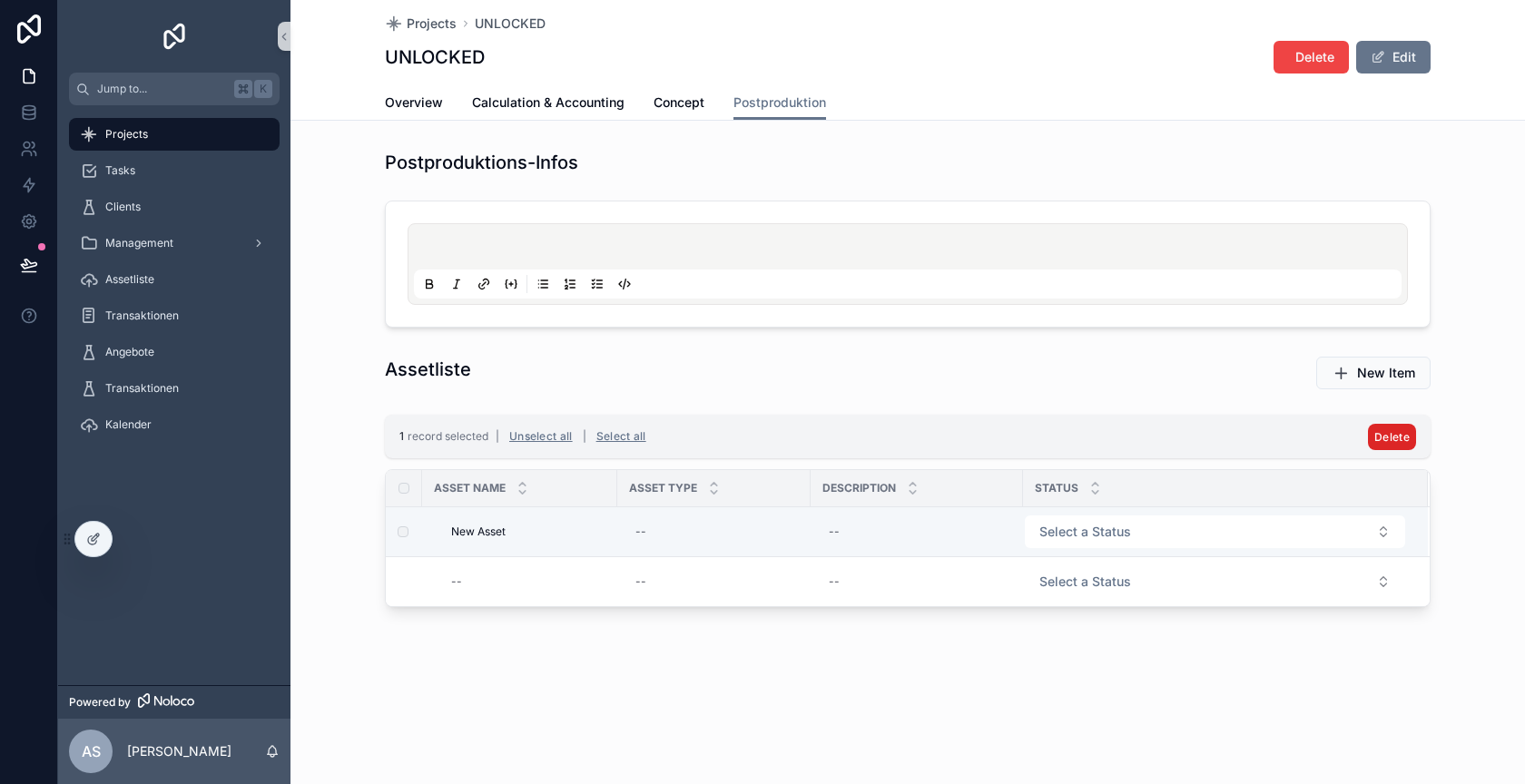
click at [1384, 431] on span "Delete" at bounding box center [1392, 436] width 36 height 14
click at [1483, 399] on icon "scrollable content" at bounding box center [1481, 400] width 15 height 15
click at [1382, 435] on span "Delete" at bounding box center [1392, 436] width 36 height 14
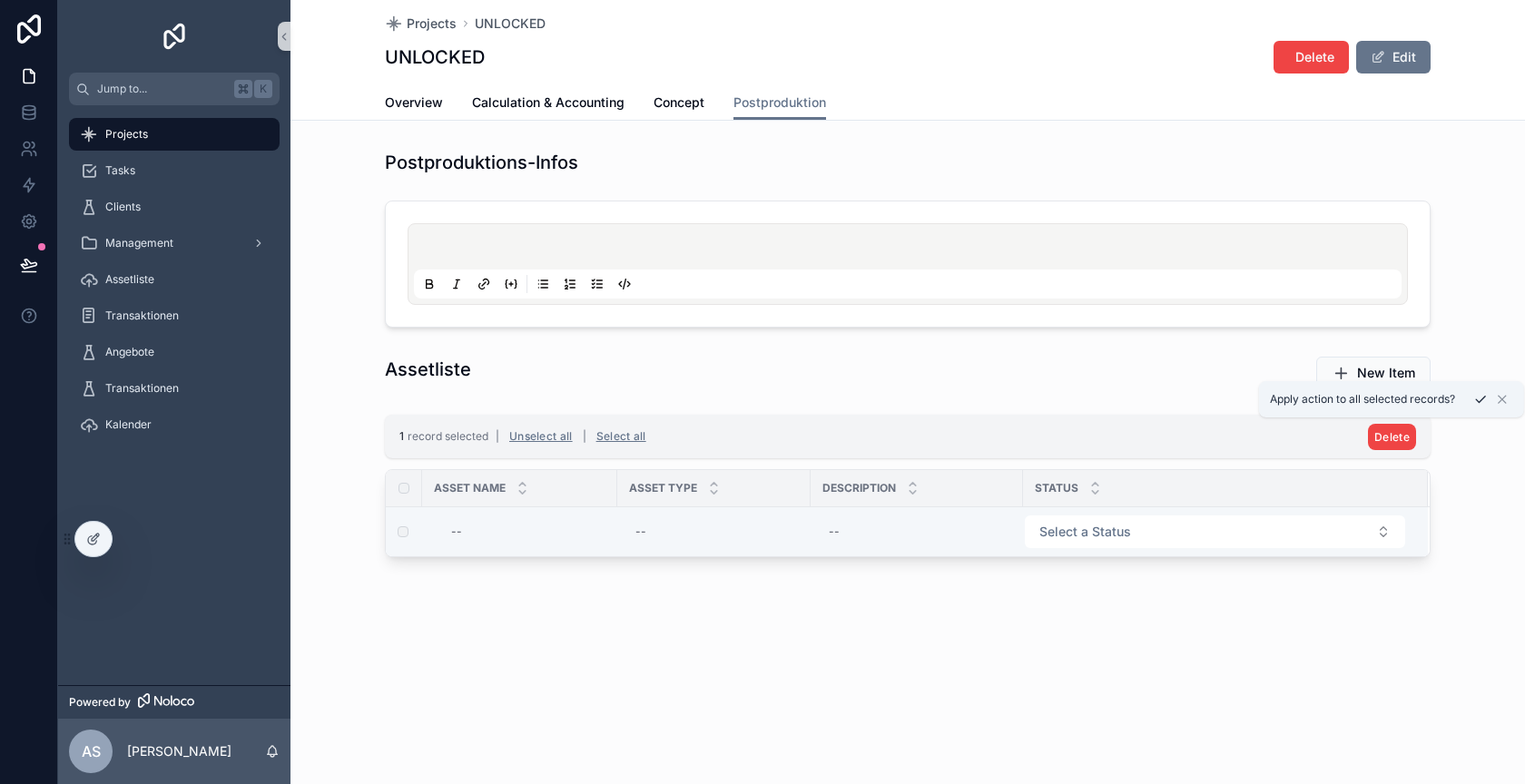
click at [1479, 403] on icon "scrollable content" at bounding box center [1481, 400] width 15 height 15
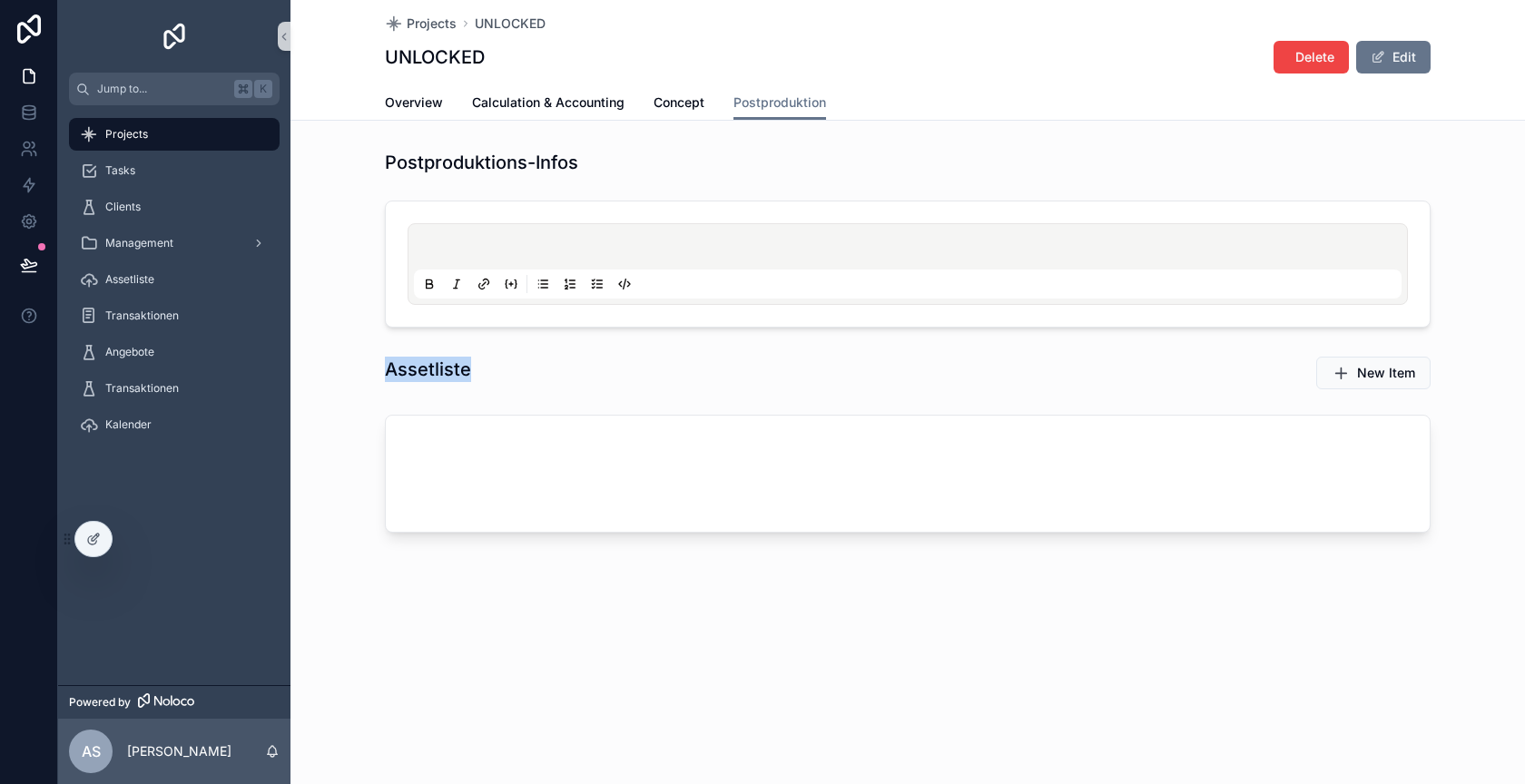
drag, startPoint x: 507, startPoint y: 378, endPoint x: 385, endPoint y: 375, distance: 122.0
click at [385, 375] on div "Assetliste" at bounding box center [638, 370] width 506 height 26
click at [385, 375] on h1 "Assetliste" at bounding box center [428, 370] width 86 height 26
click at [81, 548] on div at bounding box center [94, 539] width 37 height 35
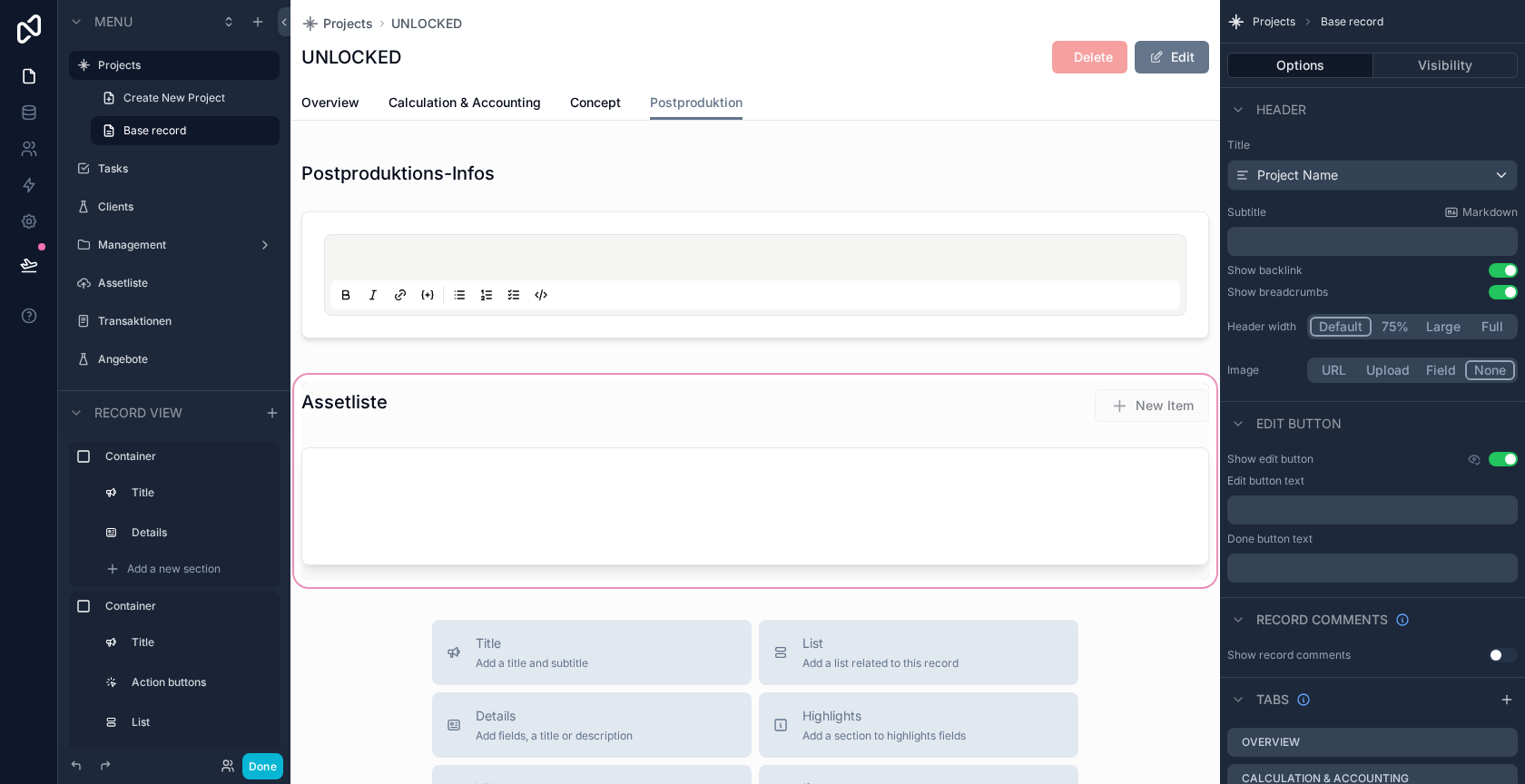
click at [394, 396] on div "scrollable content" at bounding box center [756, 481] width 930 height 220
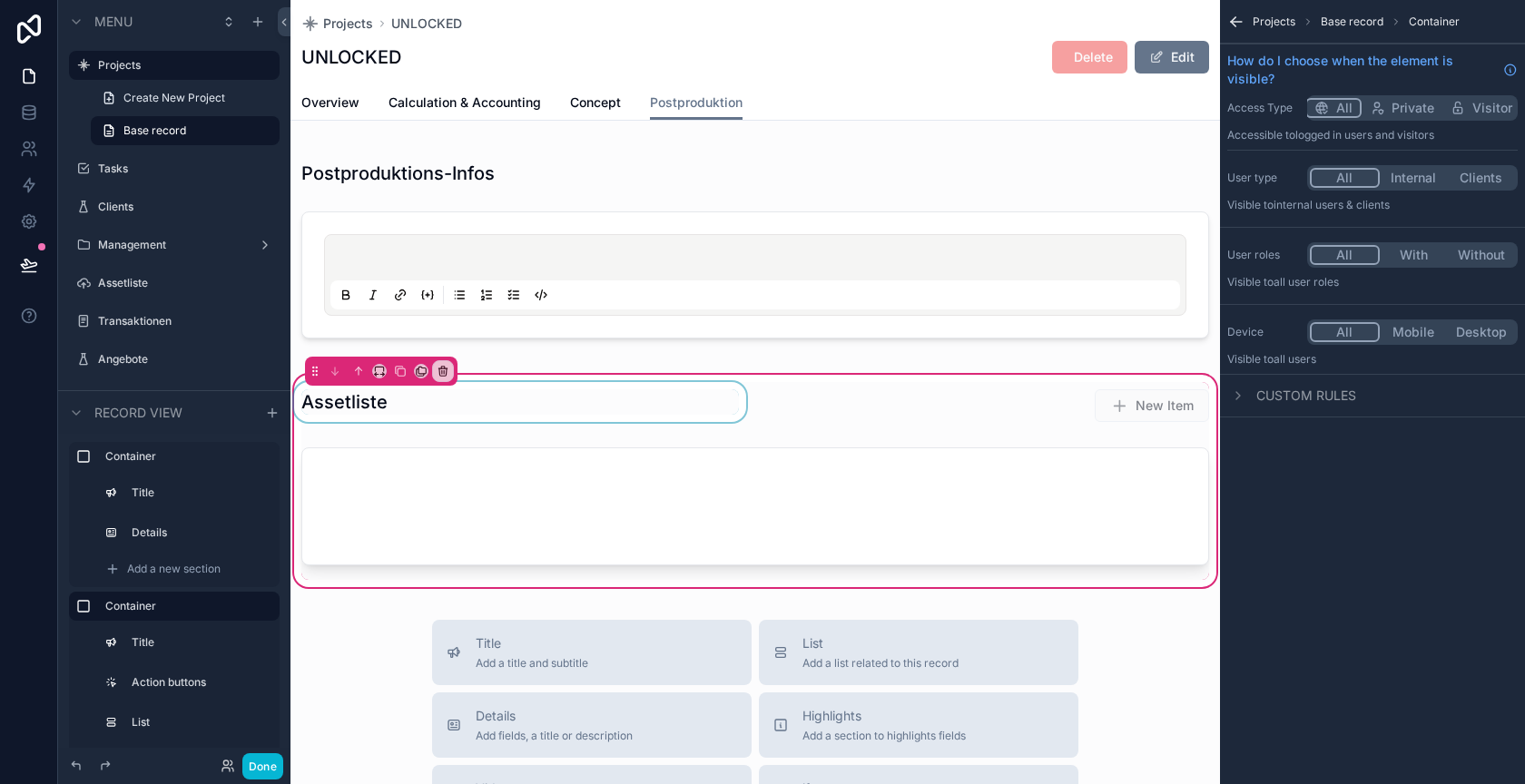
click at [400, 413] on div "scrollable content" at bounding box center [520, 405] width 459 height 47
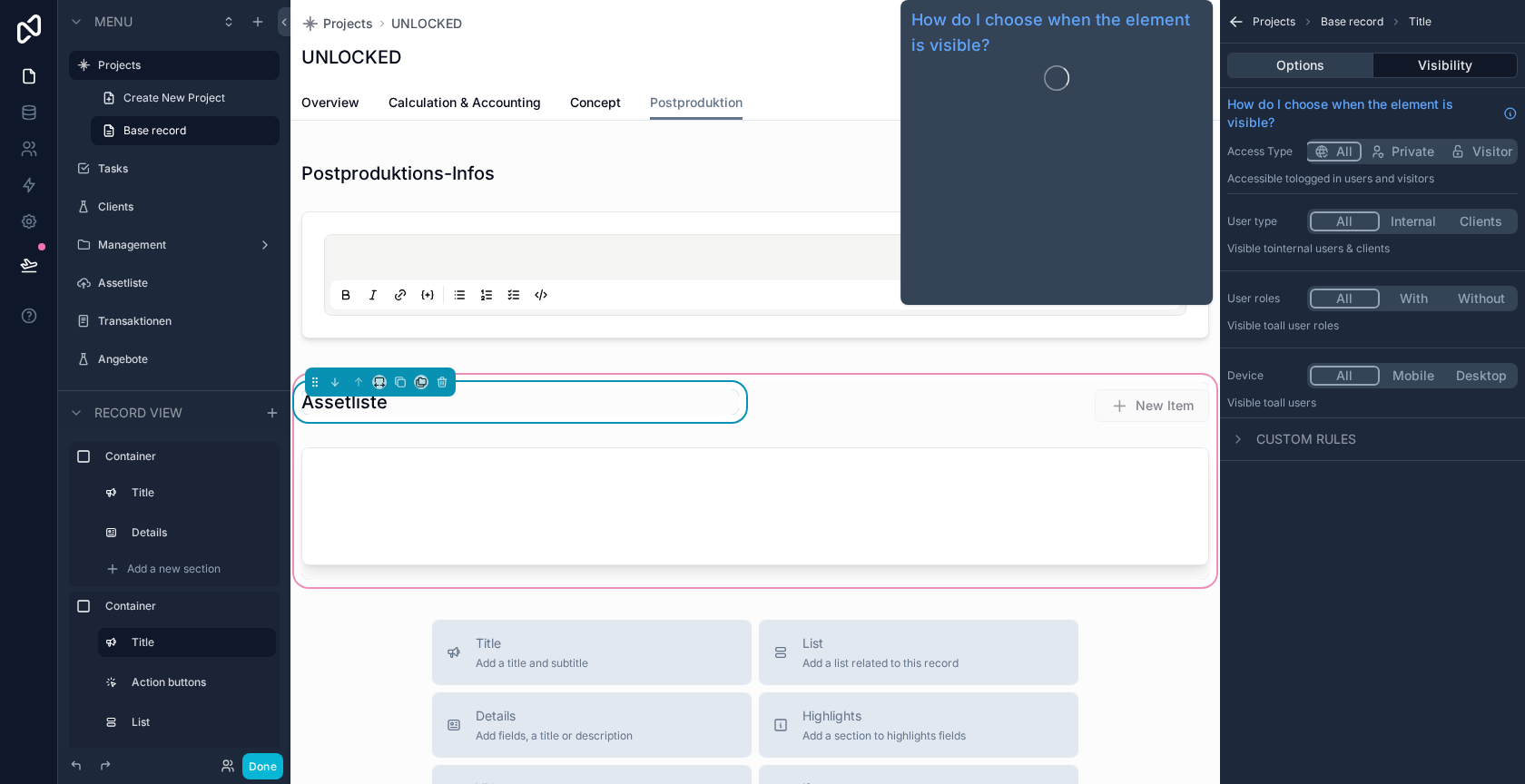
click at [1292, 61] on button "Options" at bounding box center [1299, 65] width 146 height 26
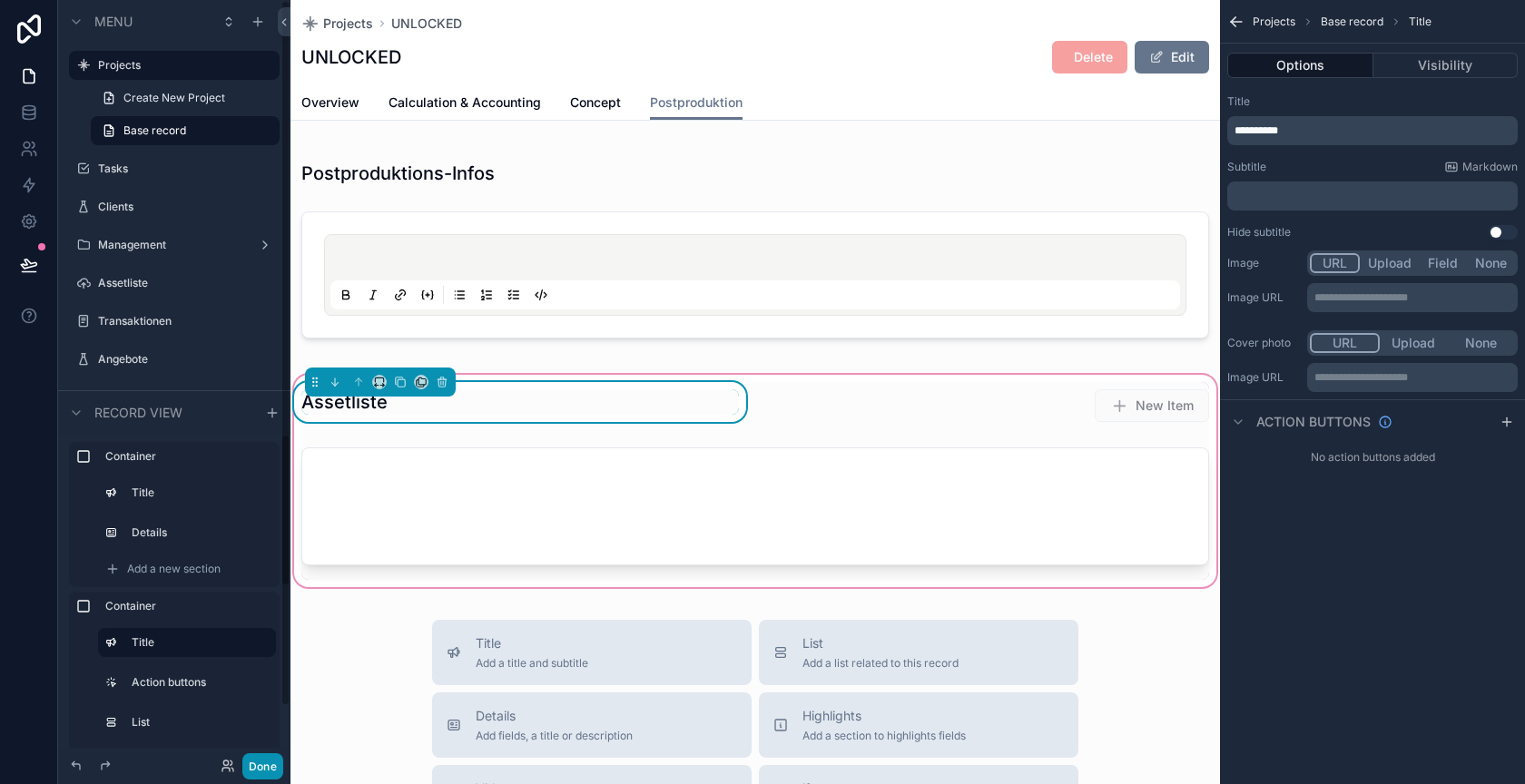
click at [262, 766] on button "Done" at bounding box center [262, 767] width 41 height 27
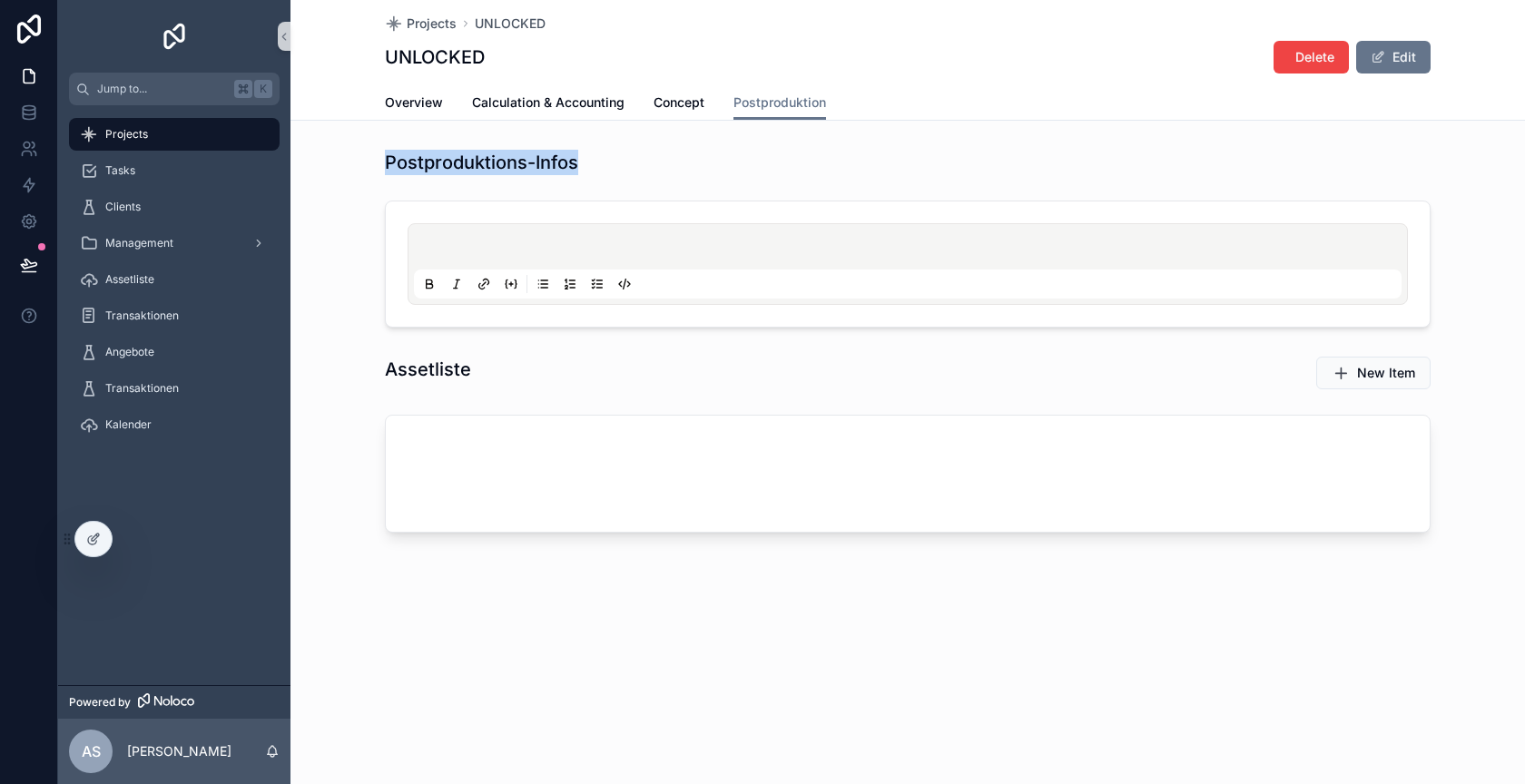
drag, startPoint x: 395, startPoint y: 160, endPoint x: 586, endPoint y: 162, distance: 191.0
click at [586, 162] on div "Postproduktions-Infos" at bounding box center [908, 162] width 1045 height 26
click at [430, 98] on span "Overview" at bounding box center [414, 103] width 58 height 18
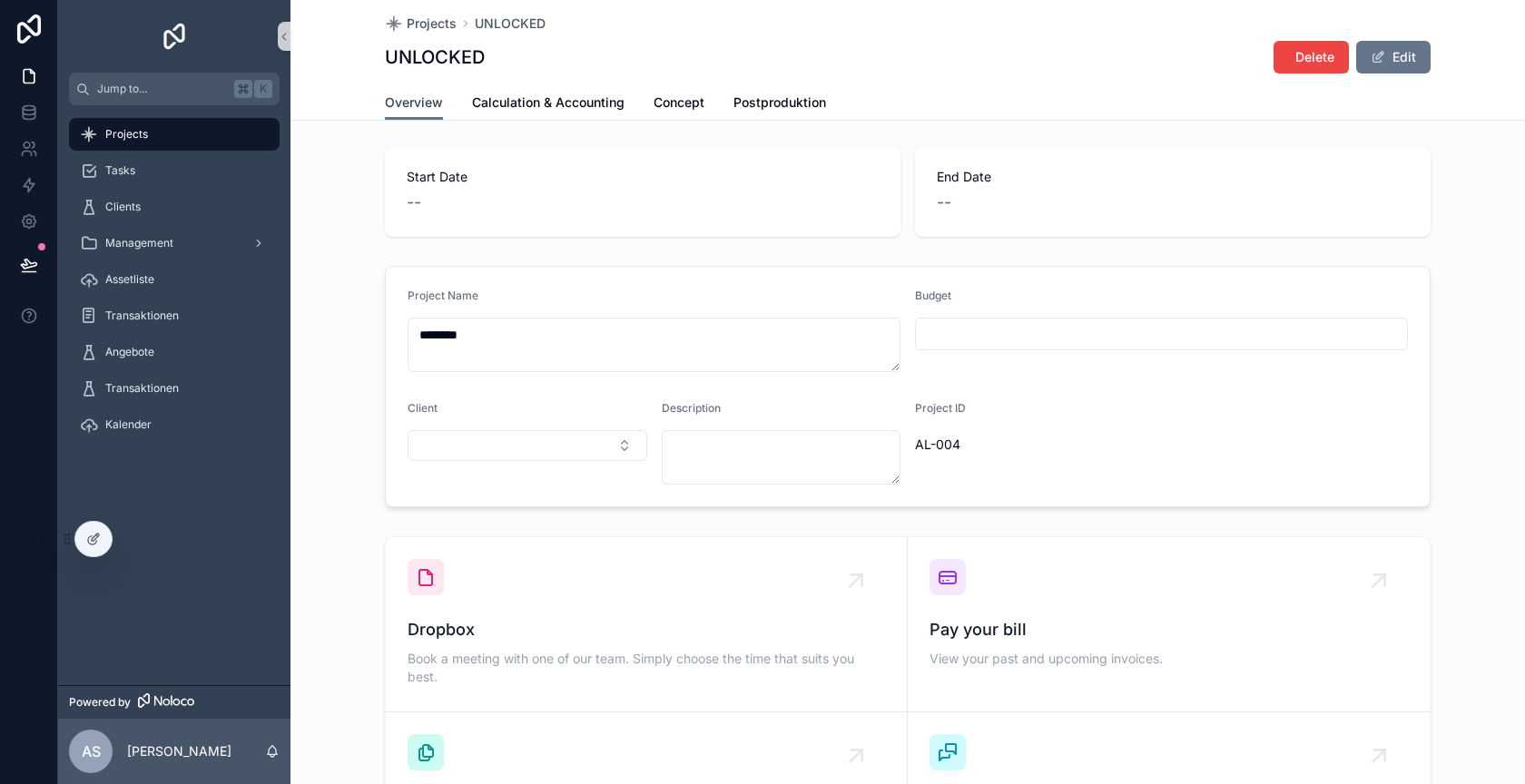
scroll to position [102, 0]
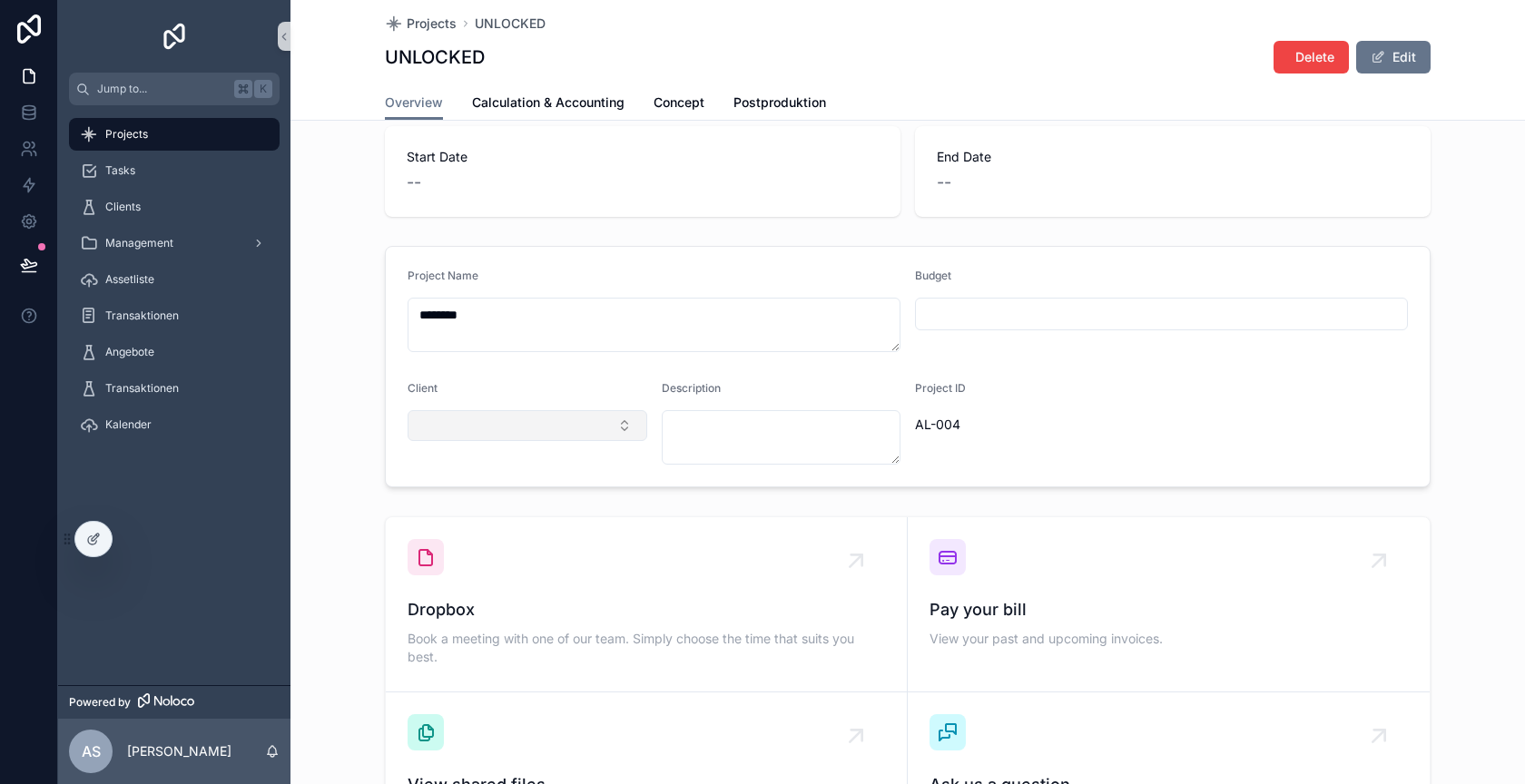
click at [578, 419] on button "Select Button" at bounding box center [527, 425] width 239 height 31
click at [564, 381] on div "Client" at bounding box center [527, 392] width 239 height 22
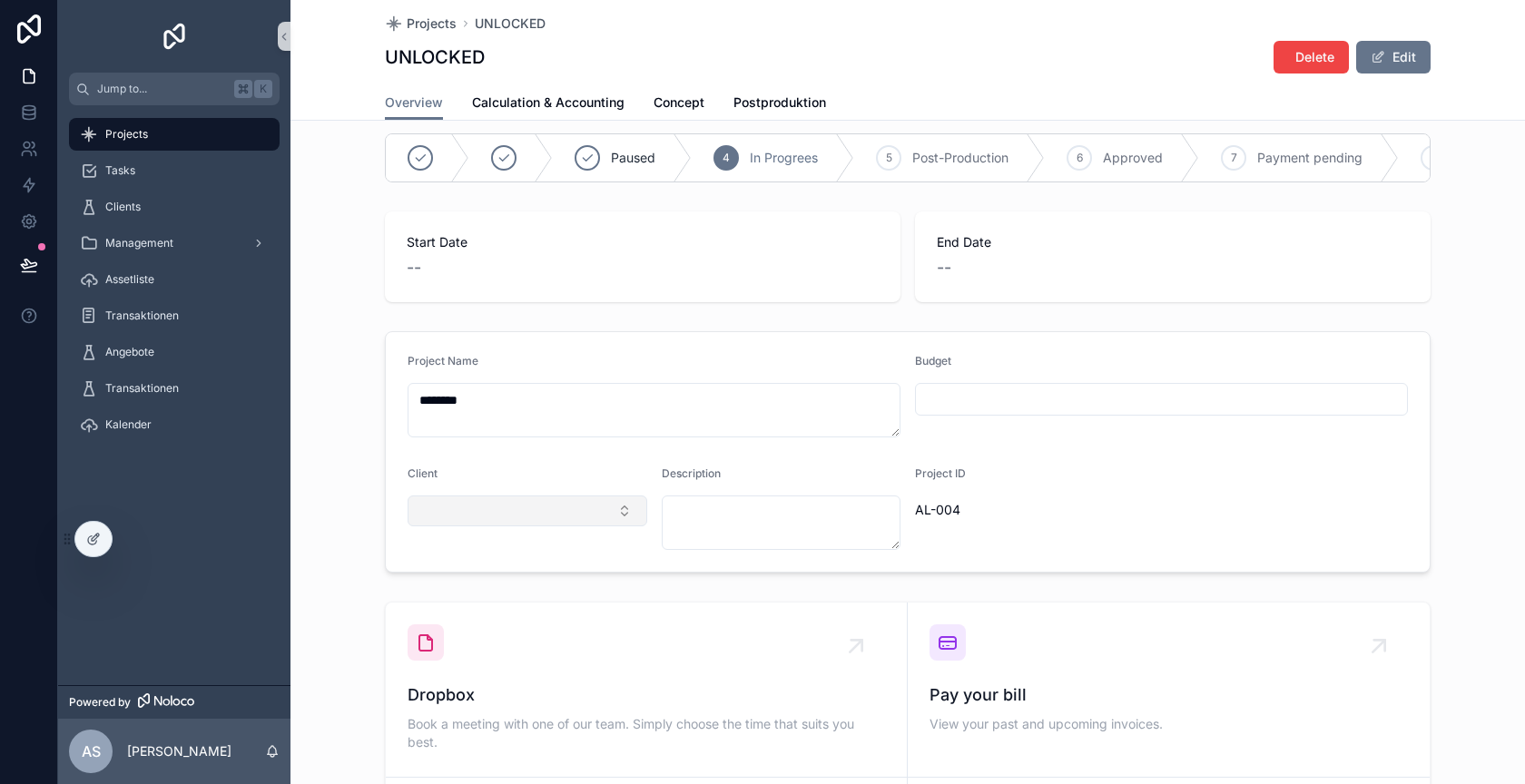
scroll to position [4, 0]
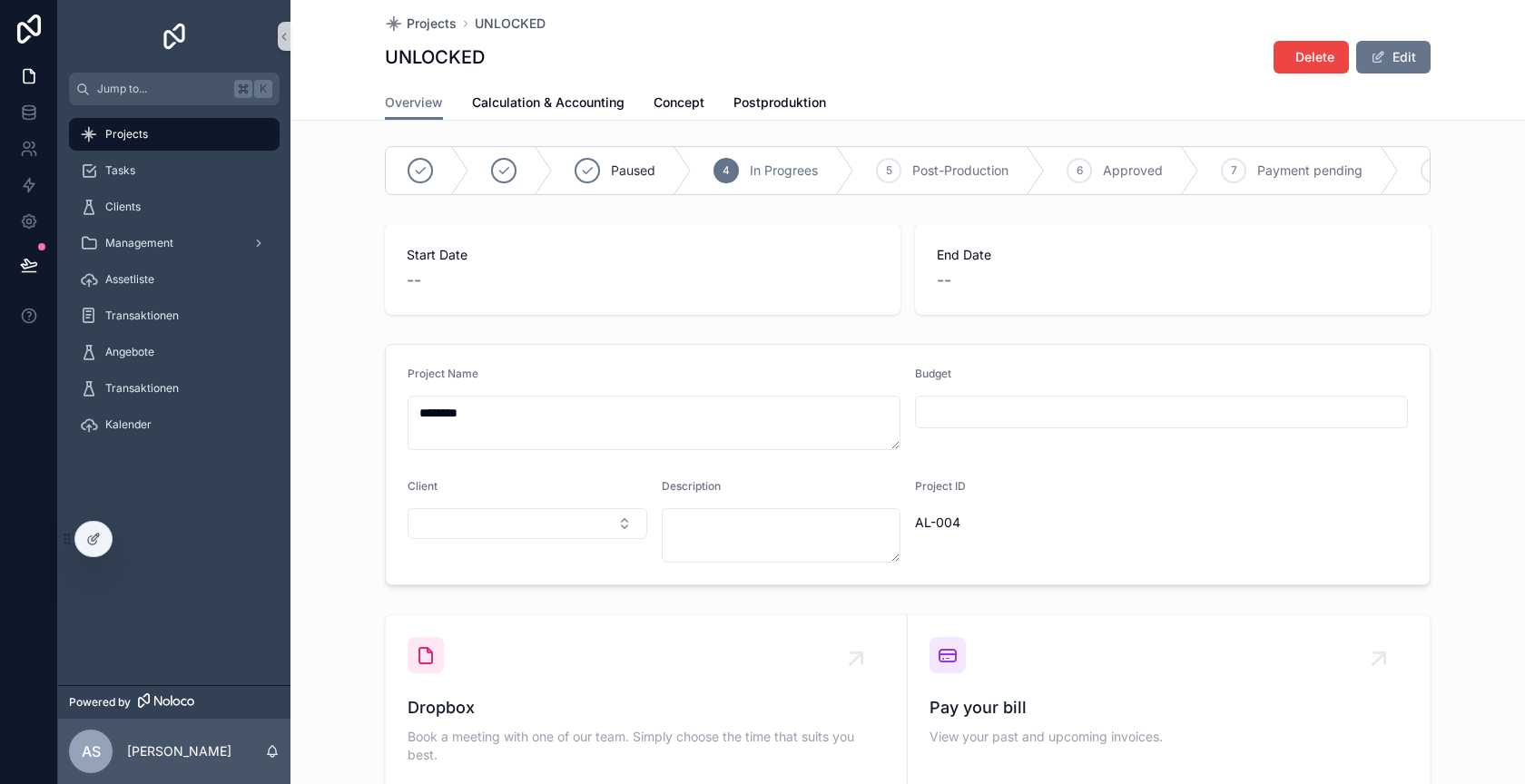
click at [984, 407] on input "scrollable content" at bounding box center [1162, 413] width 492 height 26
click at [1002, 470] on form "Project Name ******** Budget Client Description Project ID AL-004" at bounding box center [908, 464] width 1044 height 239
click at [576, 105] on span "Calculation & Accounting" at bounding box center [548, 103] width 152 height 18
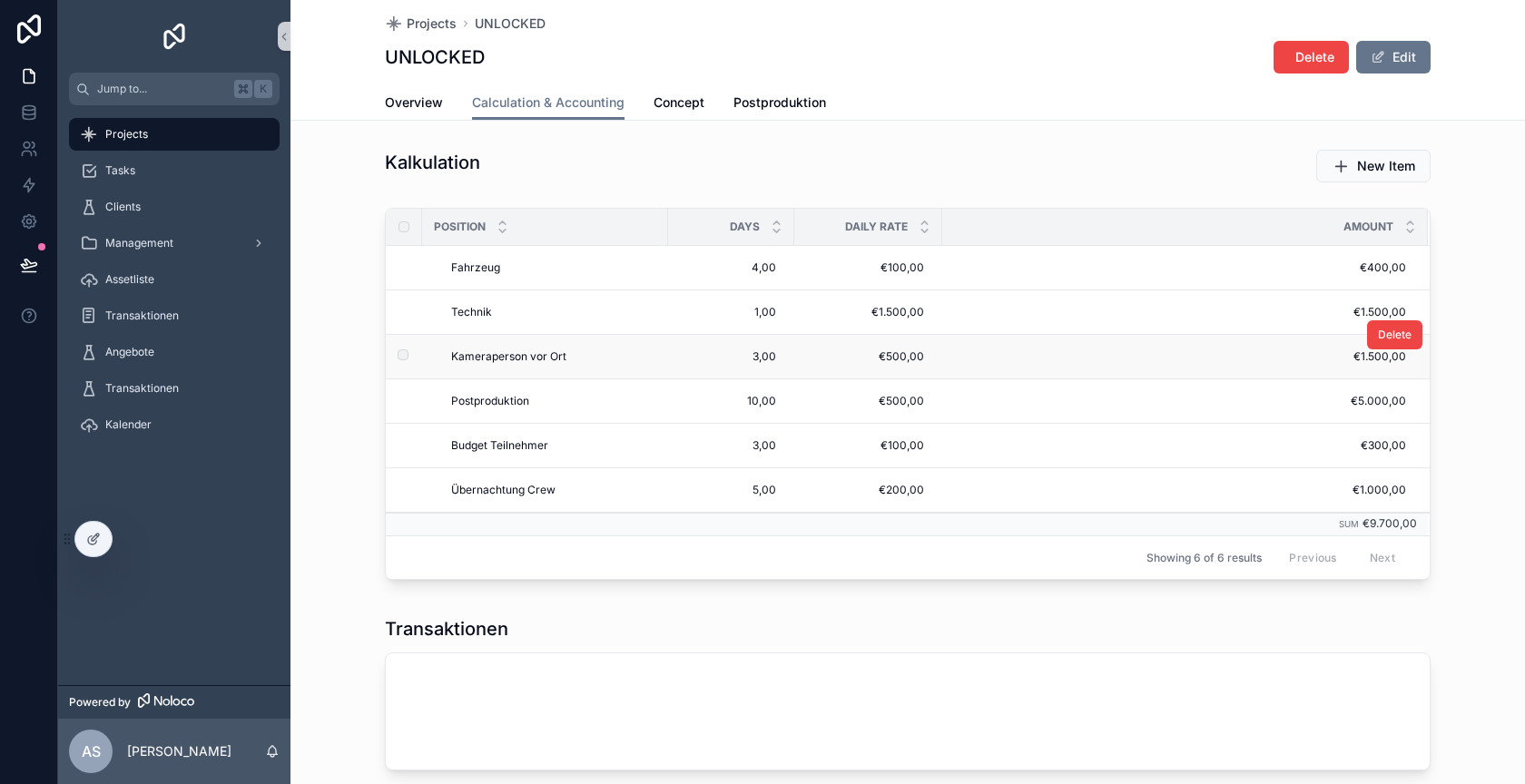
click at [566, 337] on td "Kameraperson vor Ort Kameraperson vor Ort" at bounding box center [545, 357] width 246 height 45
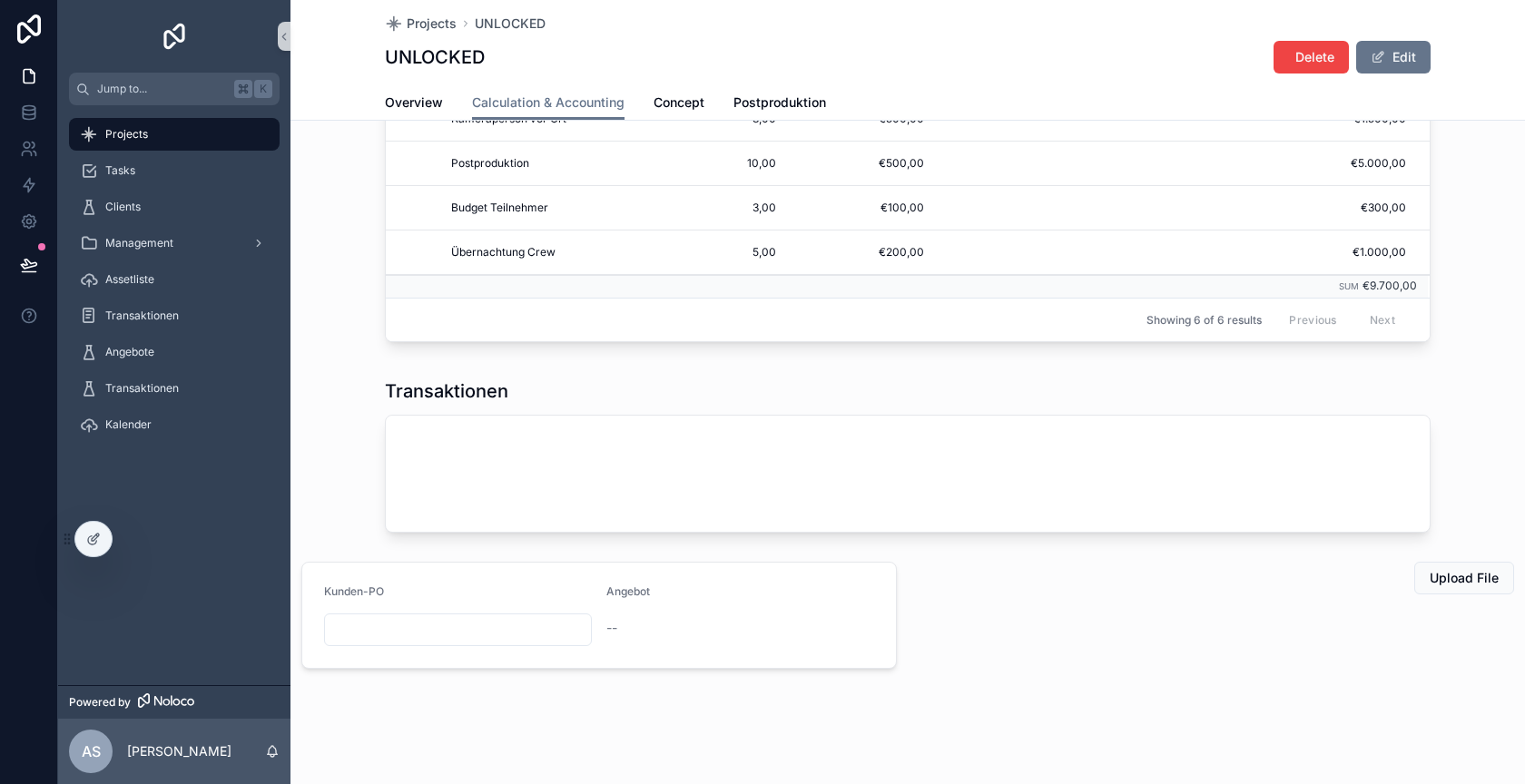
click at [486, 621] on input "scrollable content" at bounding box center [458, 630] width 266 height 26
click at [532, 555] on div "Kunden-PO Angebot --" at bounding box center [599, 615] width 617 height 122
click at [631, 625] on div "--" at bounding box center [740, 628] width 268 height 18
drag, startPoint x: 610, startPoint y: 624, endPoint x: 658, endPoint y: 624, distance: 48.0
click at [658, 624] on div "--" at bounding box center [740, 628] width 268 height 18
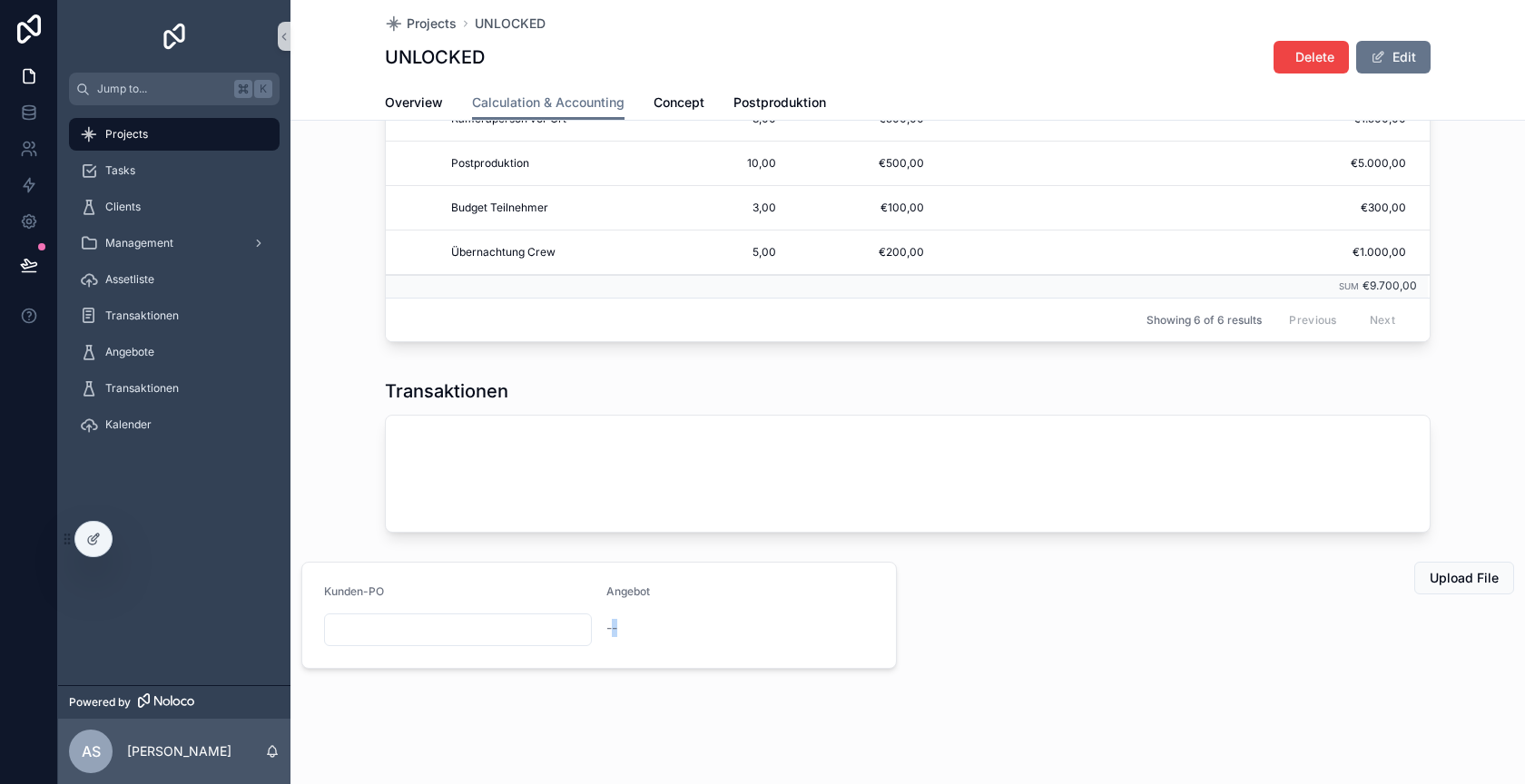
click at [658, 624] on div "--" at bounding box center [740, 628] width 268 height 18
drag, startPoint x: 648, startPoint y: 577, endPoint x: 591, endPoint y: 577, distance: 57.0
click at [591, 577] on form "Kunden-PO Angebot --" at bounding box center [599, 615] width 593 height 105
click at [631, 594] on div "Angebot" at bounding box center [740, 596] width 268 height 22
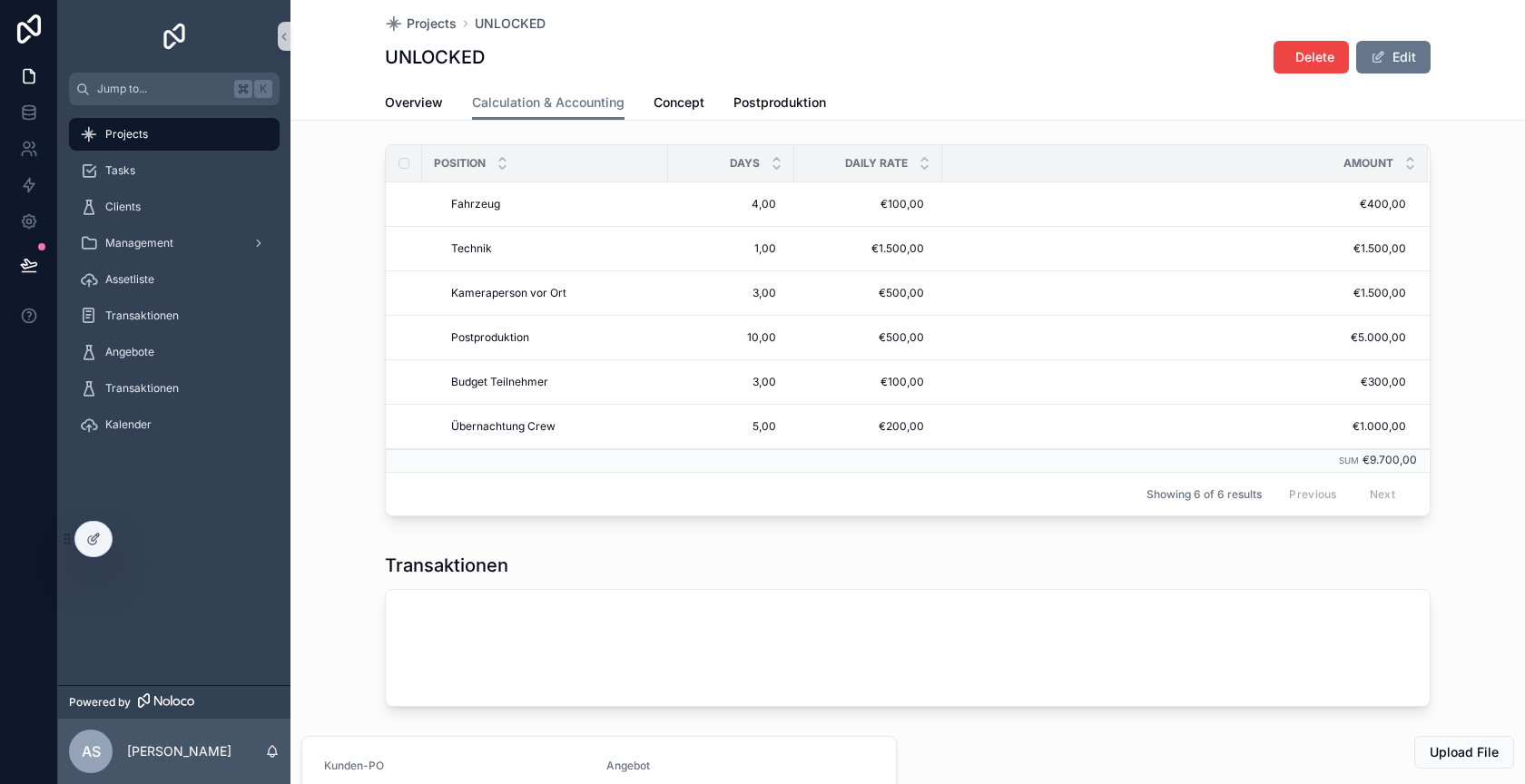
scroll to position [0, 0]
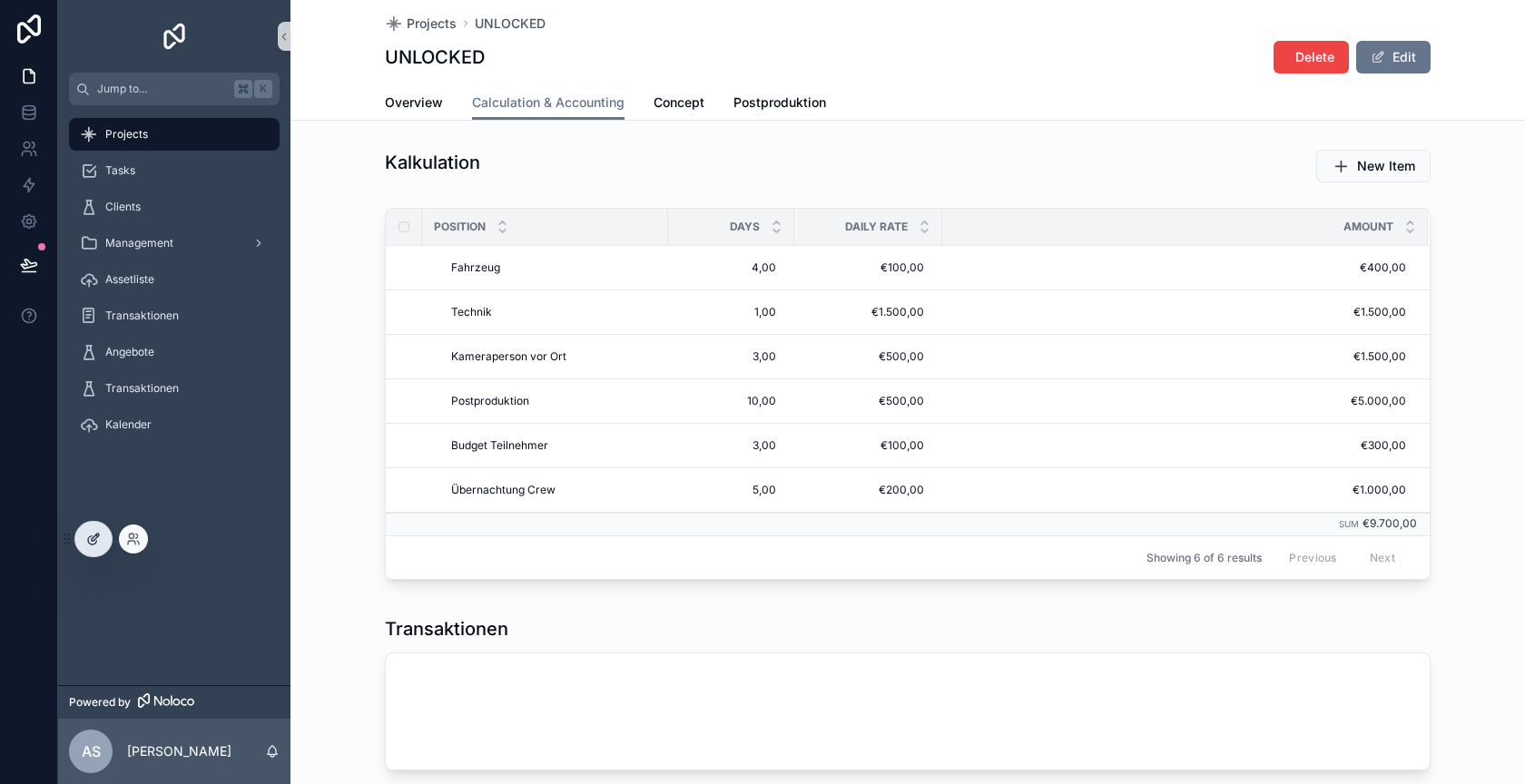
click at [91, 542] on icon at bounding box center [94, 539] width 15 height 15
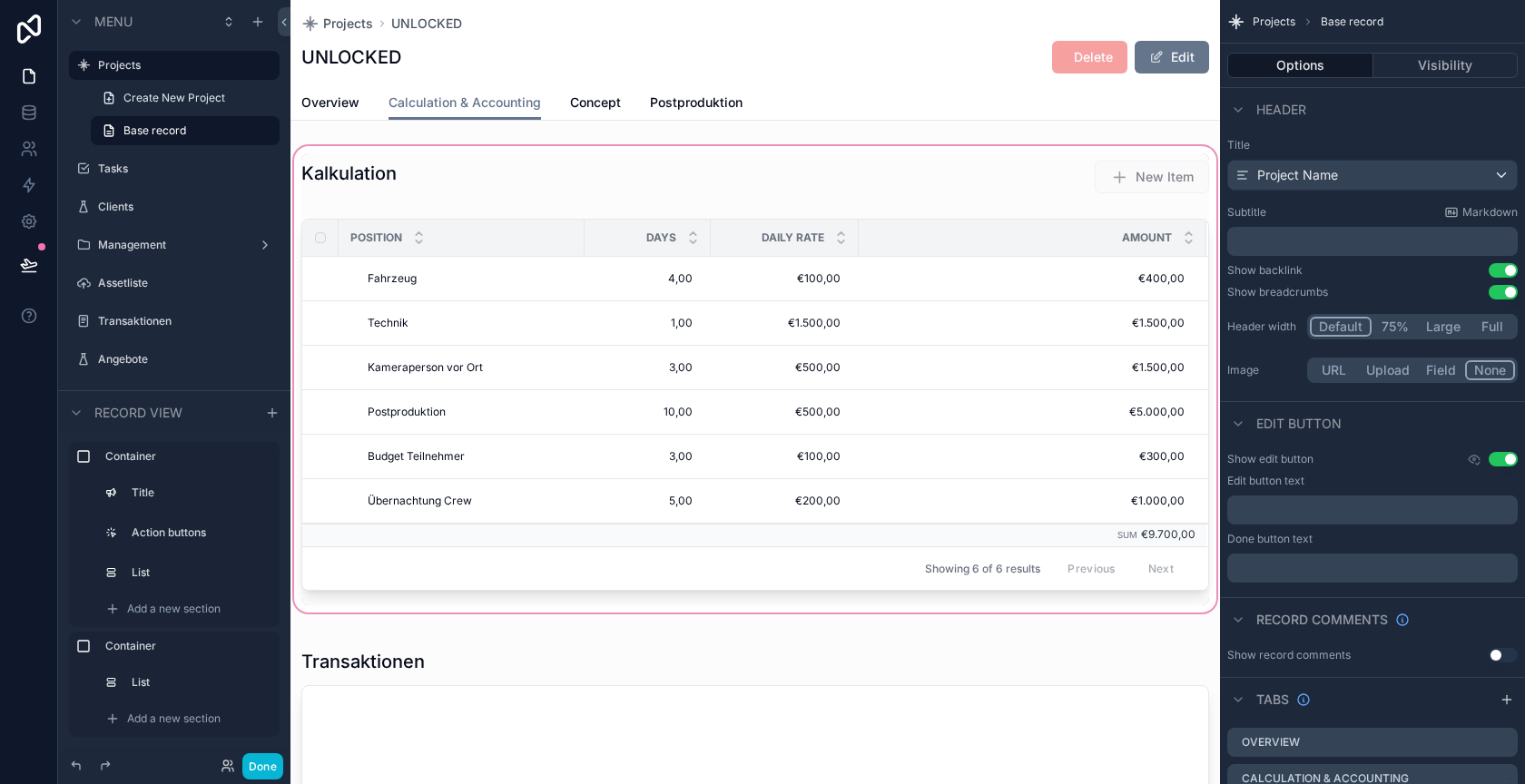
click at [432, 147] on div "scrollable content" at bounding box center [756, 379] width 930 height 474
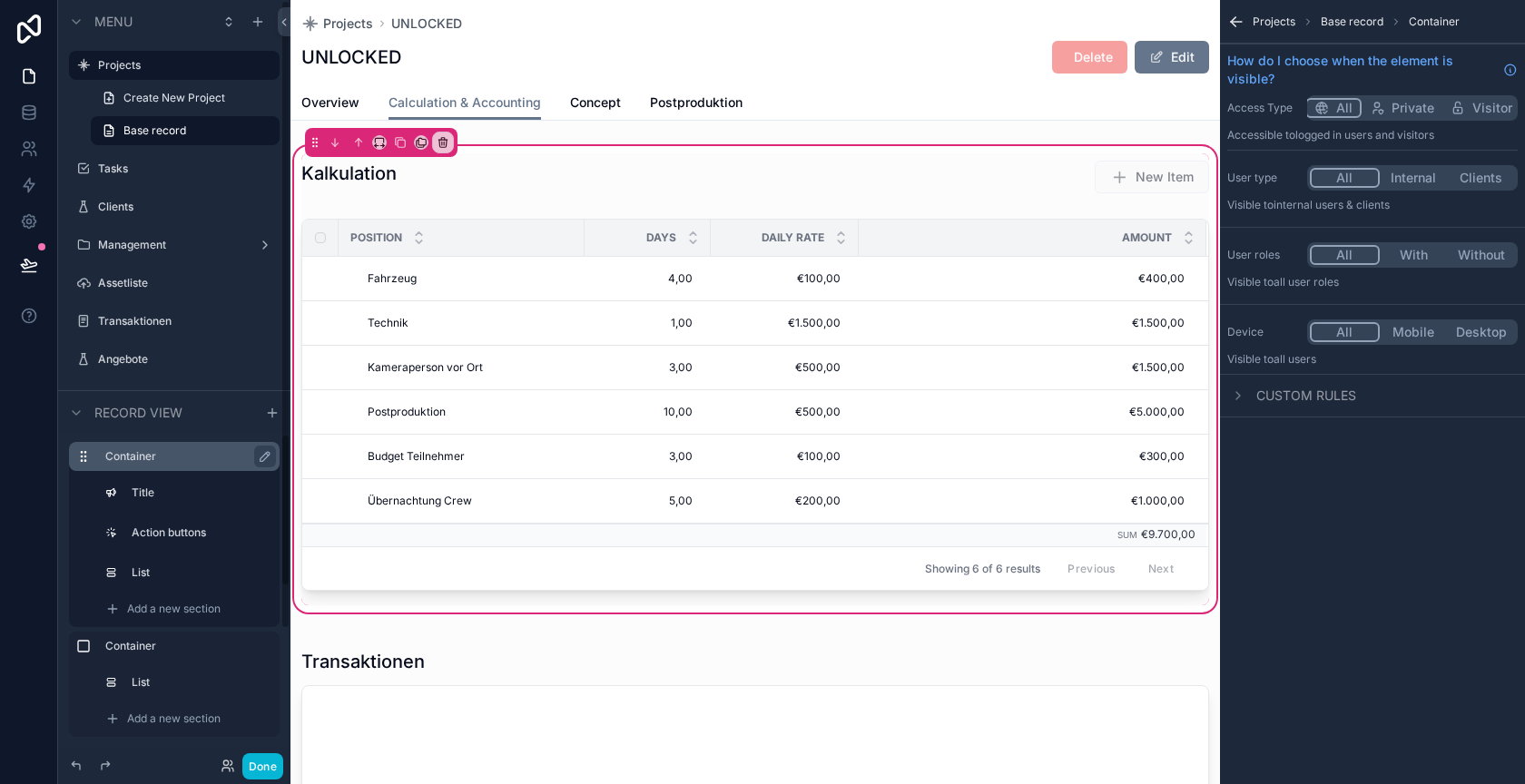
click at [171, 460] on label "Container" at bounding box center [185, 457] width 160 height 15
click at [264, 456] on icon "scrollable content" at bounding box center [265, 458] width 9 height 9
click at [264, 456] on icon "scrollable content" at bounding box center [261, 457] width 9 height 6
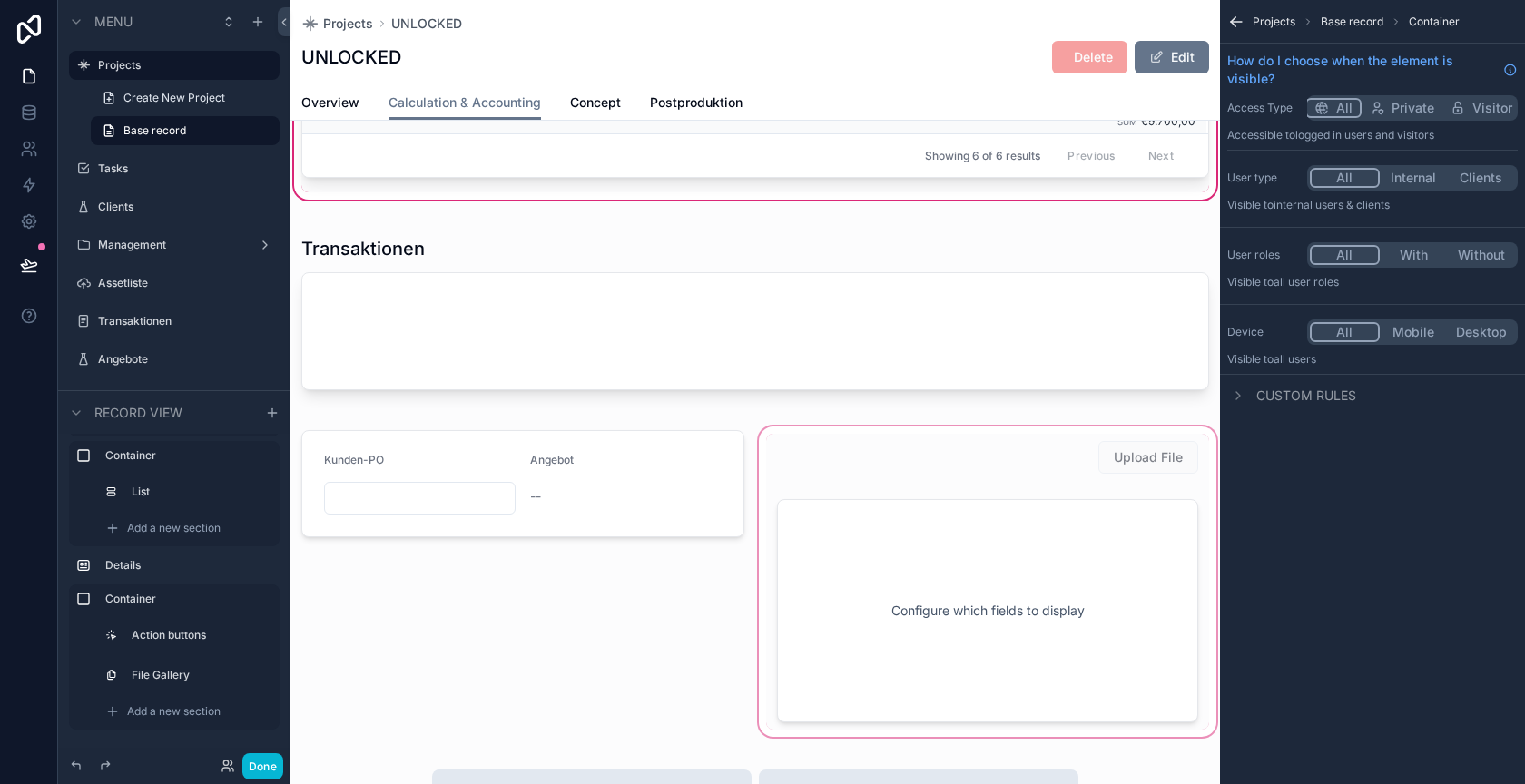
scroll to position [411, 0]
click at [901, 460] on div "scrollable content" at bounding box center [988, 583] width 465 height 318
click at [901, 488] on div "scrollable content" at bounding box center [988, 583] width 465 height 318
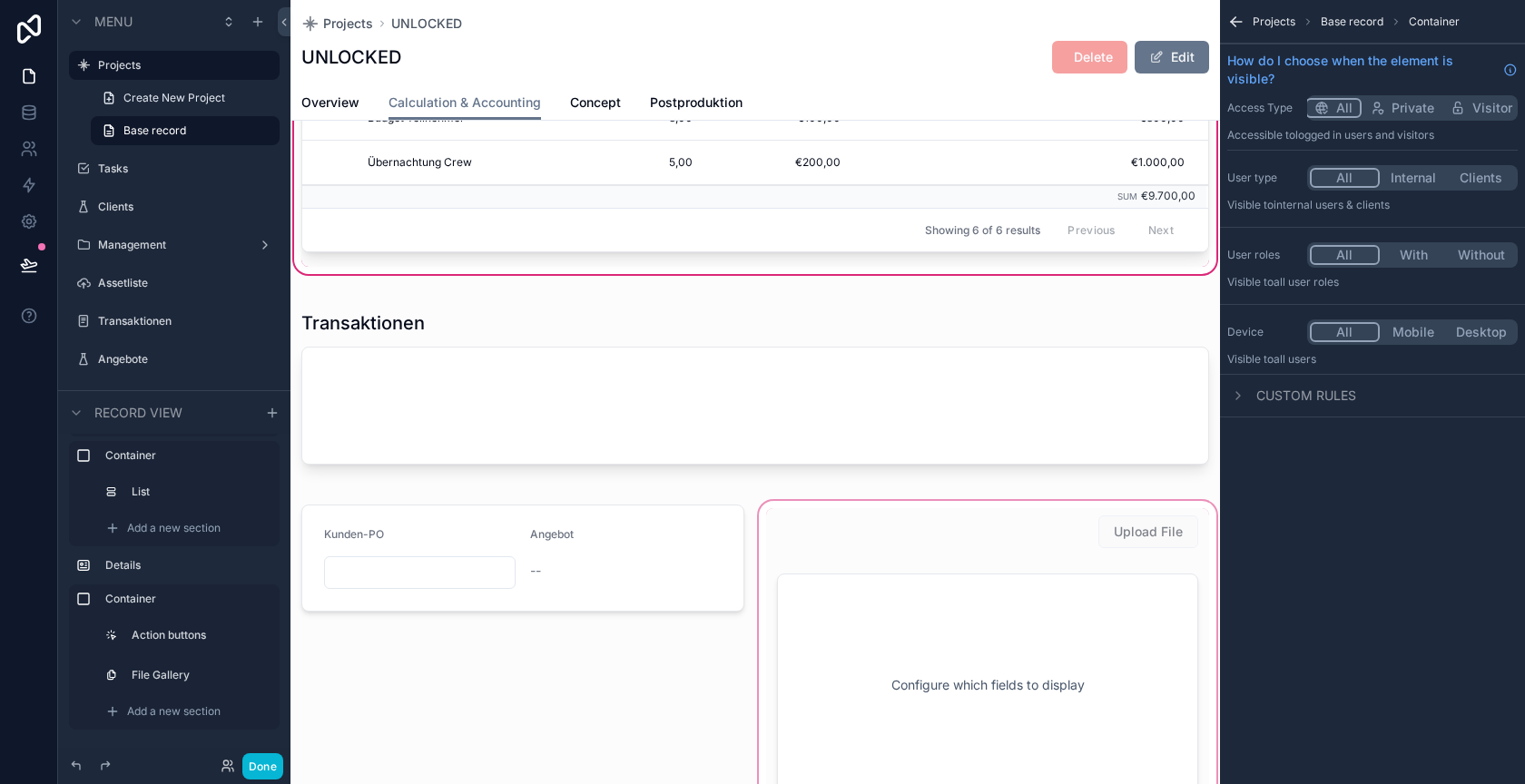
scroll to position [337, 0]
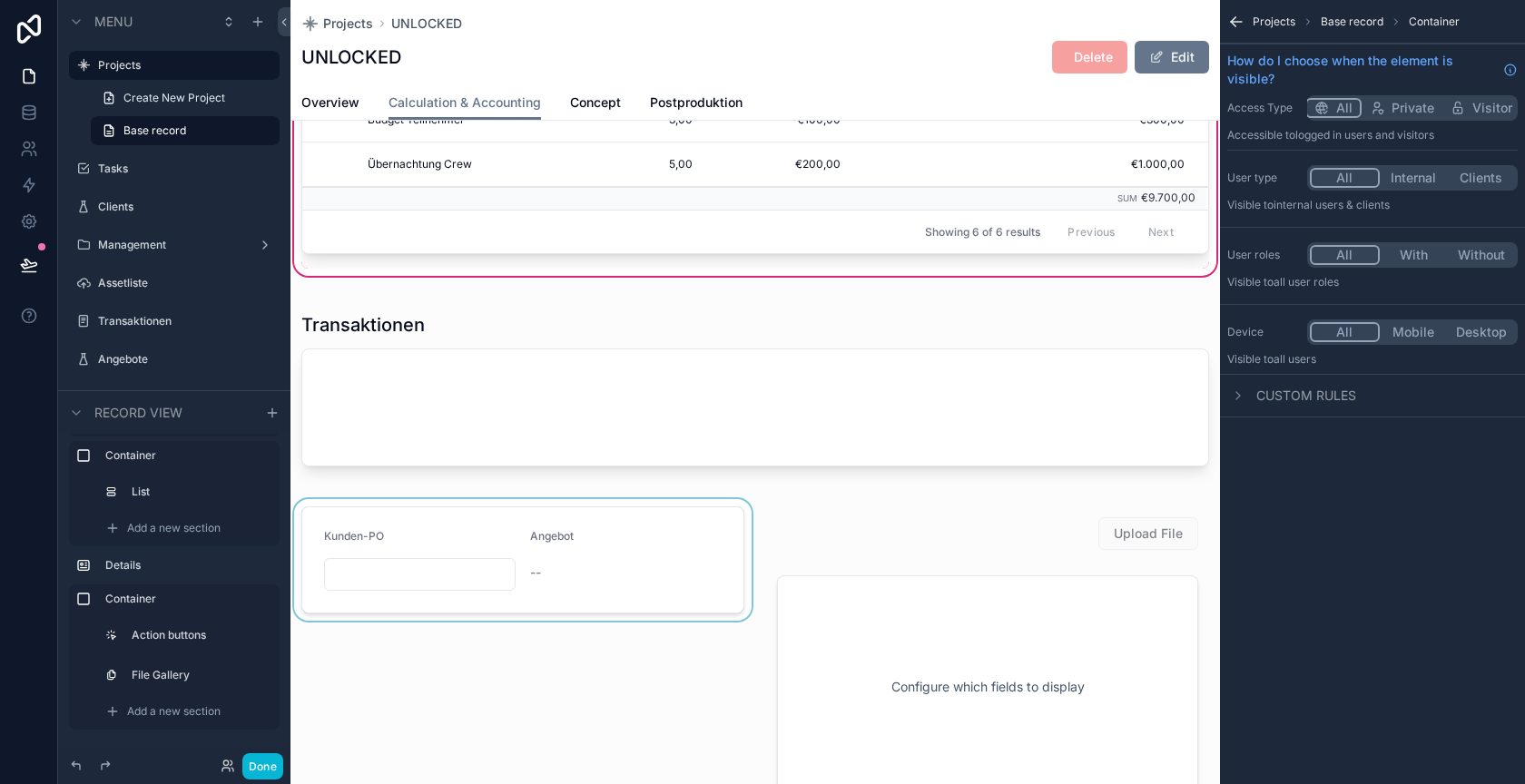
click at [569, 518] on div "scrollable content" at bounding box center [523, 658] width 465 height 318
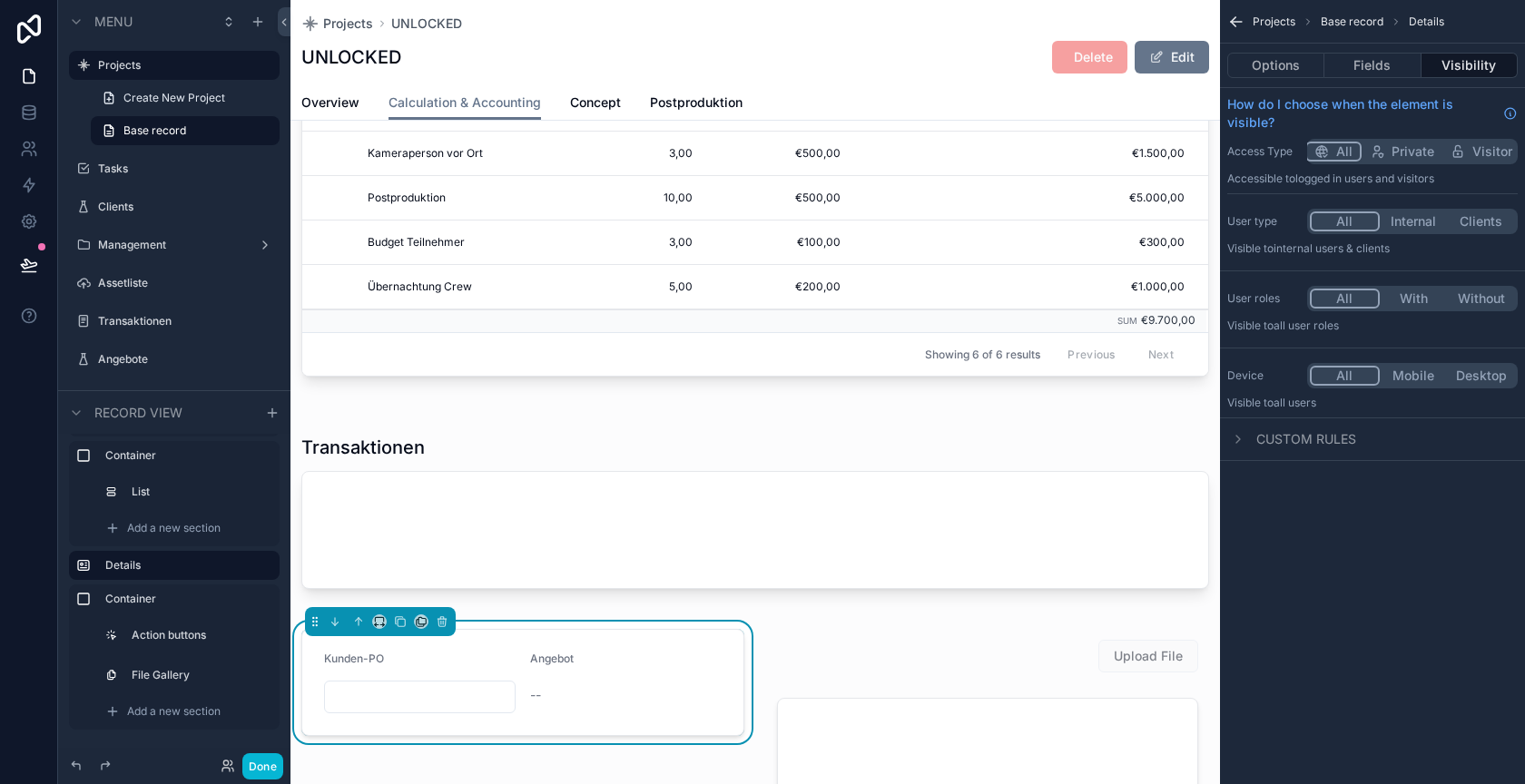
scroll to position [0, 0]
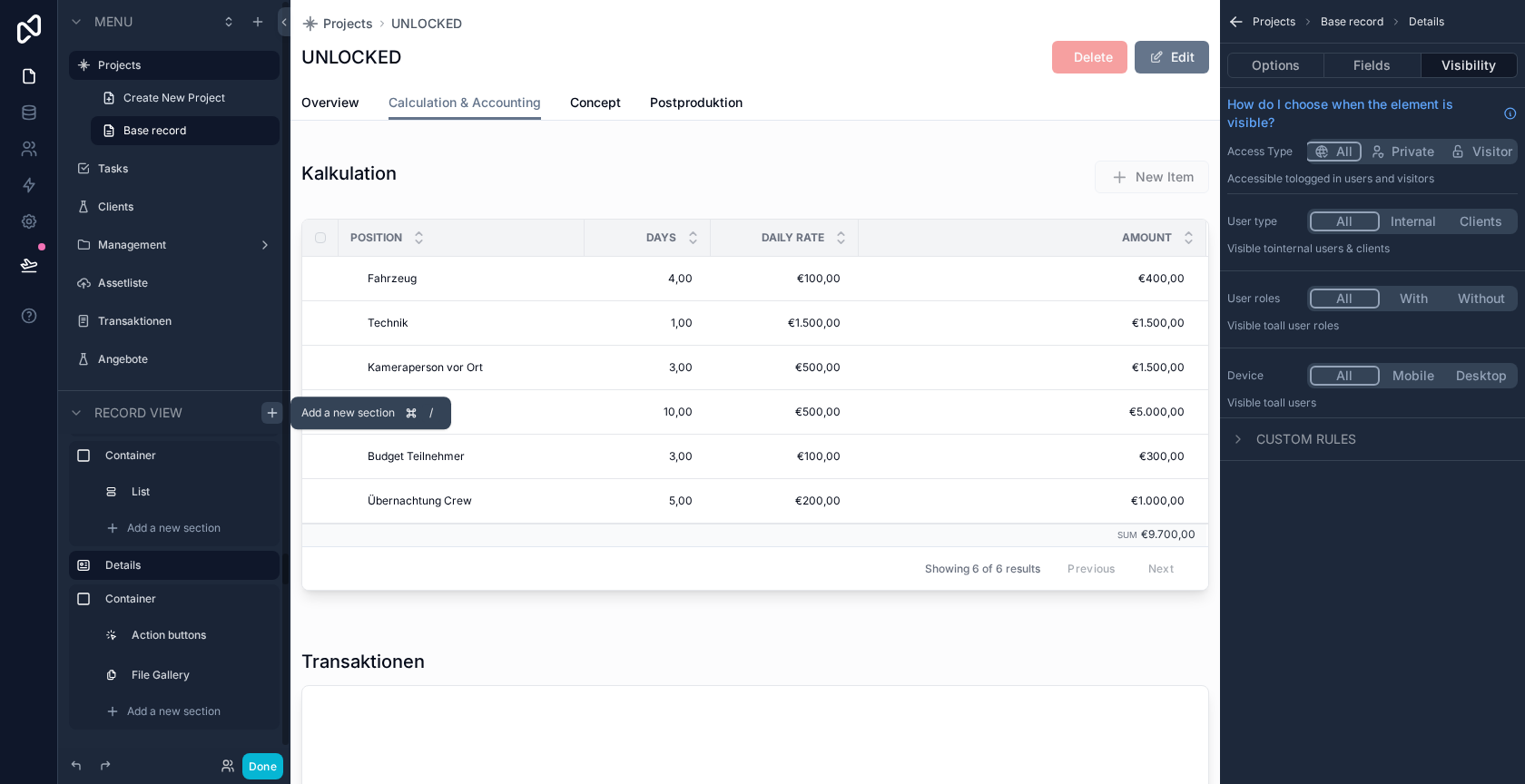
click at [274, 409] on icon "scrollable content" at bounding box center [272, 414] width 15 height 15
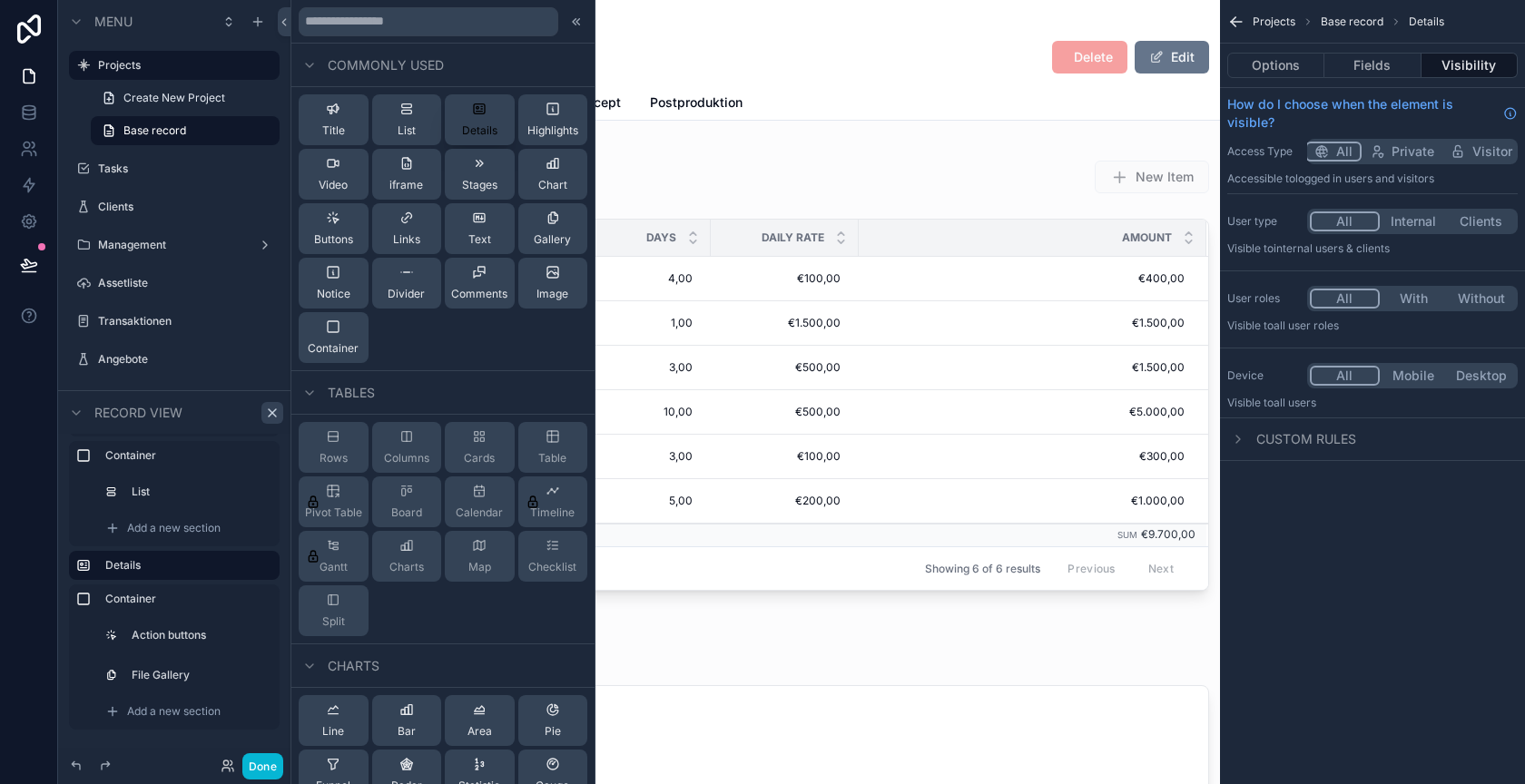
click at [479, 129] on span "Details" at bounding box center [480, 131] width 36 height 15
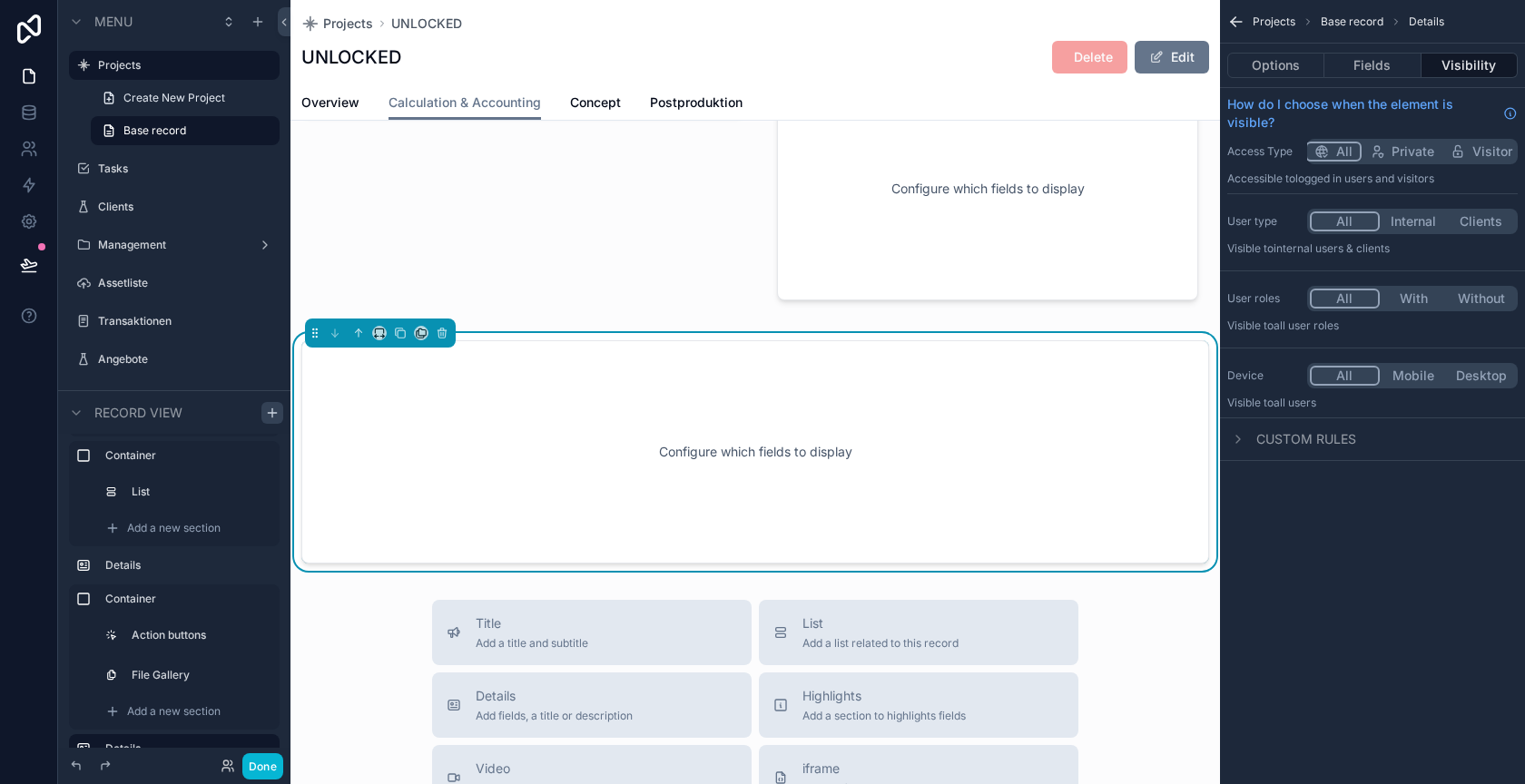
scroll to position [772, 0]
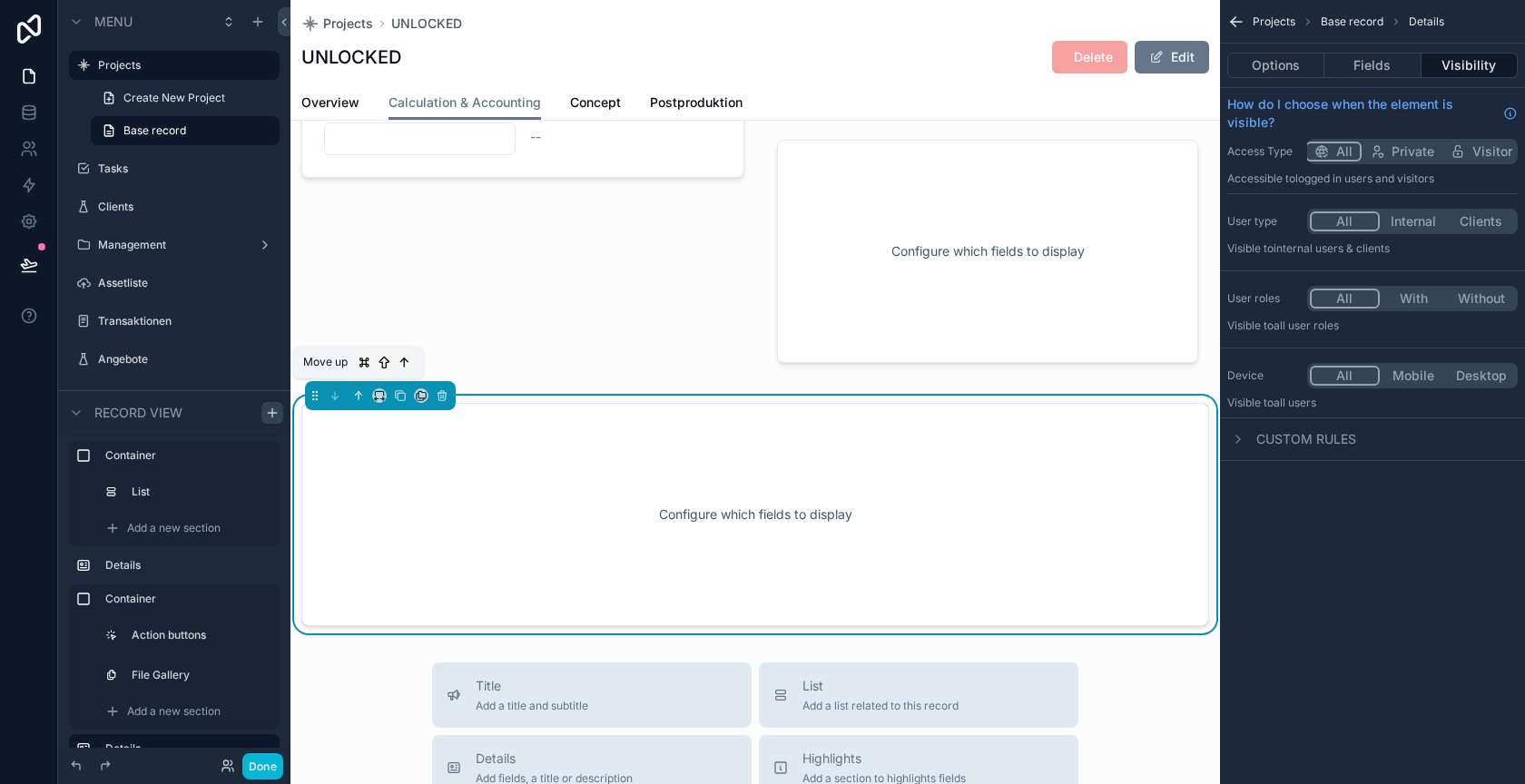
click at [356, 391] on icon "scrollable content" at bounding box center [359, 396] width 13 height 13
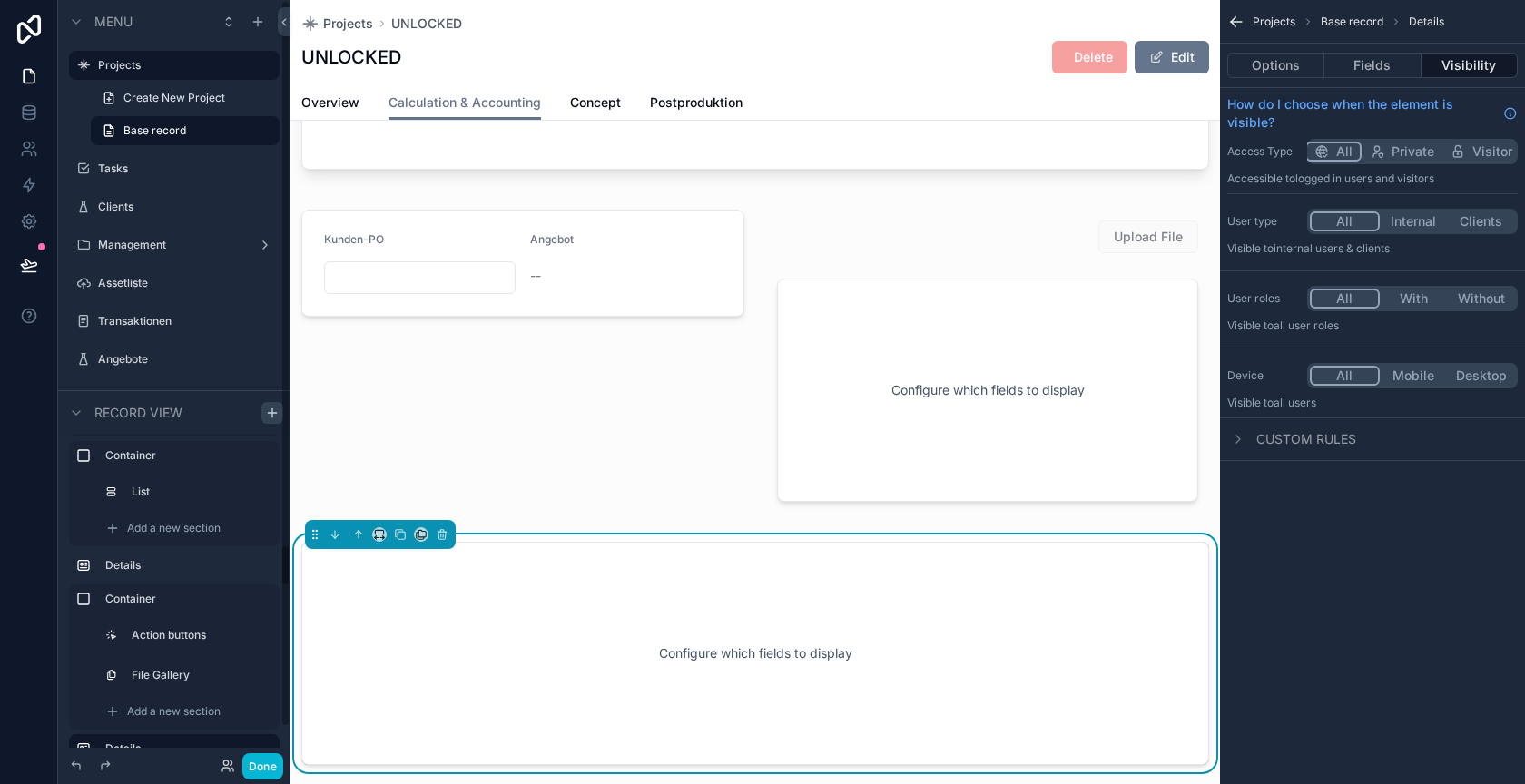
scroll to position [624, 0]
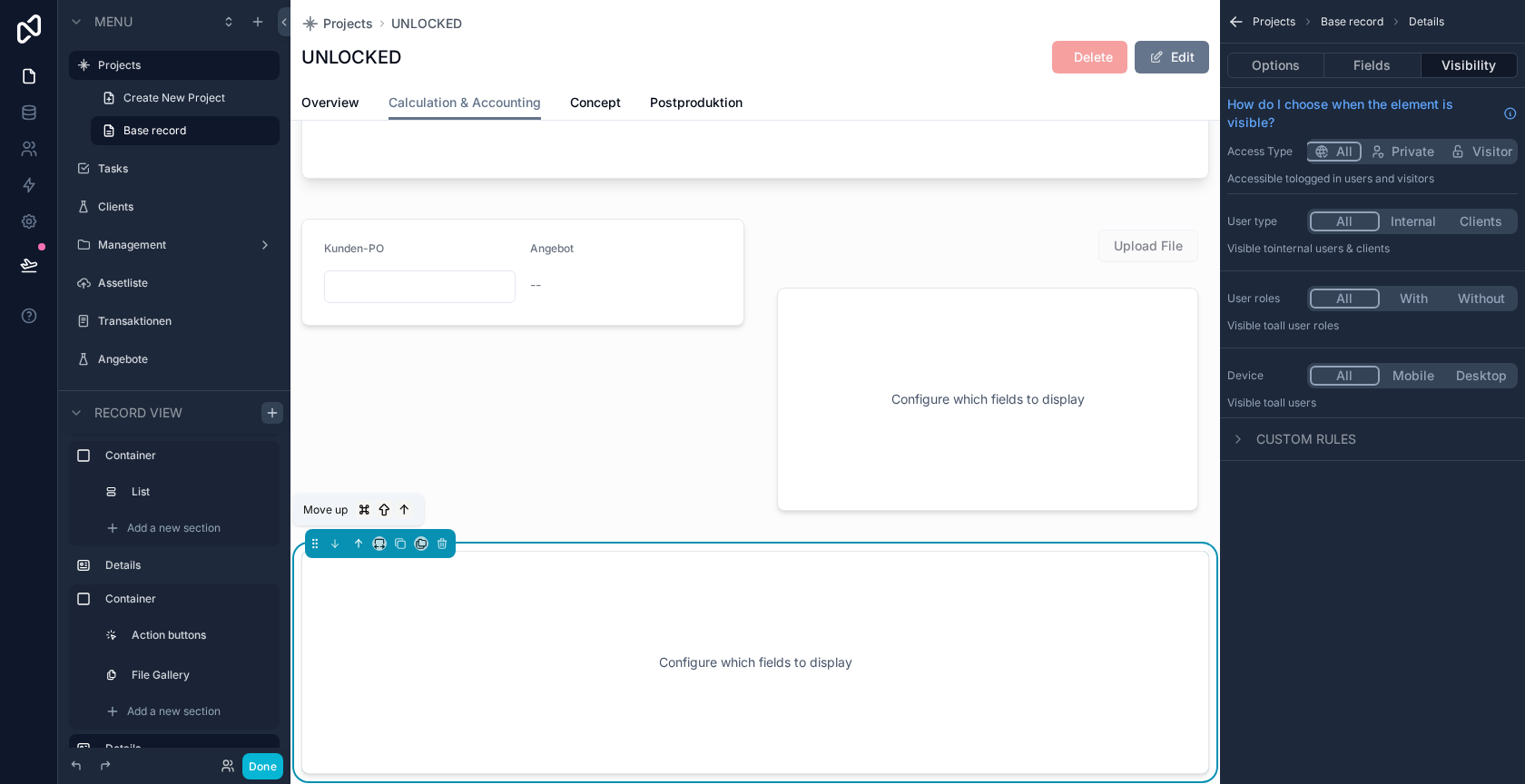
click at [356, 539] on icon "scrollable content" at bounding box center [359, 544] width 13 height 13
click at [357, 537] on icon "scrollable content" at bounding box center [359, 544] width 13 height 13
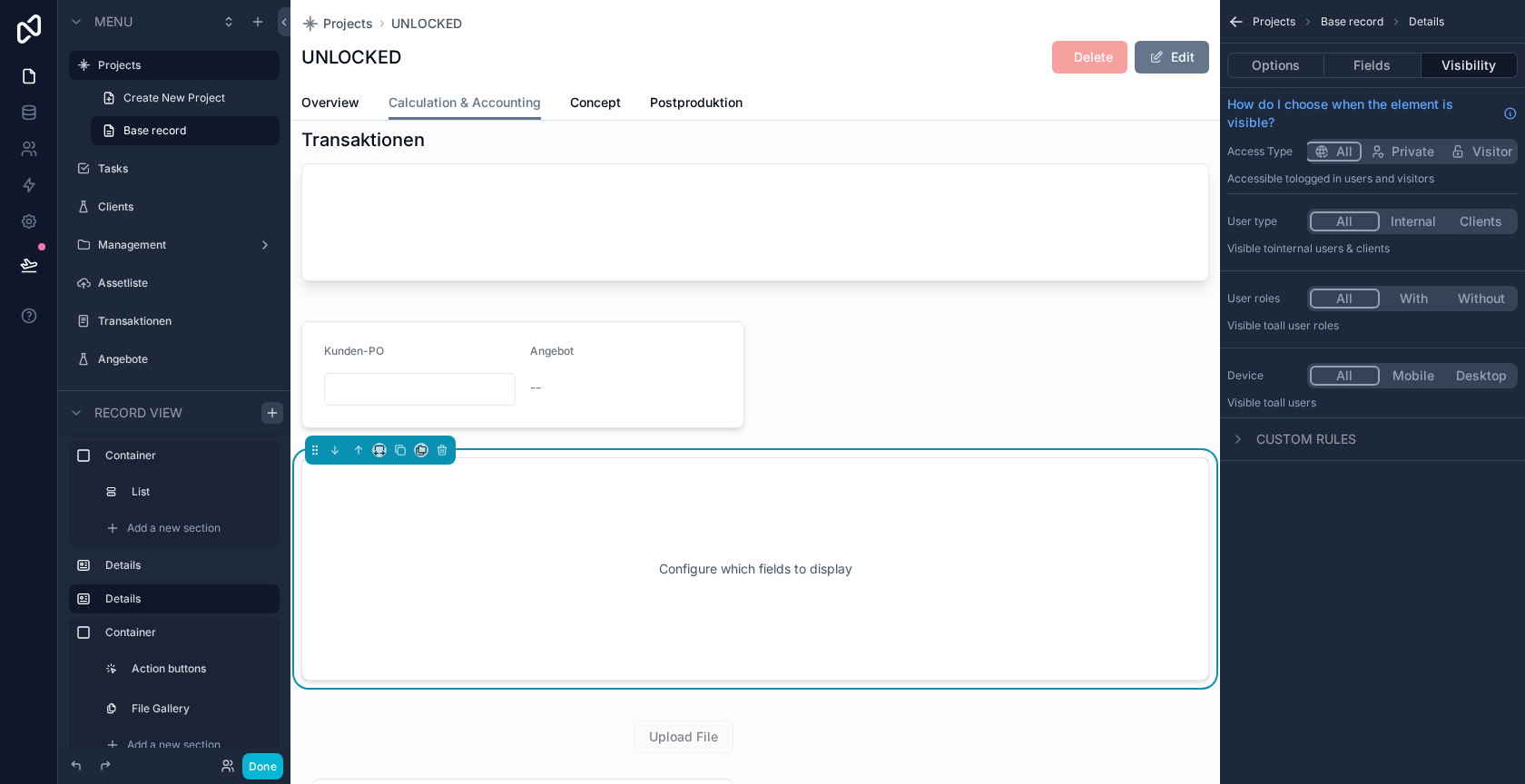
scroll to position [496, 0]
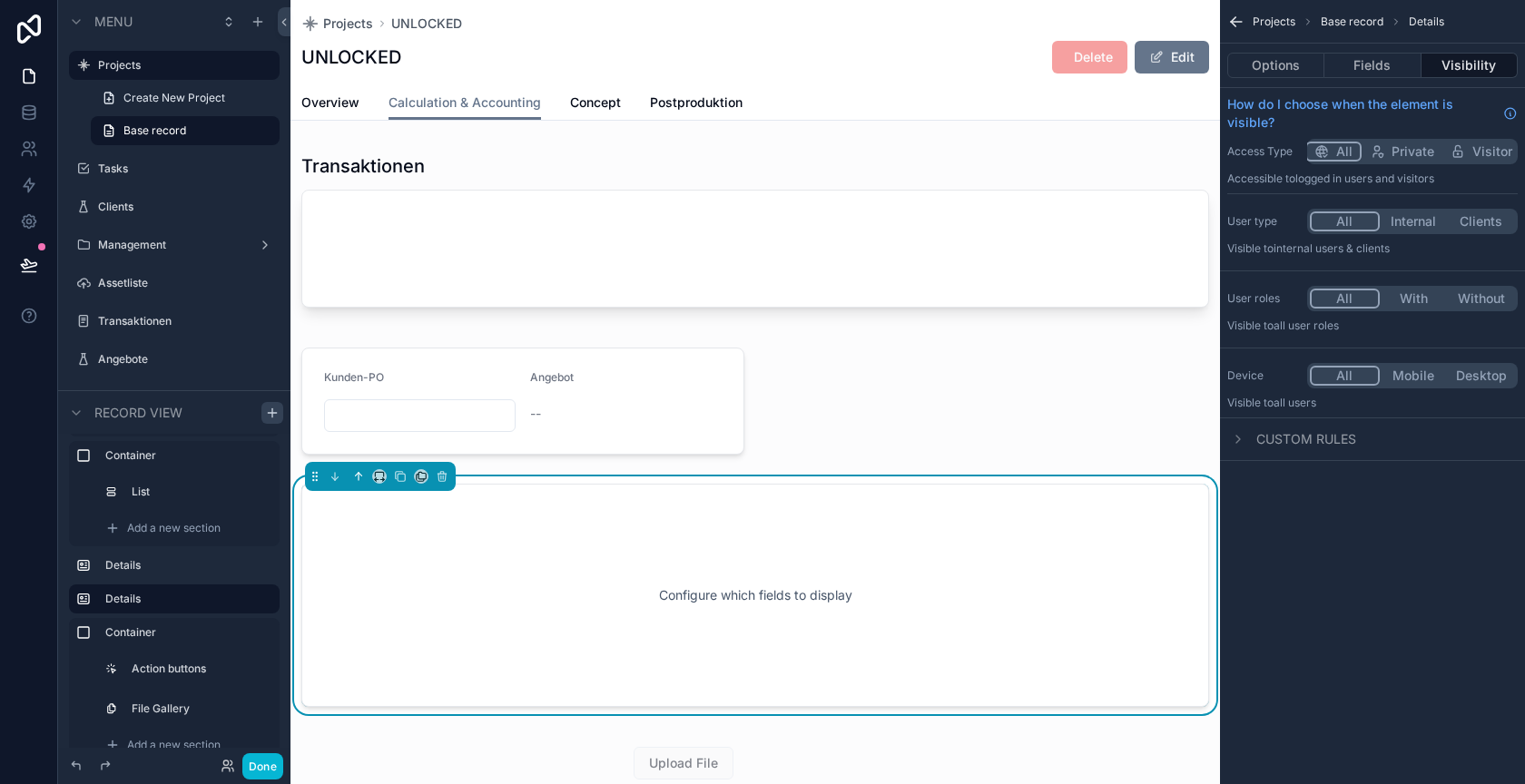
click at [357, 474] on icon "scrollable content" at bounding box center [359, 477] width 13 height 13
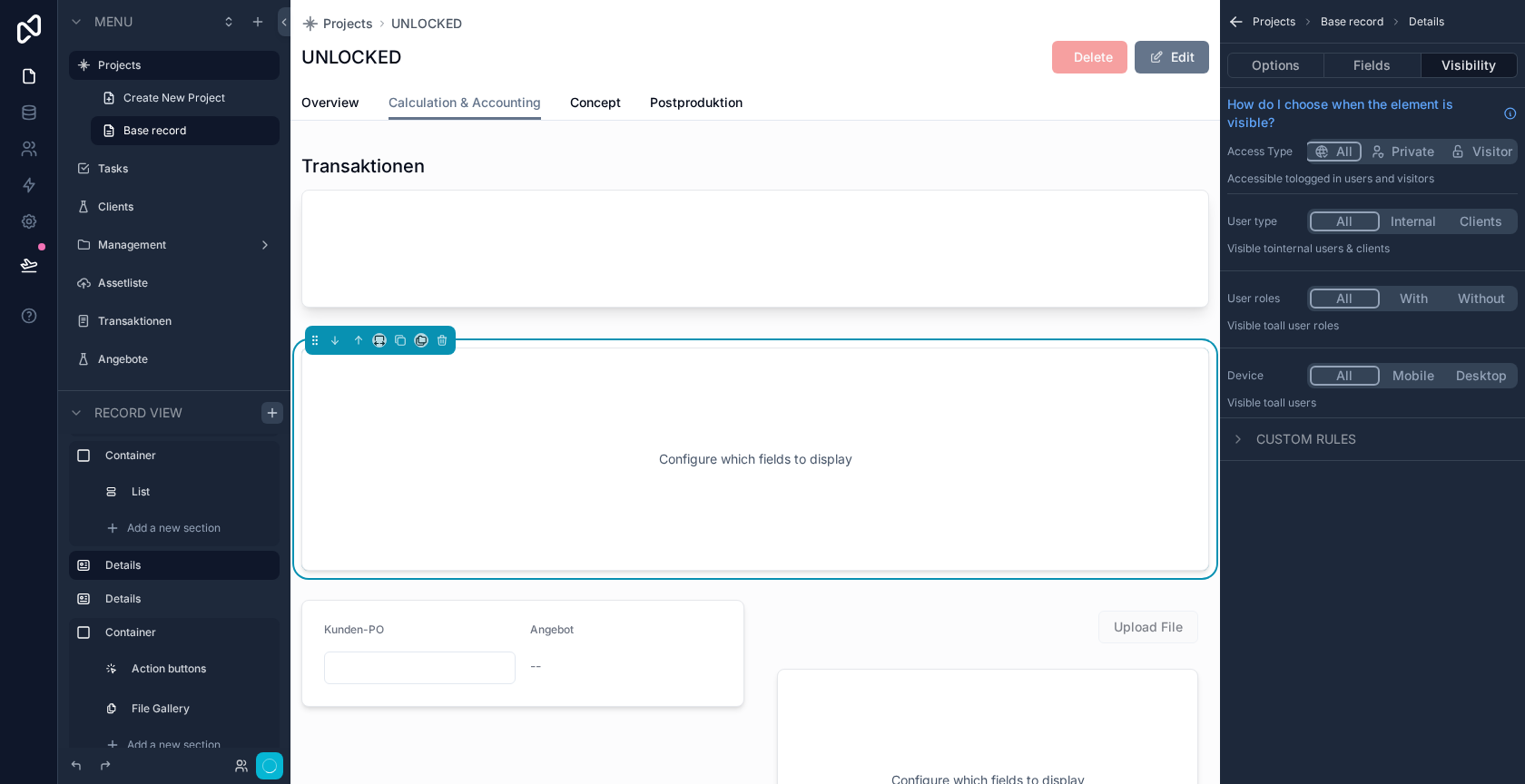
click at [357, 474] on div "Configure which fields to display" at bounding box center [755, 459] width 848 height 163
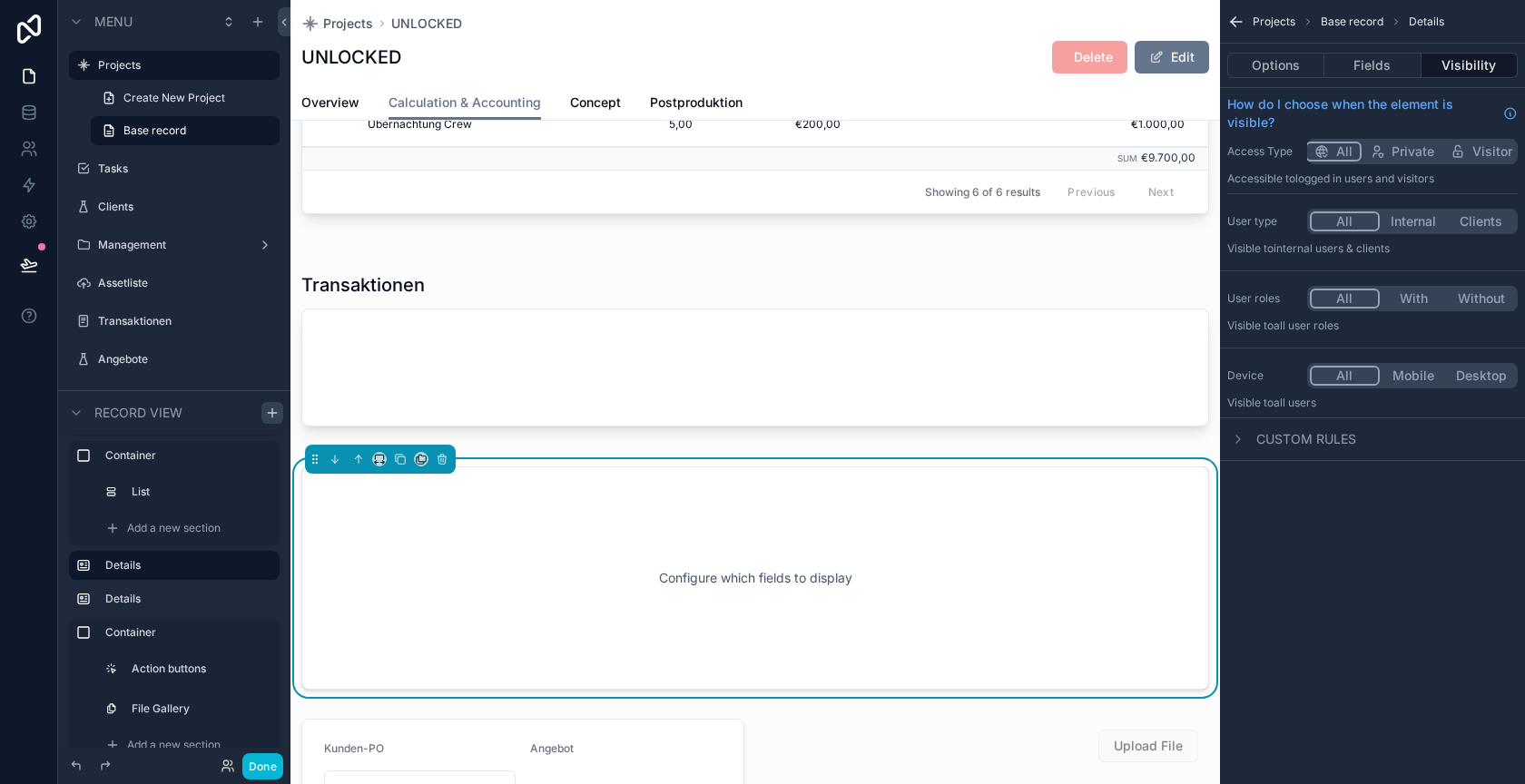
scroll to position [374, 0]
click at [352, 456] on icon "scrollable content" at bounding box center [359, 462] width 13 height 13
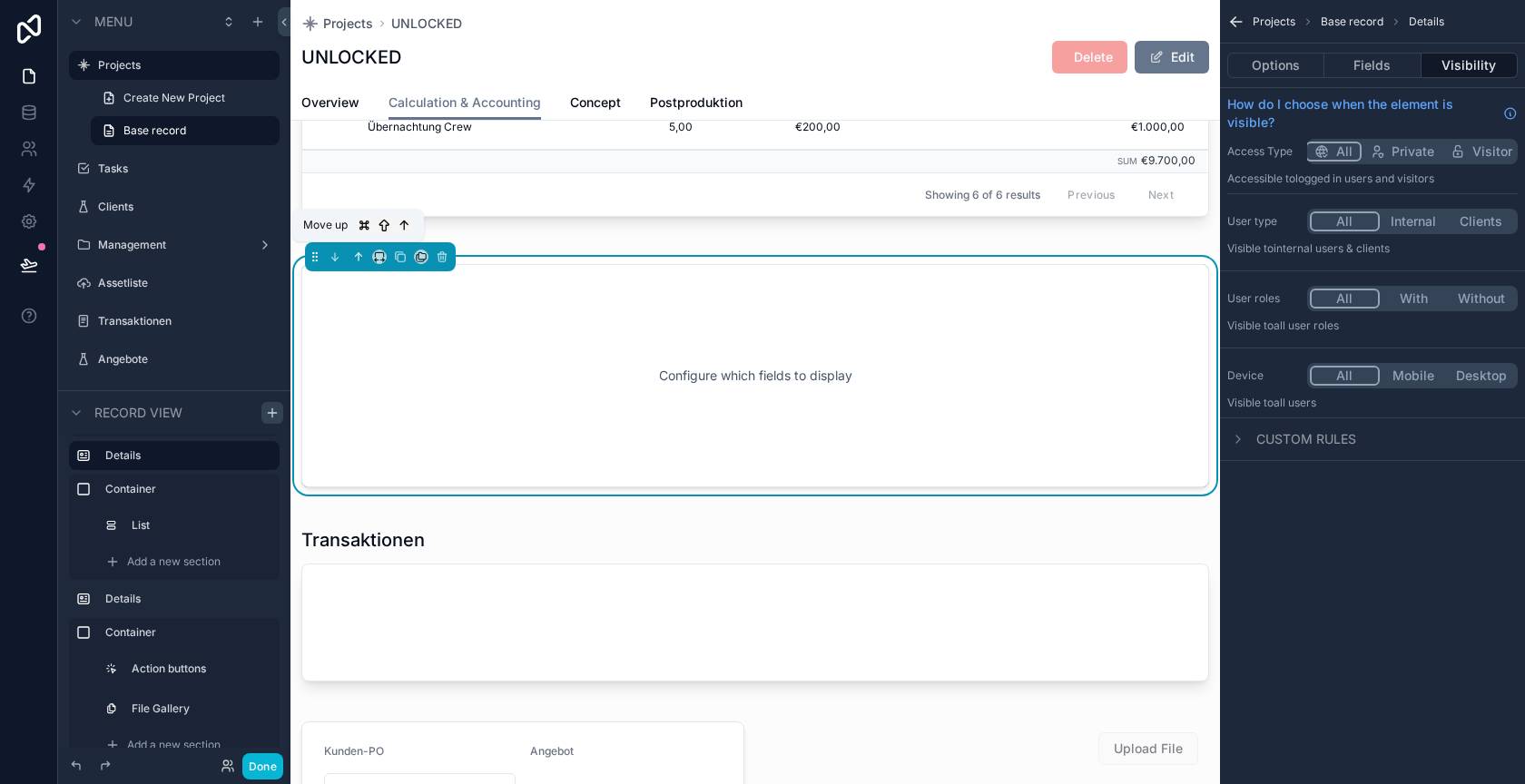
click at [358, 252] on icon "scrollable content" at bounding box center [359, 257] width 13 height 13
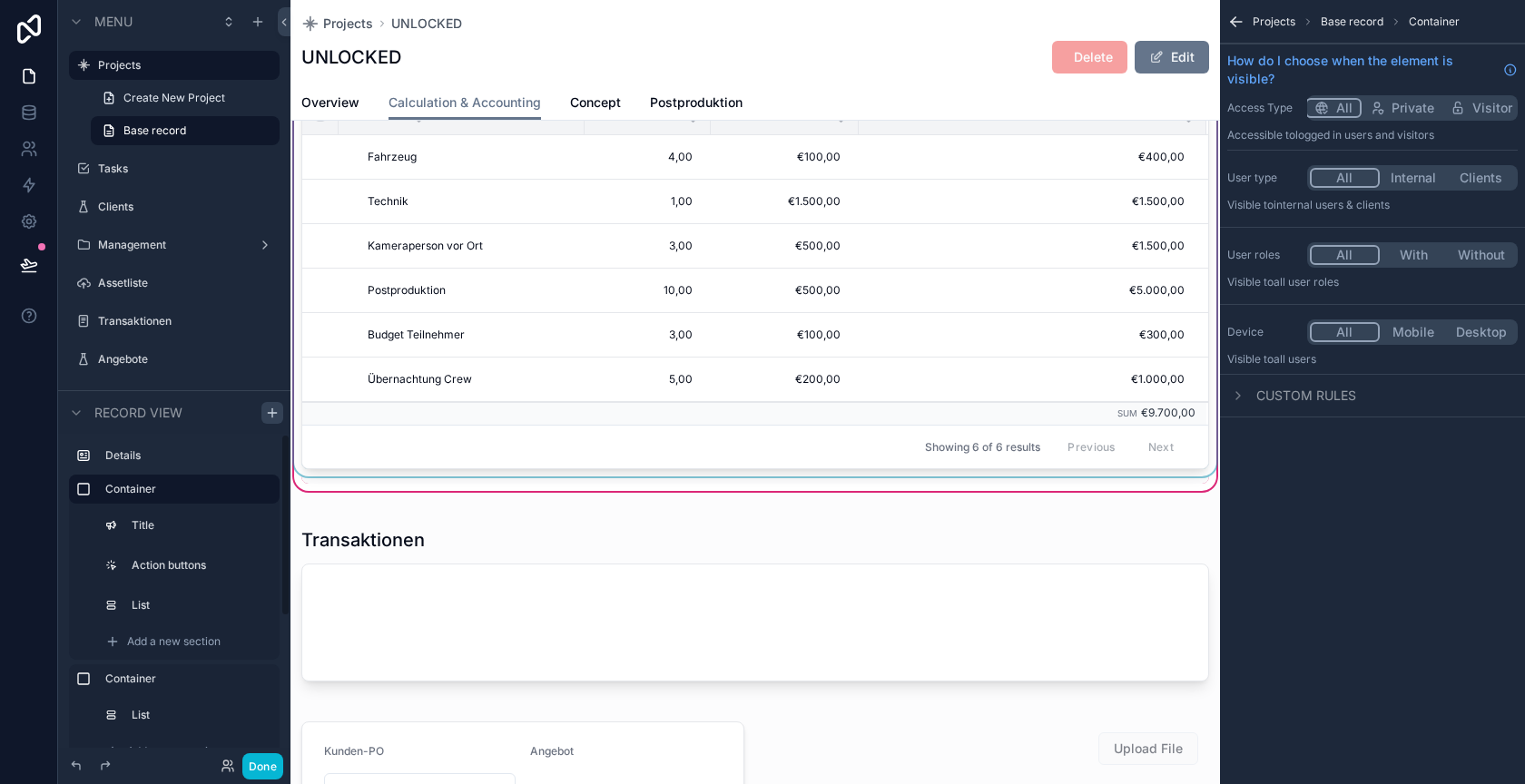
scroll to position [0, 0]
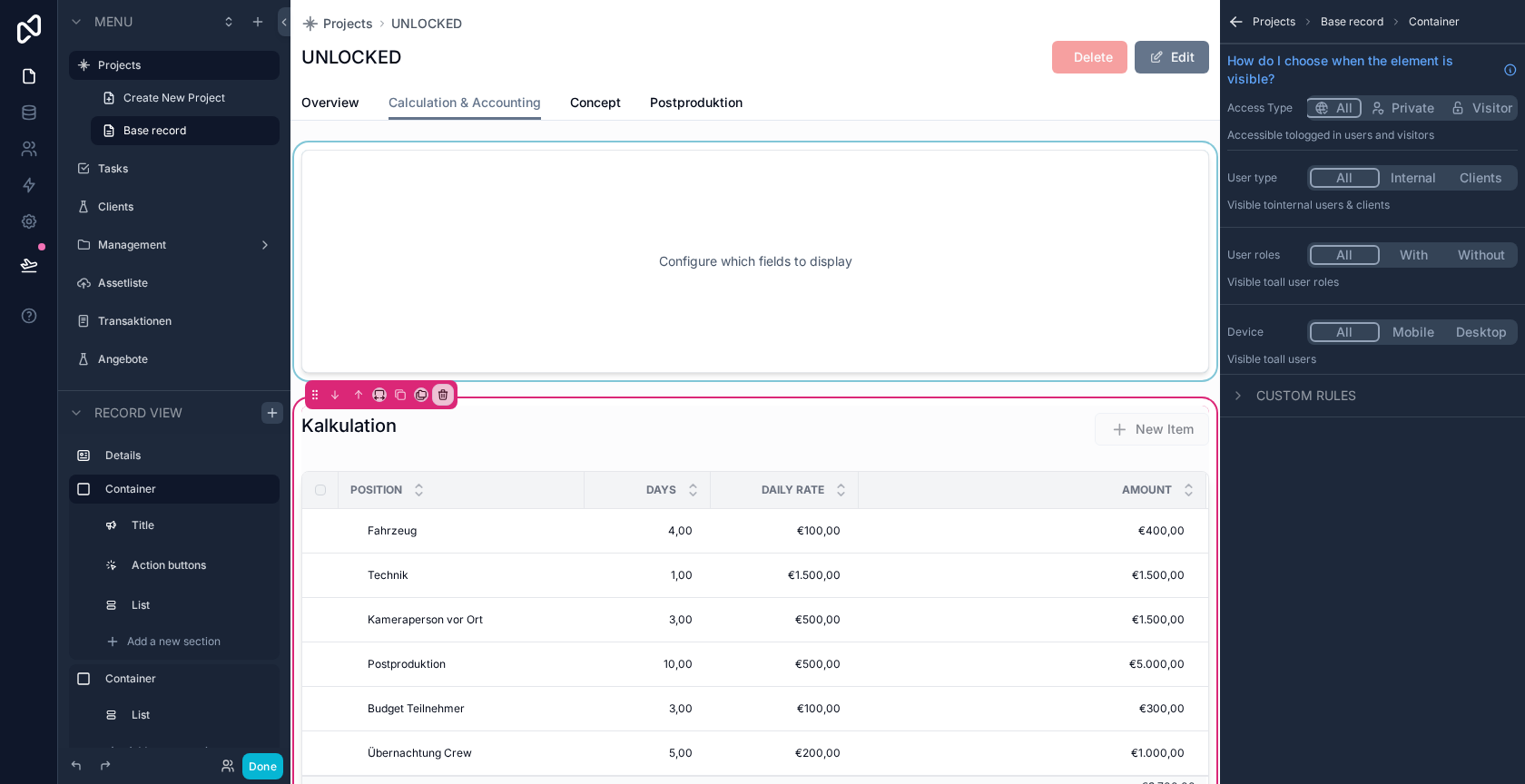
click at [517, 233] on div "scrollable content" at bounding box center [756, 260] width 930 height 237
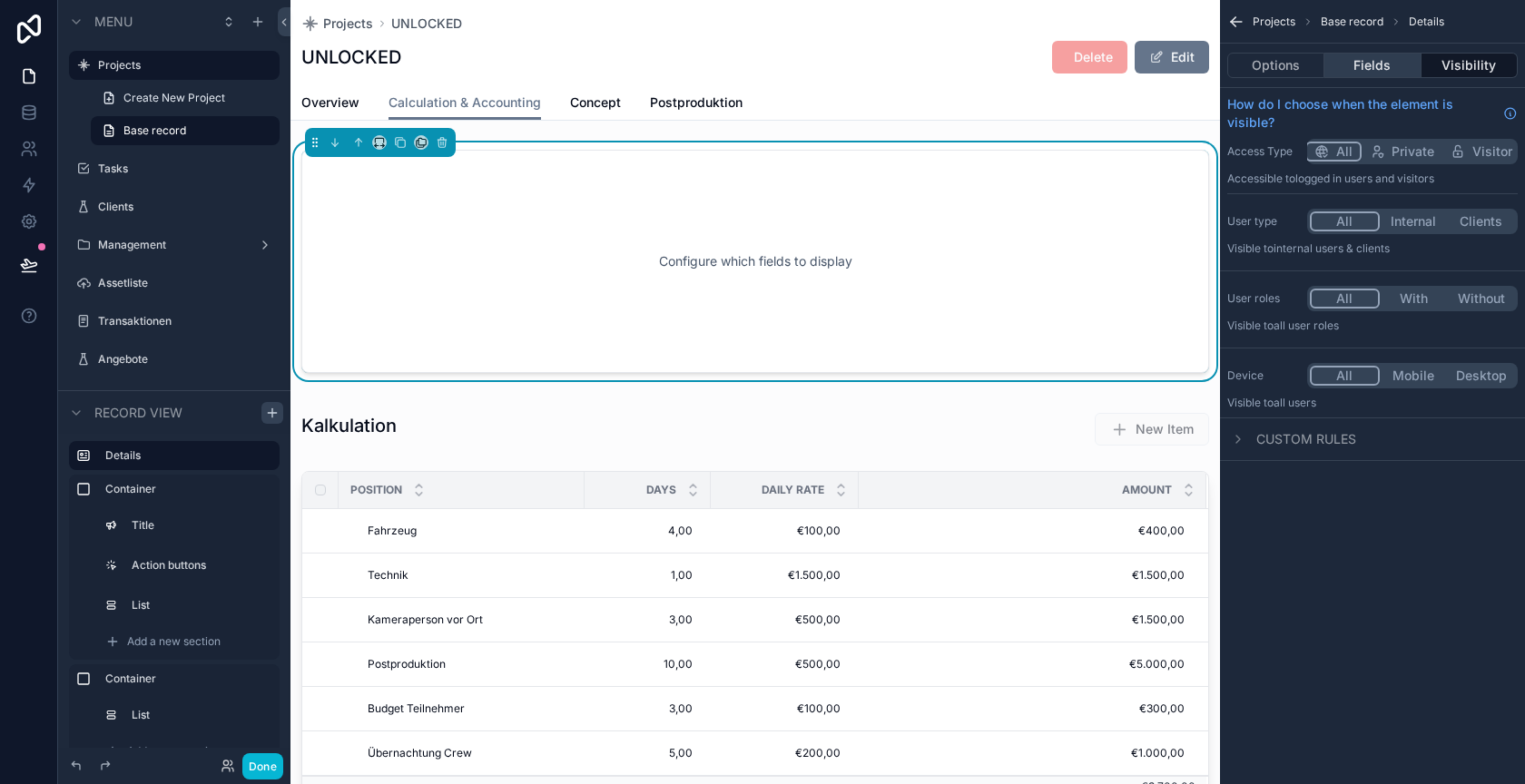
click at [1365, 61] on button "Fields" at bounding box center [1372, 65] width 96 height 26
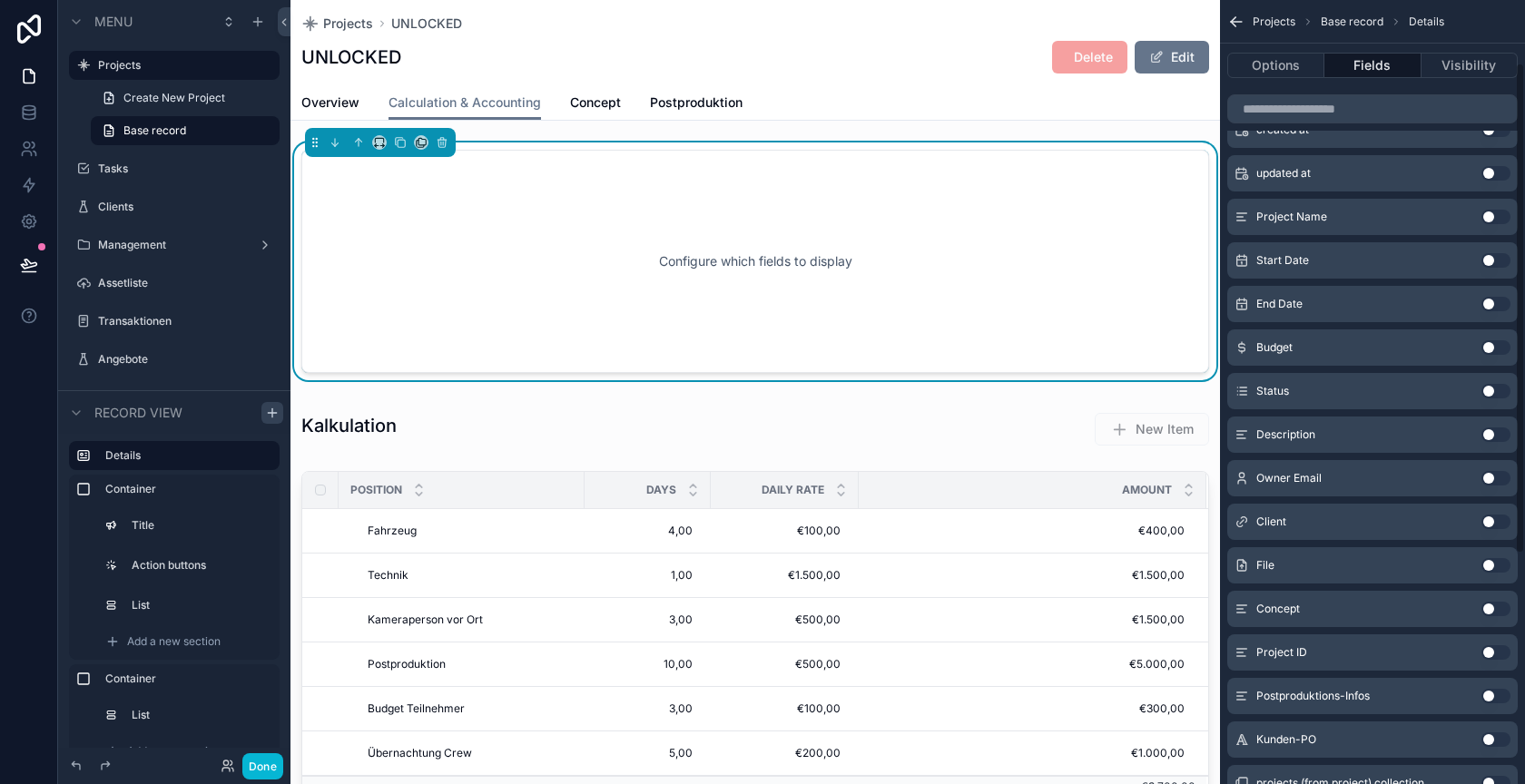
scroll to position [191, 0]
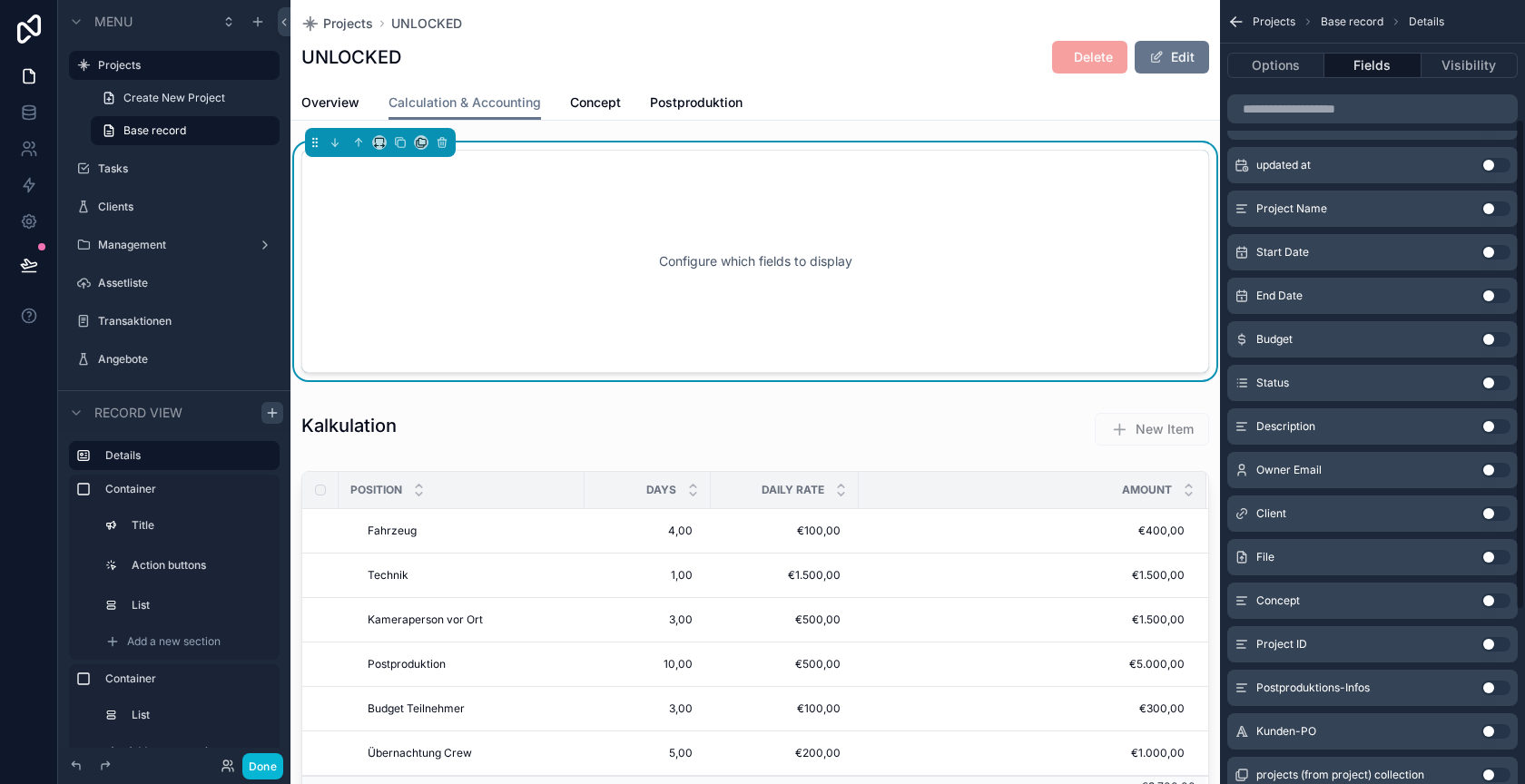
click at [1492, 339] on button "Use setting" at bounding box center [1497, 339] width 29 height 15
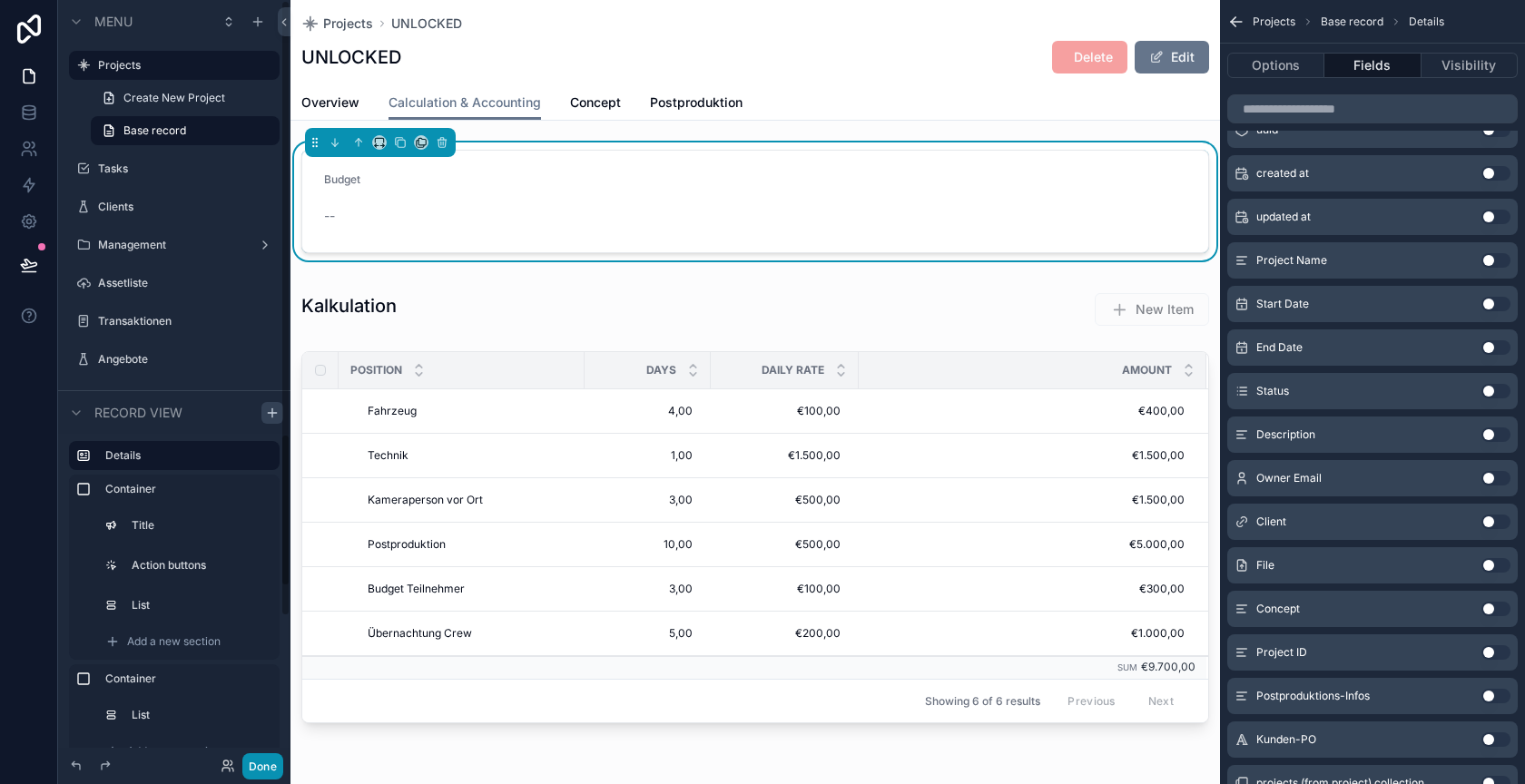
click at [263, 759] on button "Done" at bounding box center [262, 767] width 41 height 27
